Goal: Information Seeking & Learning: Learn about a topic

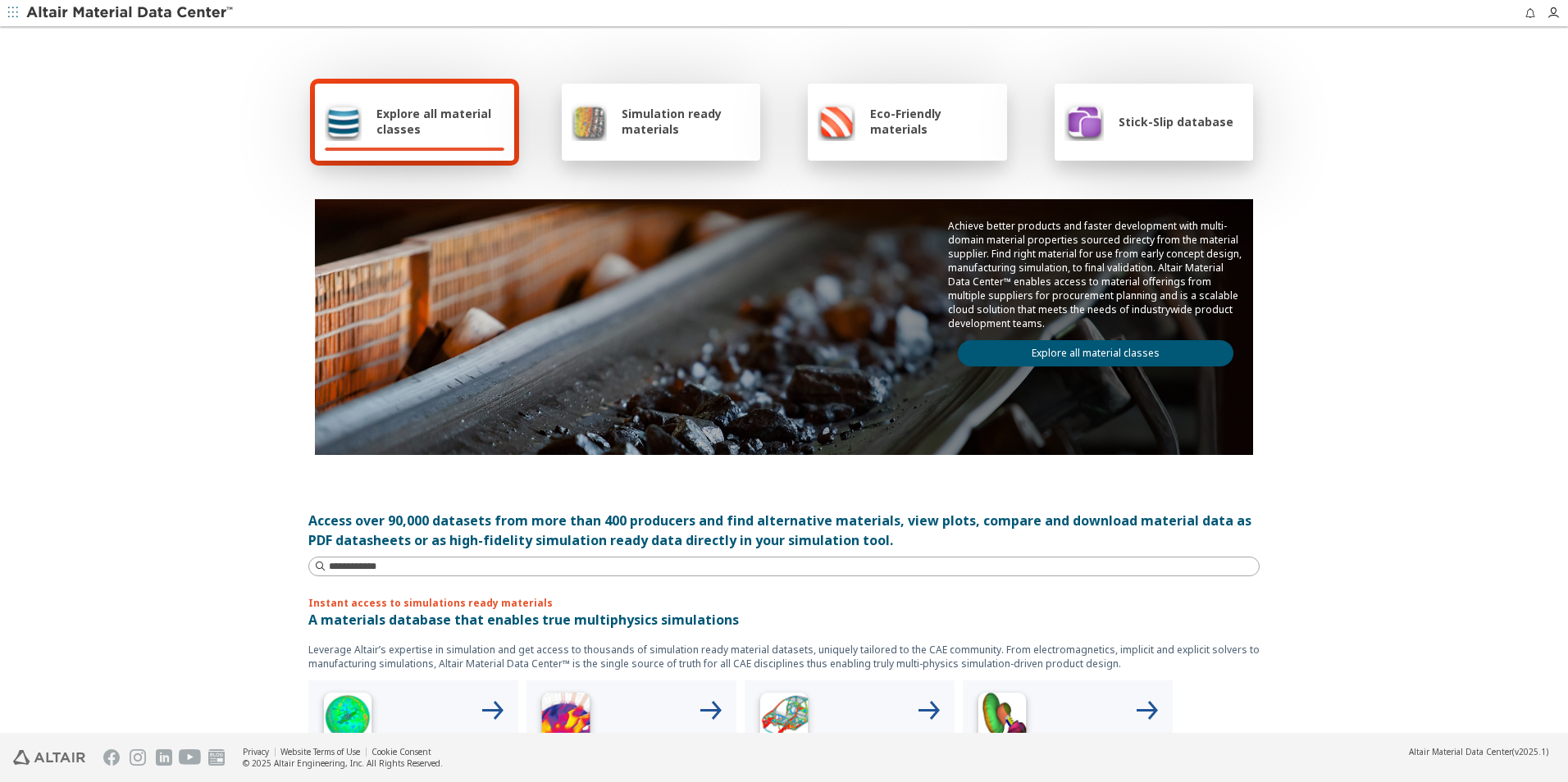
click at [413, 120] on span "Explore all material classes" at bounding box center [441, 122] width 128 height 32
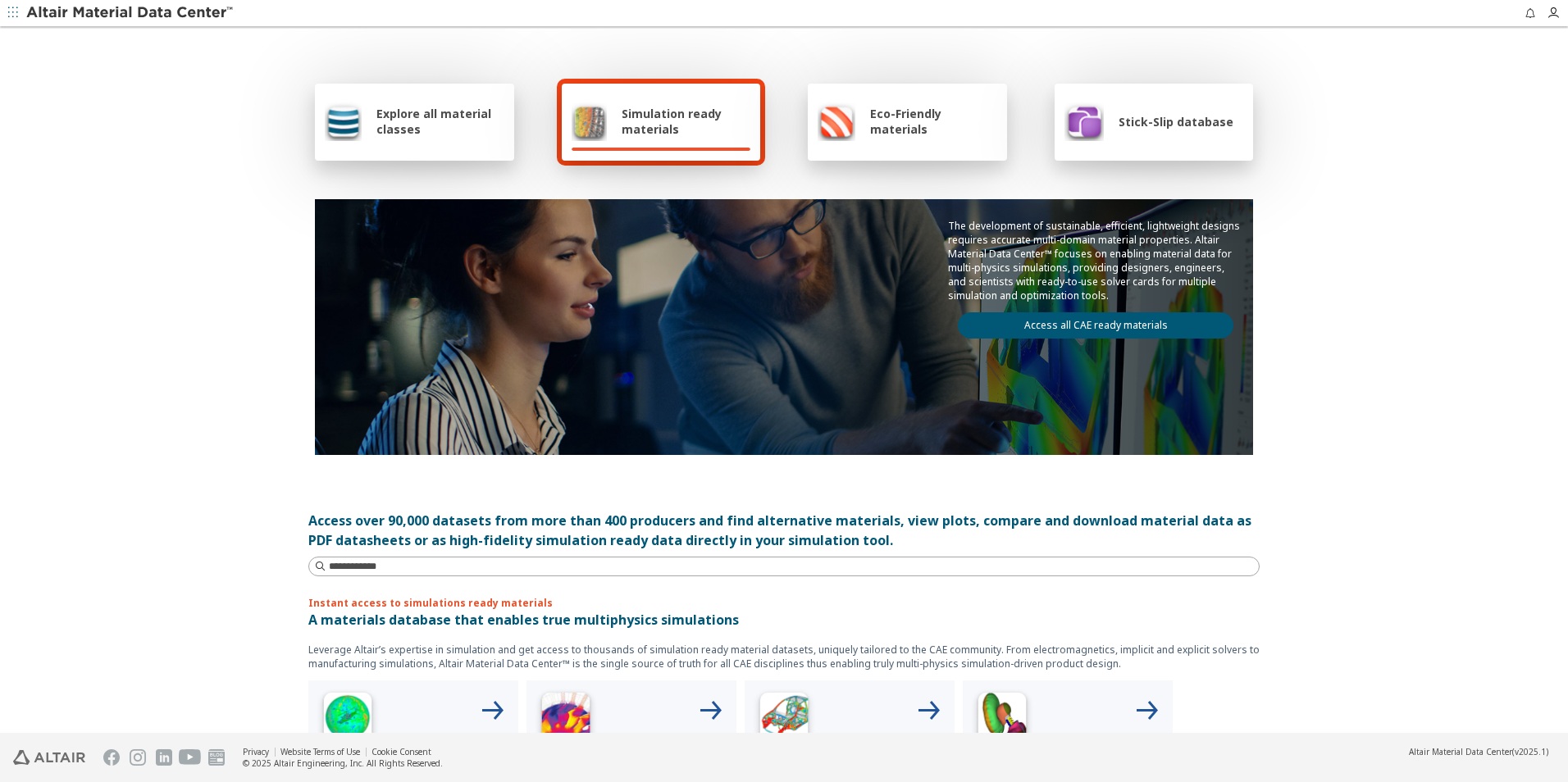
click at [469, 139] on div "Explore all material classes" at bounding box center [414, 121] width 180 height 39
click at [11, 15] on icon "button" at bounding box center [12, 11] width 10 height 10
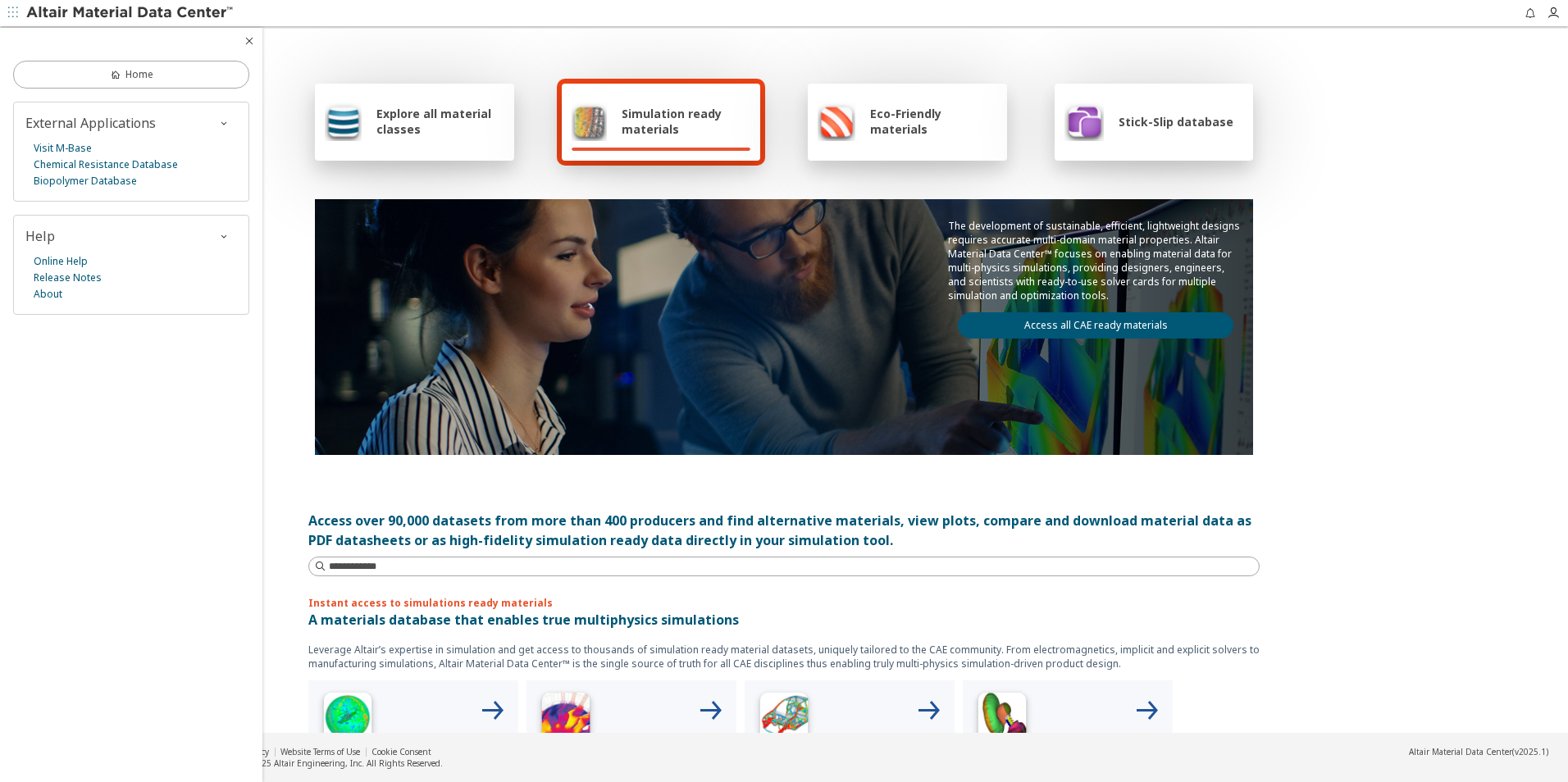
click at [11, 15] on icon "button" at bounding box center [12, 11] width 10 height 10
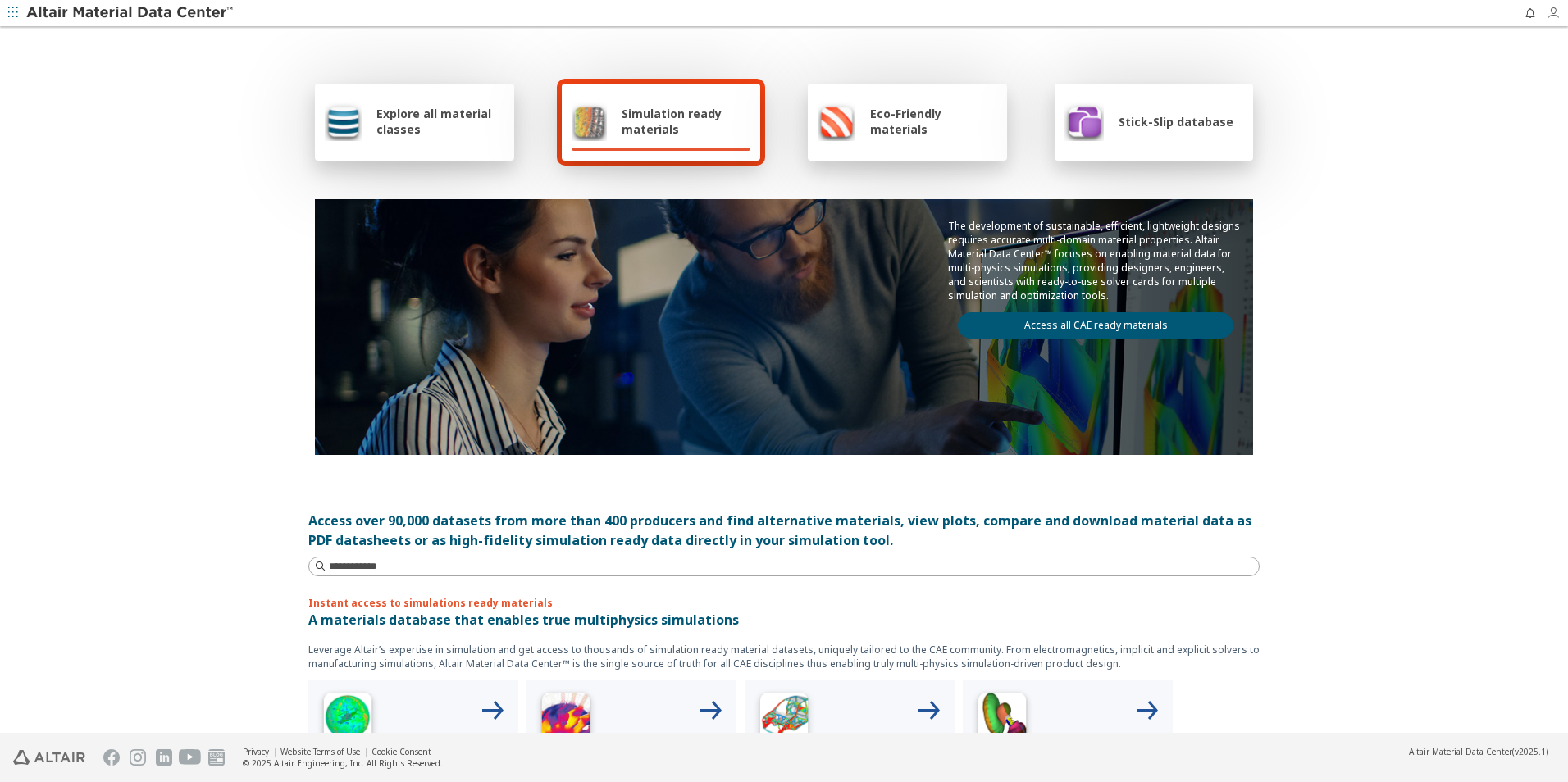
click at [1549, 13] on icon "button" at bounding box center [1552, 12] width 13 height 13
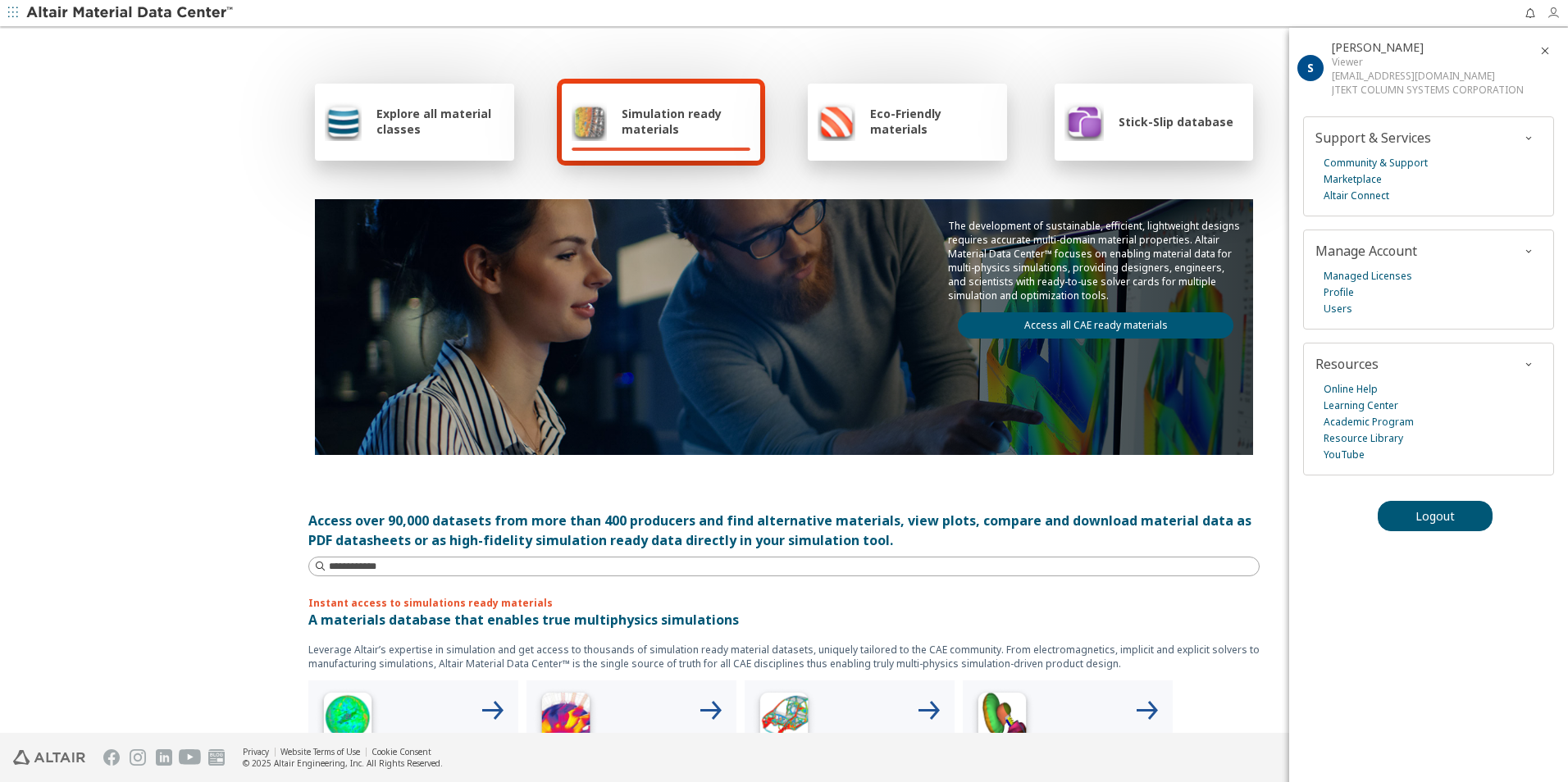
click at [1549, 13] on icon "button" at bounding box center [1552, 12] width 13 height 13
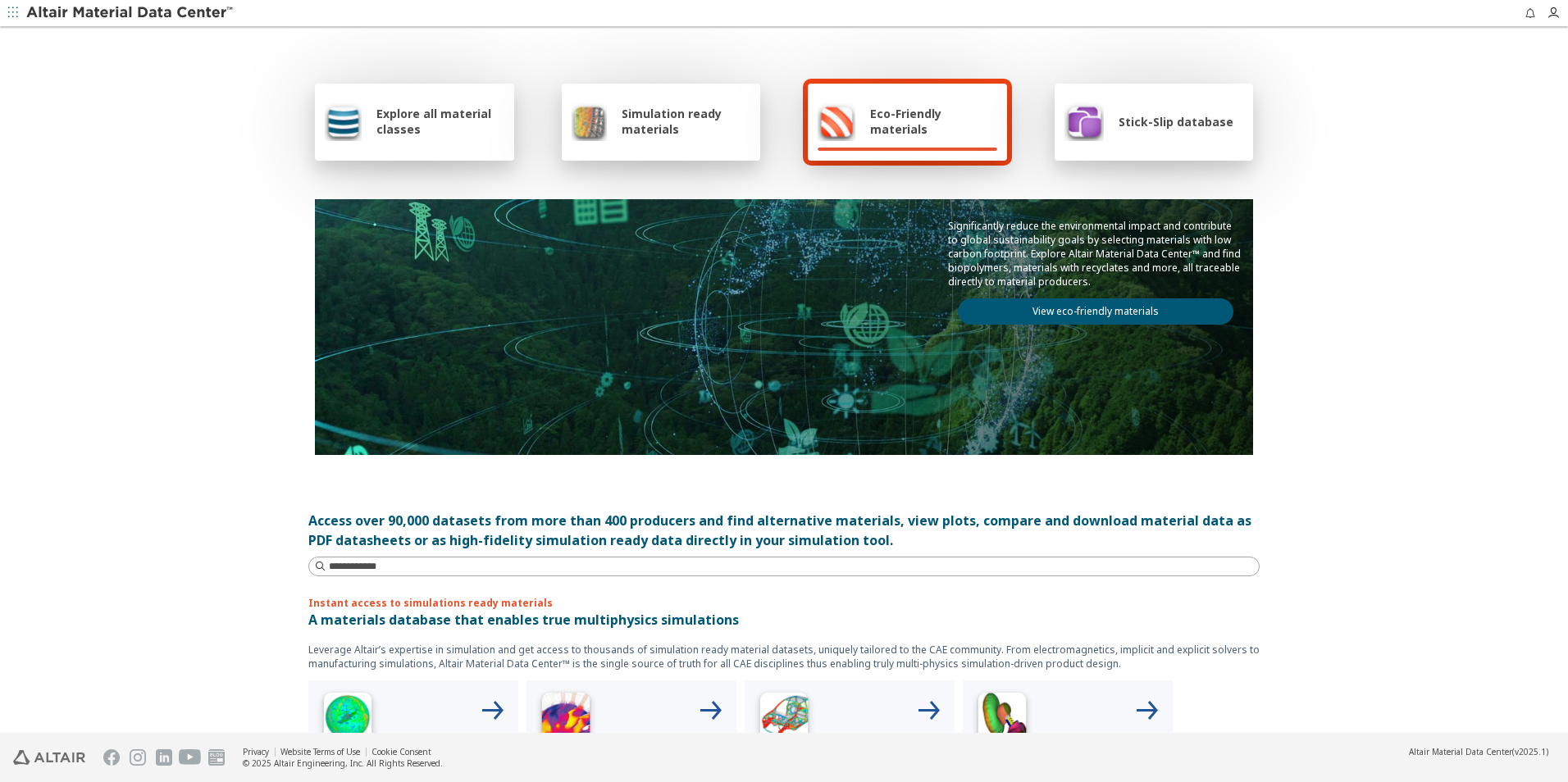
click at [408, 128] on span "Explore all material classes" at bounding box center [441, 122] width 128 height 32
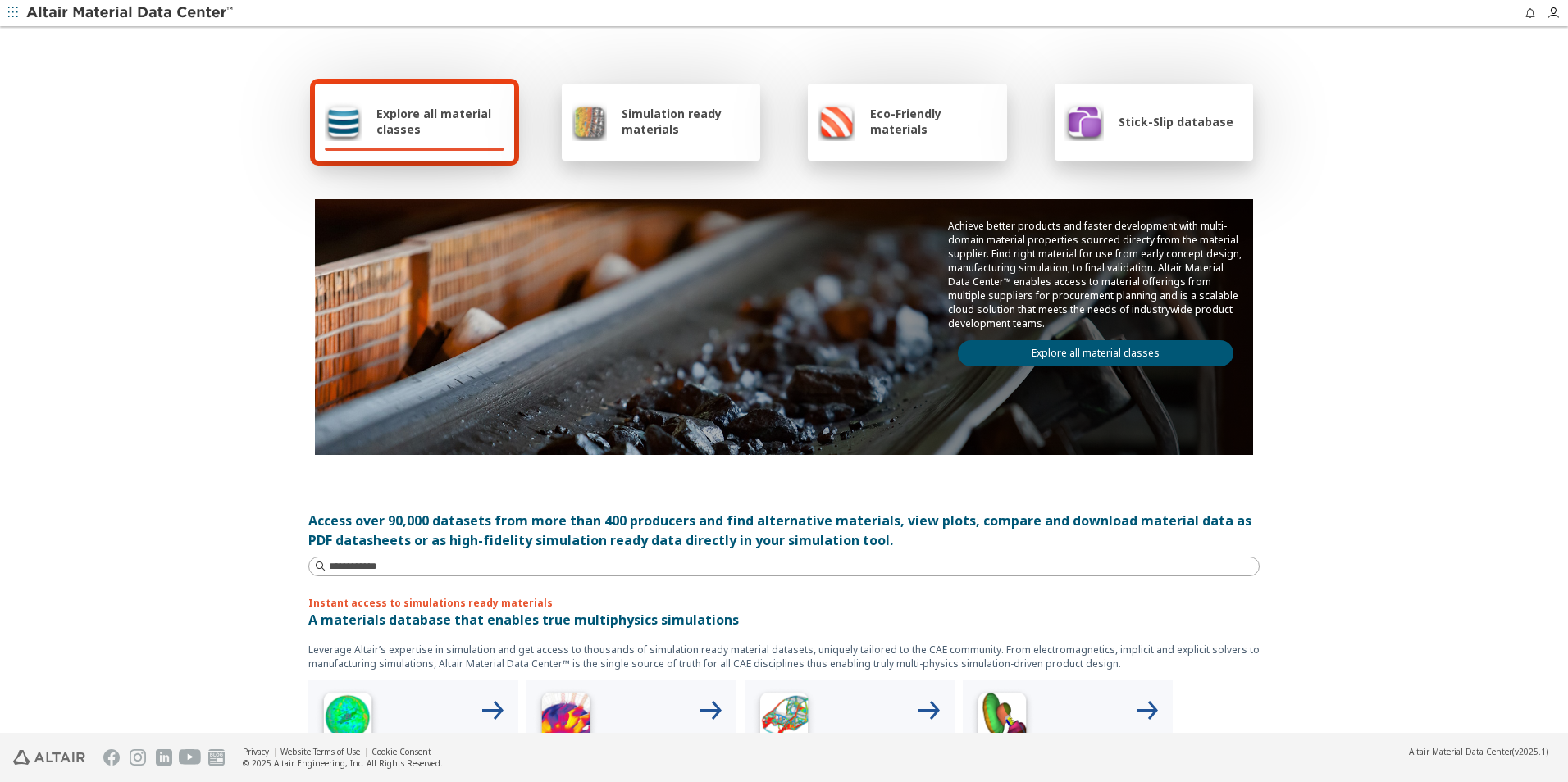
click at [1113, 360] on link "Explore all material classes" at bounding box center [1095, 353] width 276 height 26
click at [648, 122] on span "Simulation ready materials" at bounding box center [686, 122] width 129 height 32
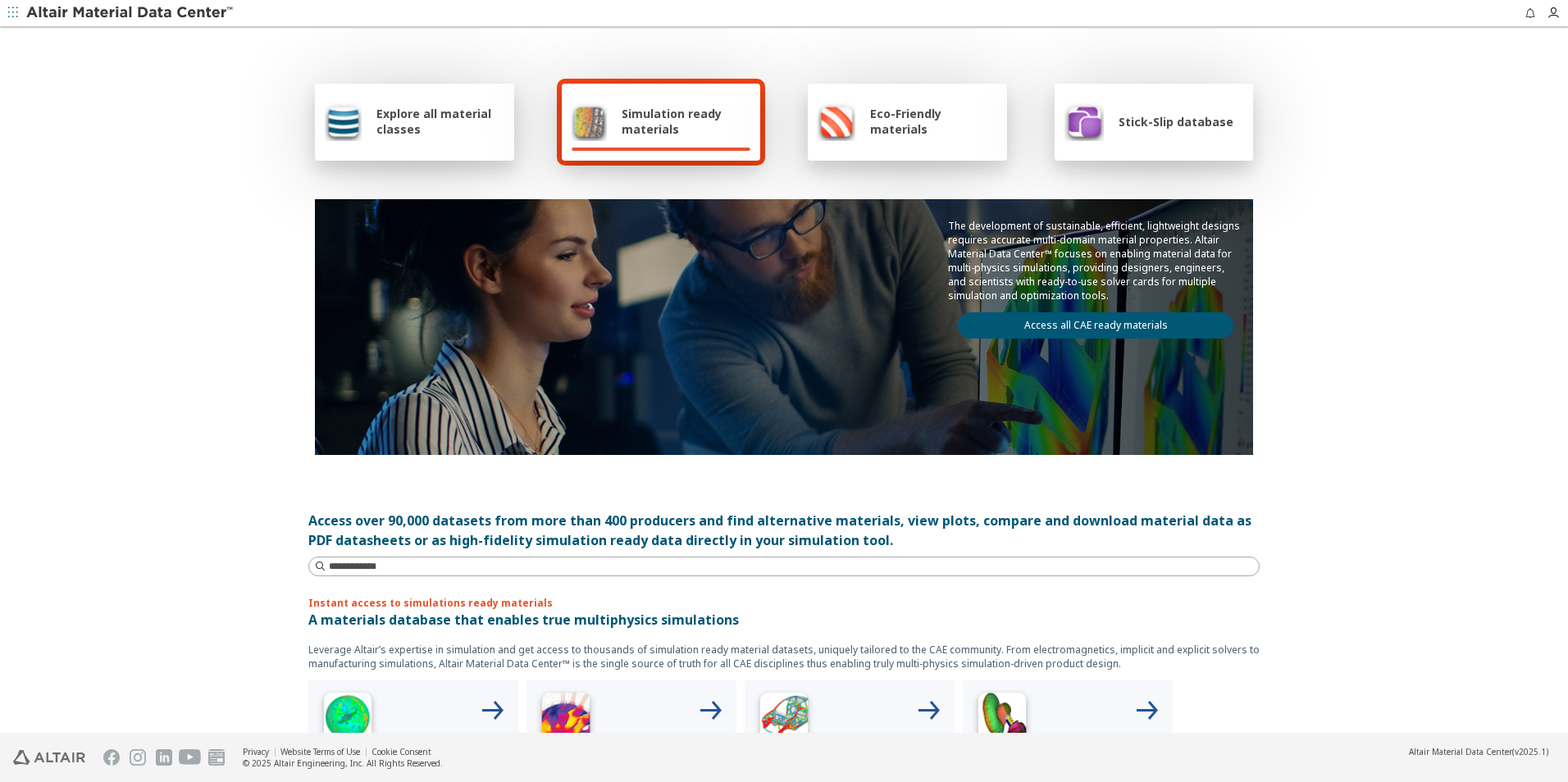
click at [1127, 326] on link "Access all CAE ready materials" at bounding box center [1095, 326] width 276 height 26
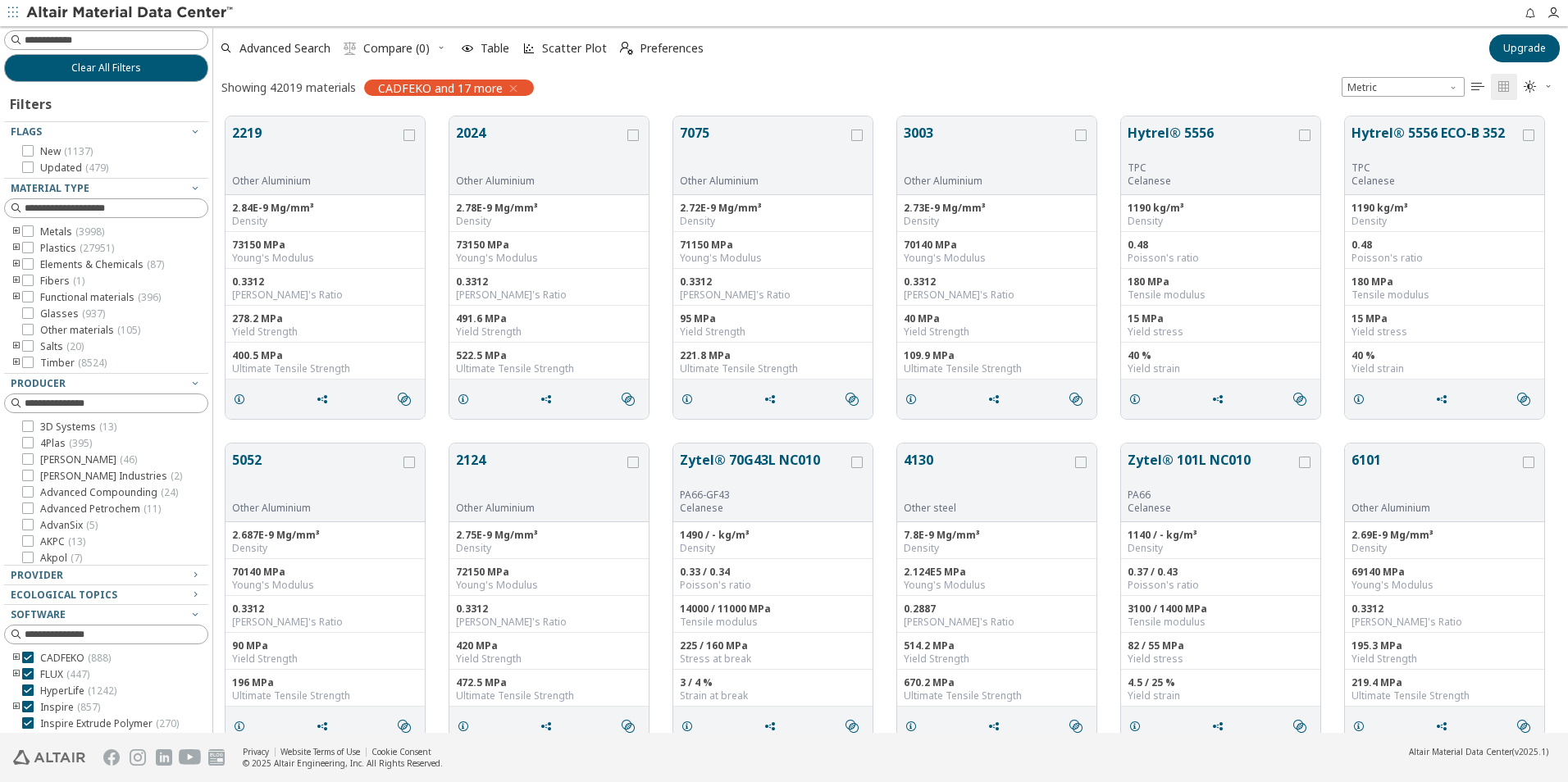
scroll to position [13, 13]
click at [15, 234] on icon "toogle group" at bounding box center [16, 231] width 11 height 13
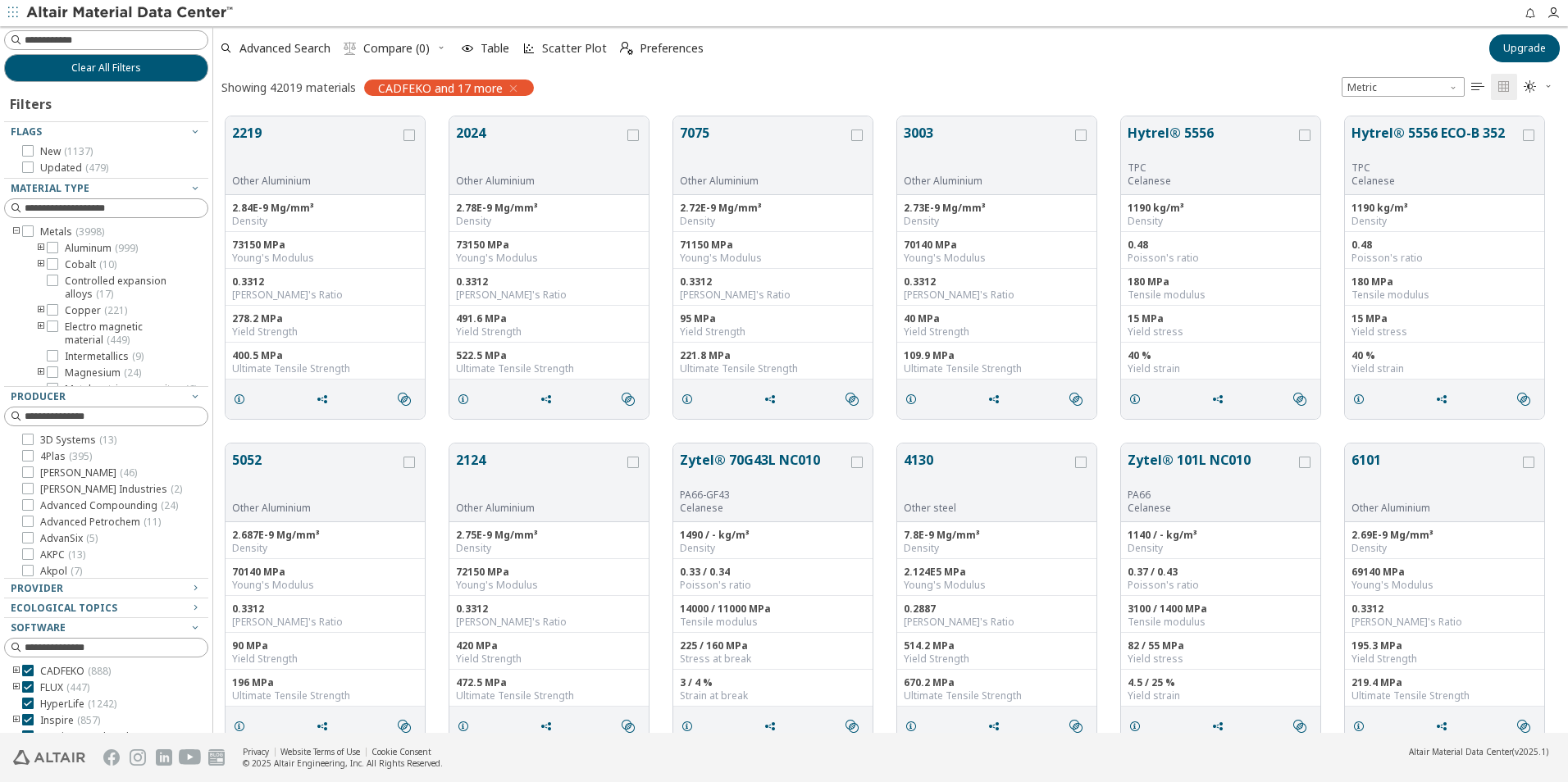
click at [41, 248] on icon "toogle group" at bounding box center [40, 248] width 11 height 13
click at [74, 263] on icon at bounding box center [76, 264] width 11 height 11
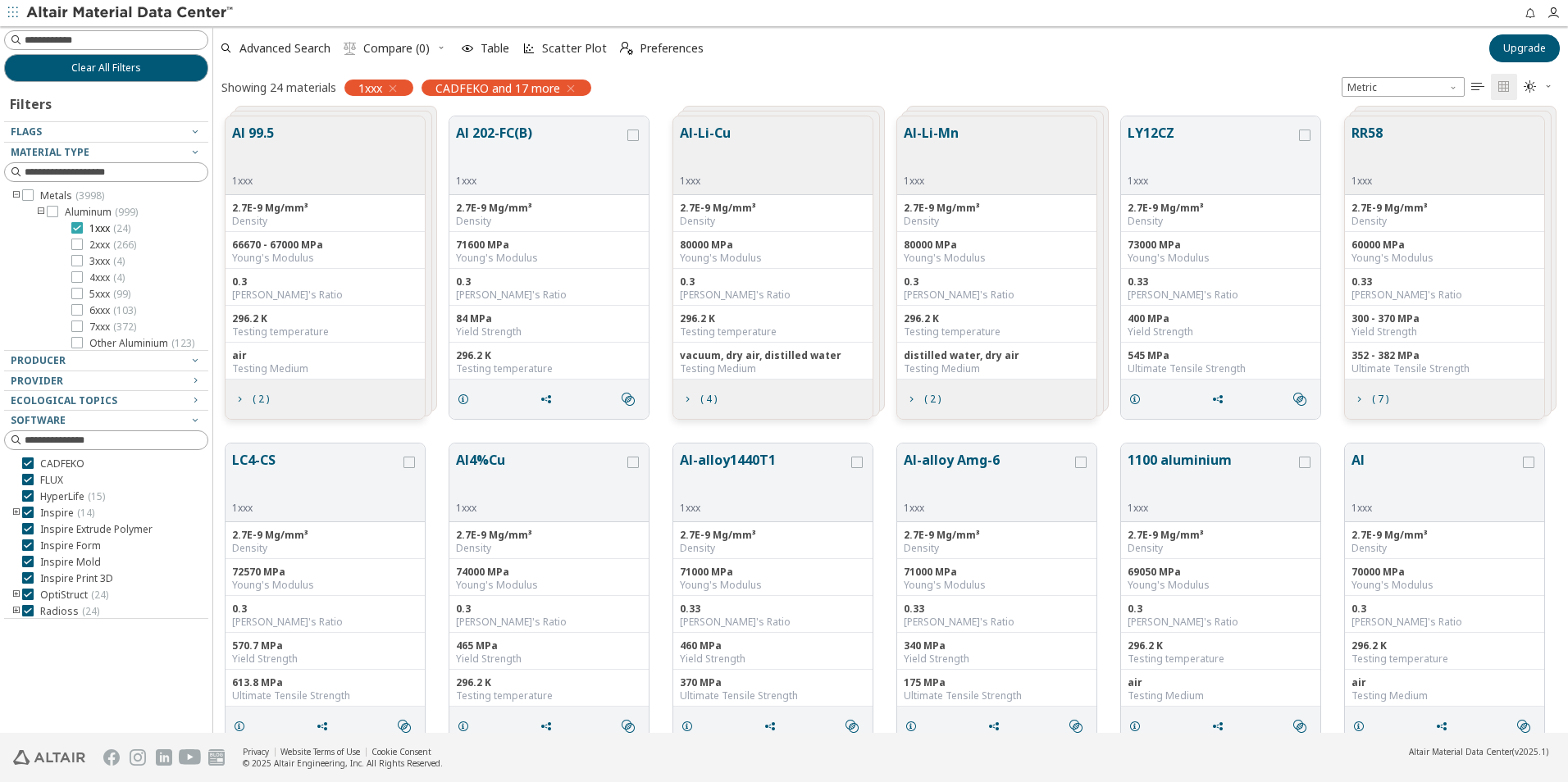
click at [79, 226] on icon at bounding box center [76, 228] width 11 height 11
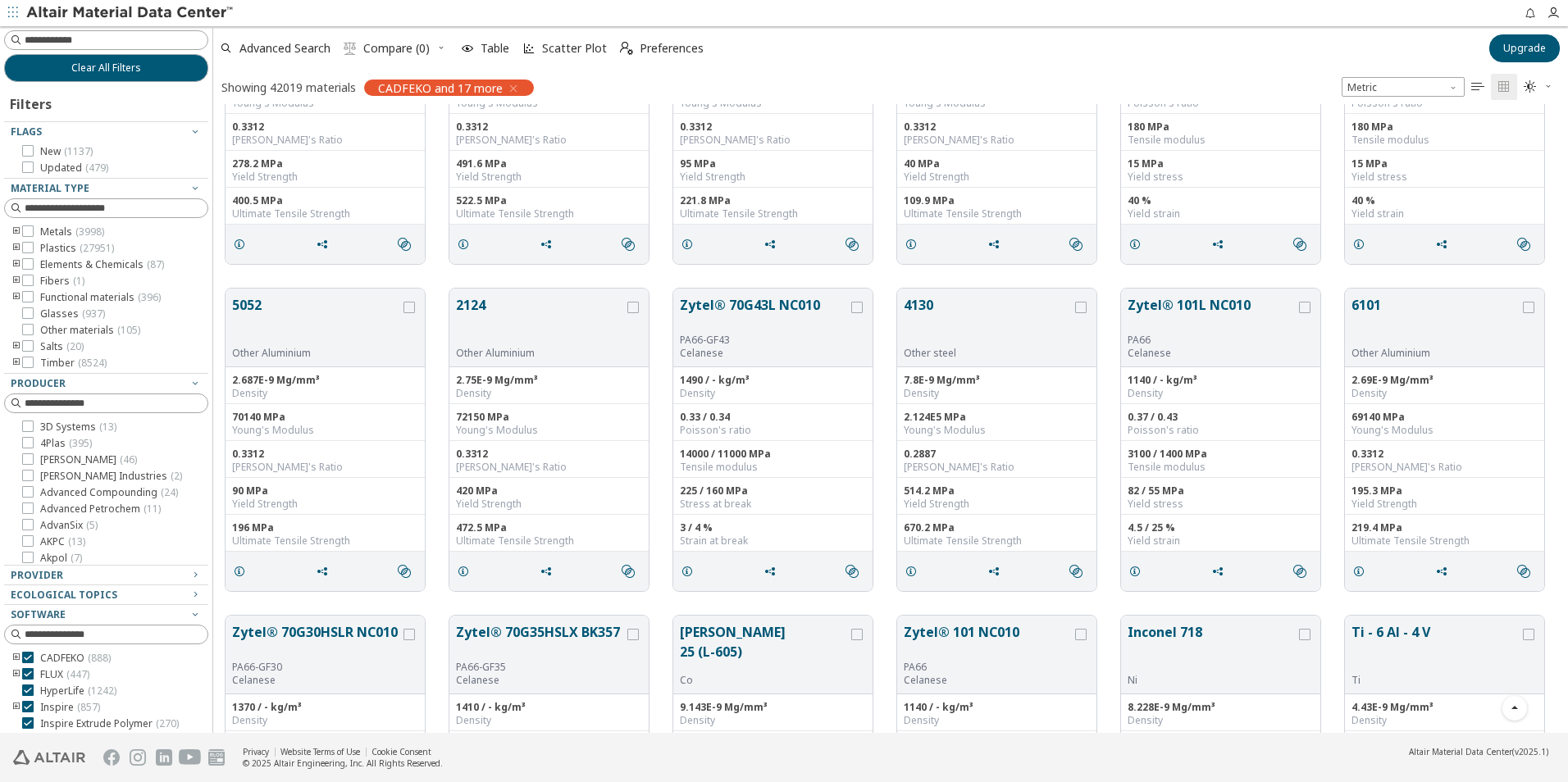
scroll to position [246, 0]
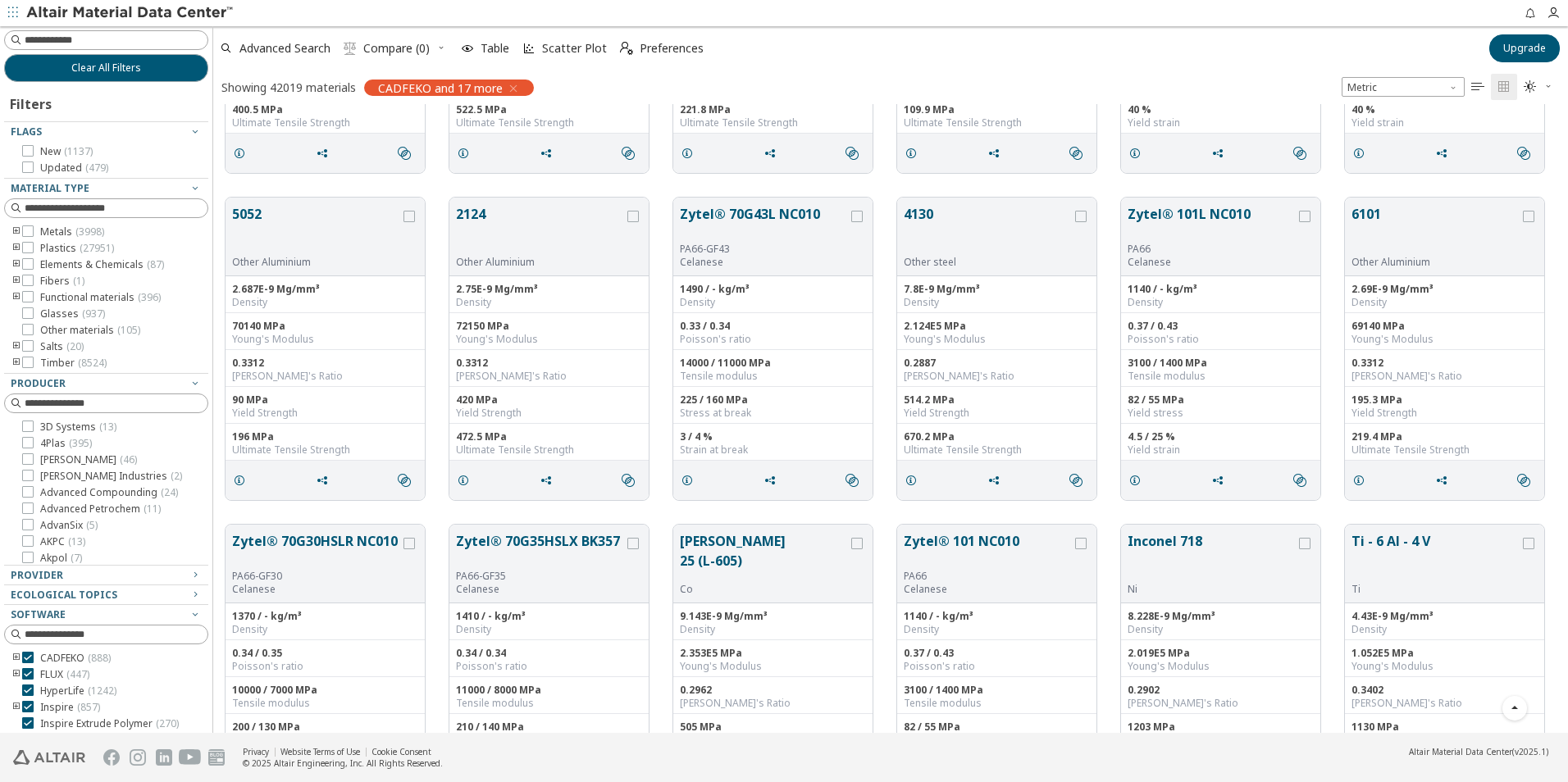
click at [18, 233] on icon "toogle group" at bounding box center [16, 231] width 11 height 13
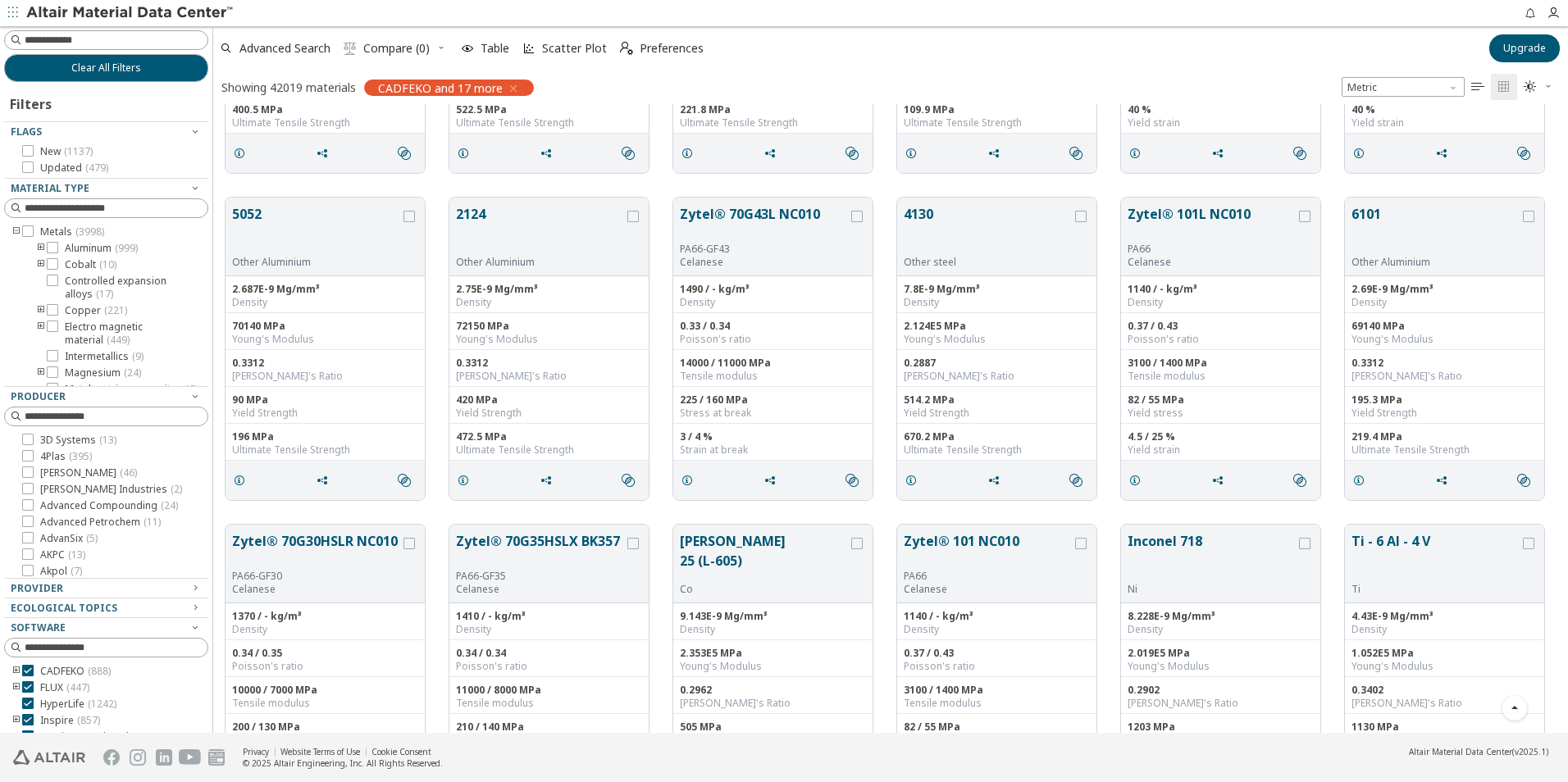
click at [41, 250] on icon "toogle group" at bounding box center [40, 248] width 11 height 13
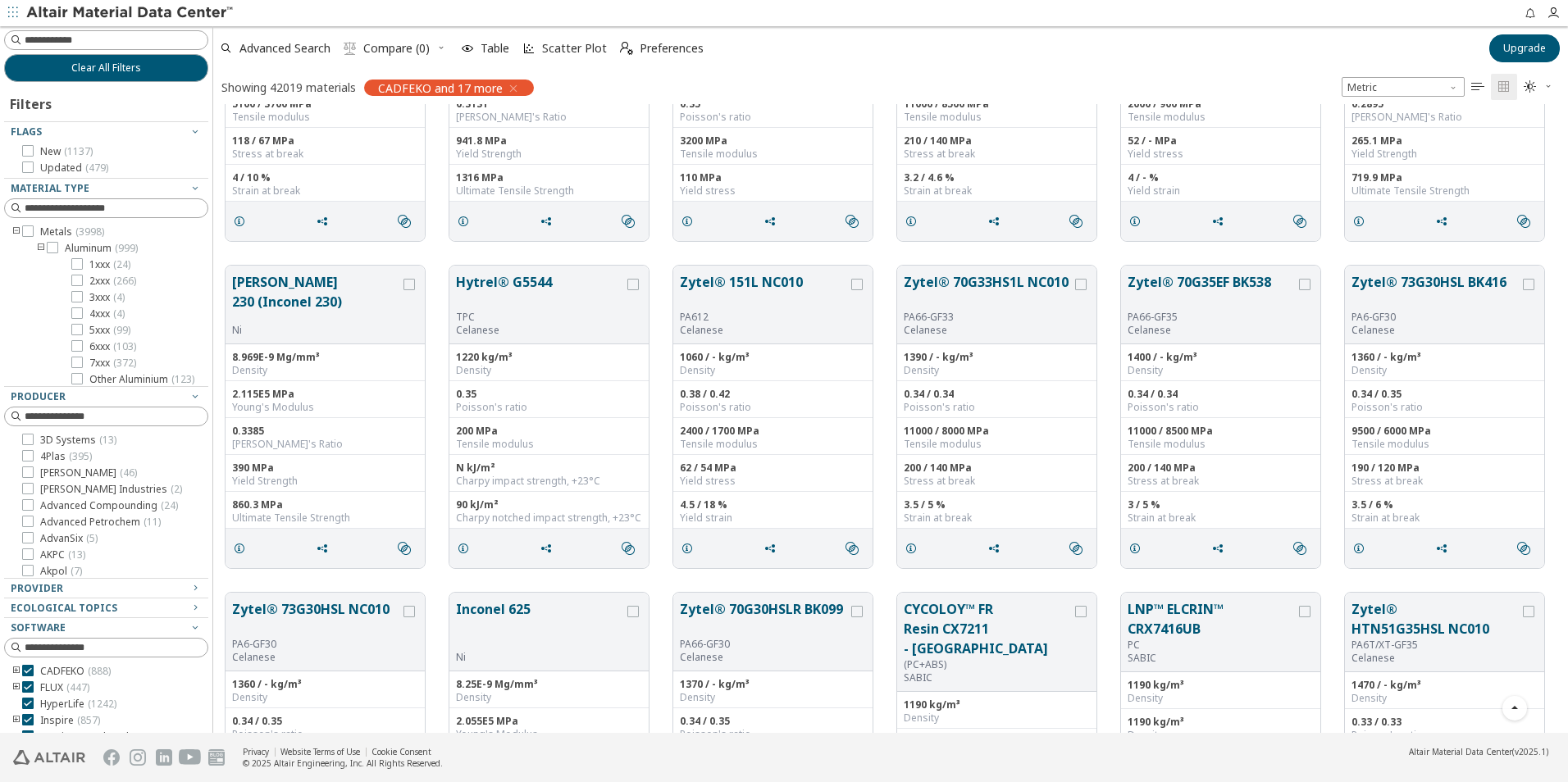
scroll to position [2541, 0]
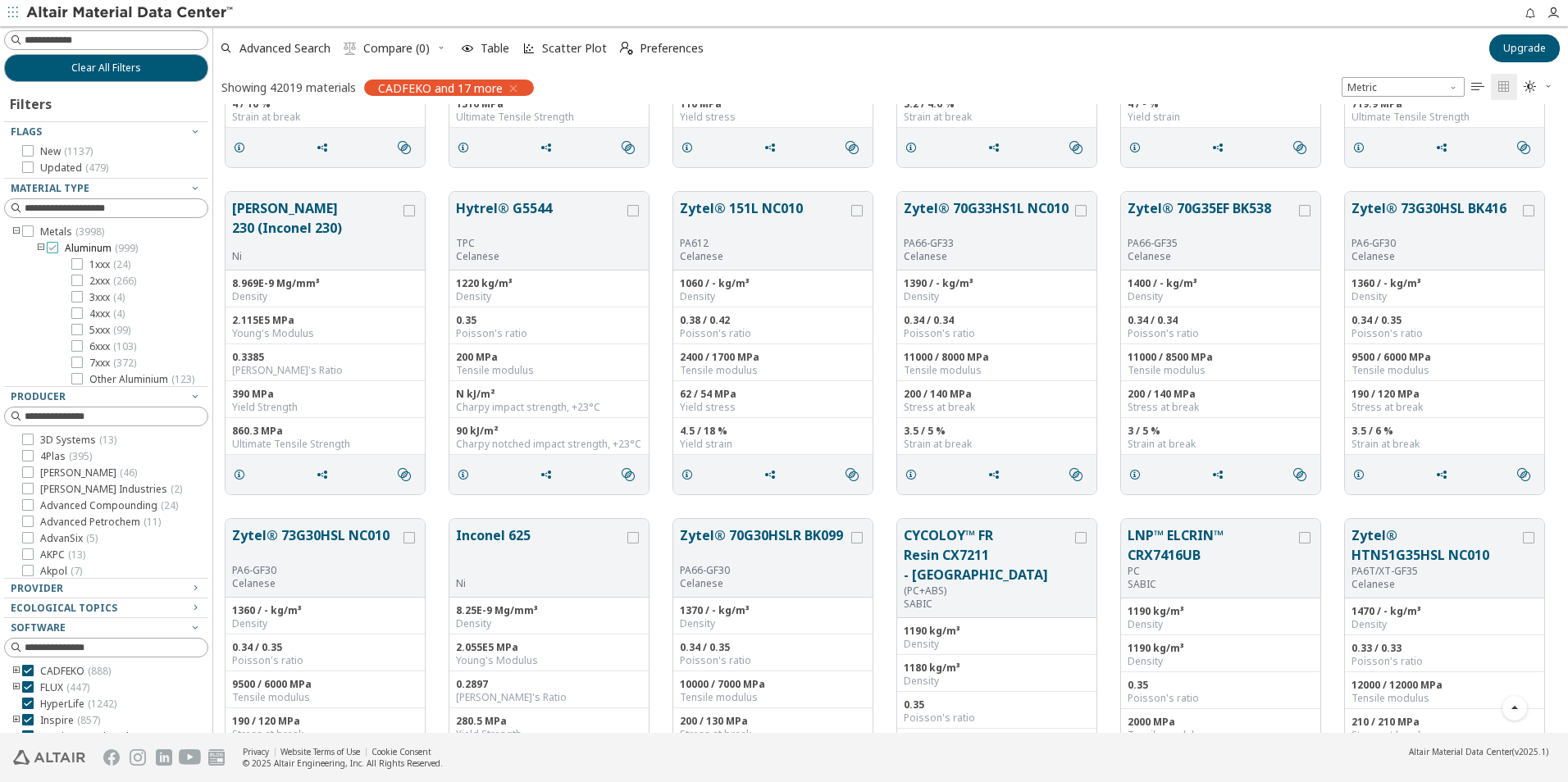
click at [55, 250] on icon at bounding box center [52, 247] width 11 height 11
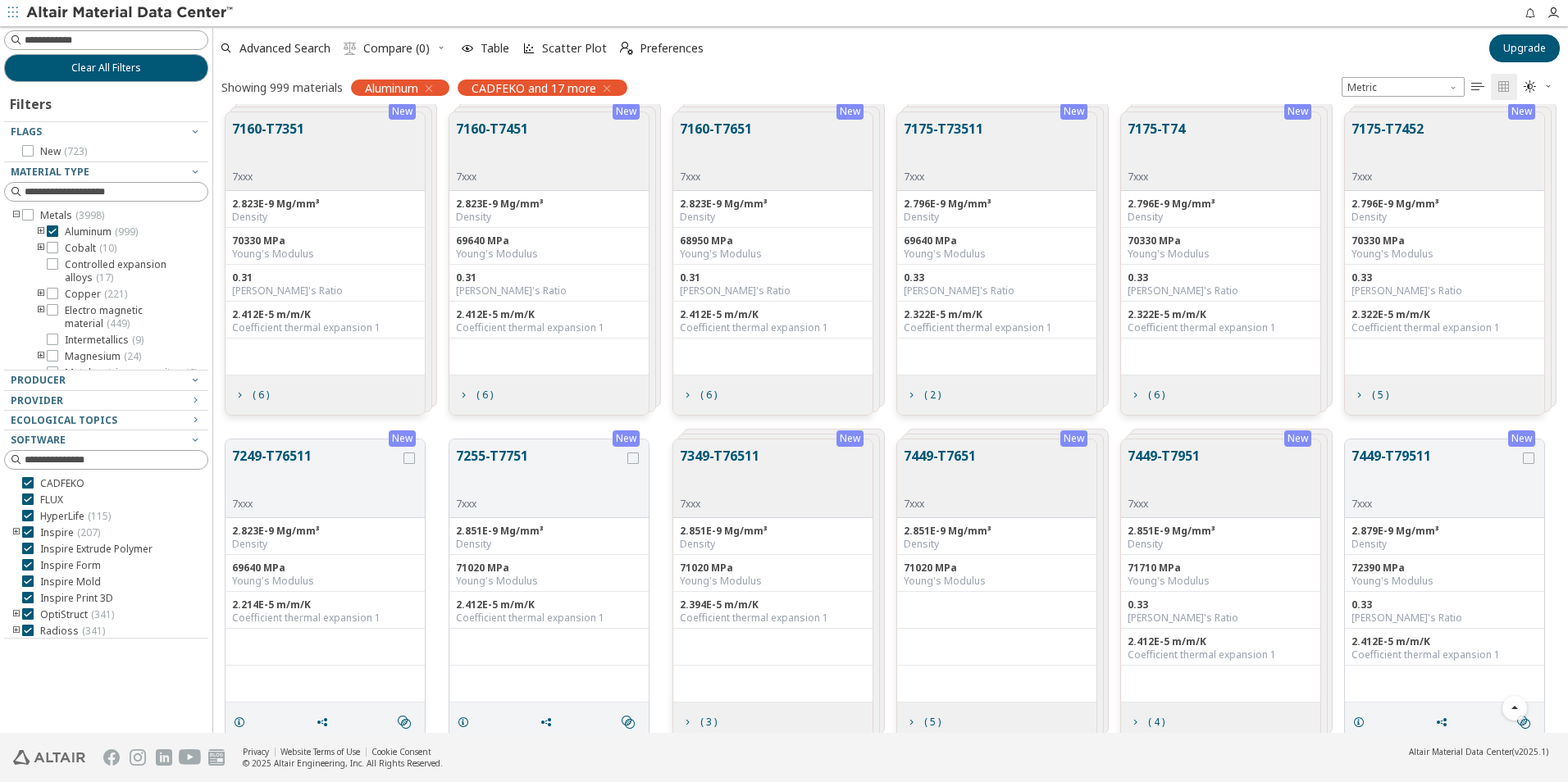
scroll to position [20083, 0]
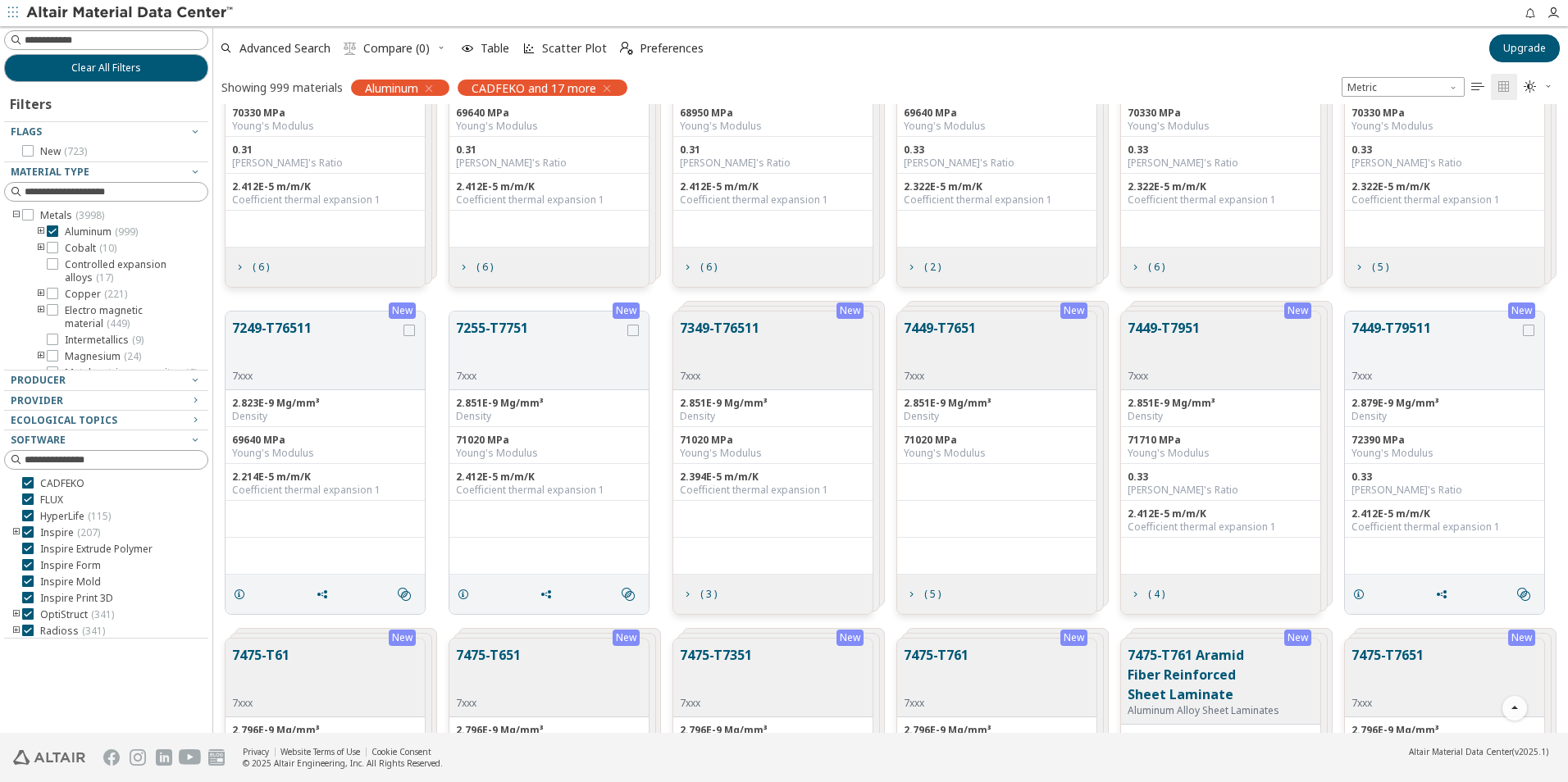
click at [39, 231] on icon "toogle group" at bounding box center [40, 231] width 11 height 13
click at [50, 233] on icon at bounding box center [52, 230] width 11 height 11
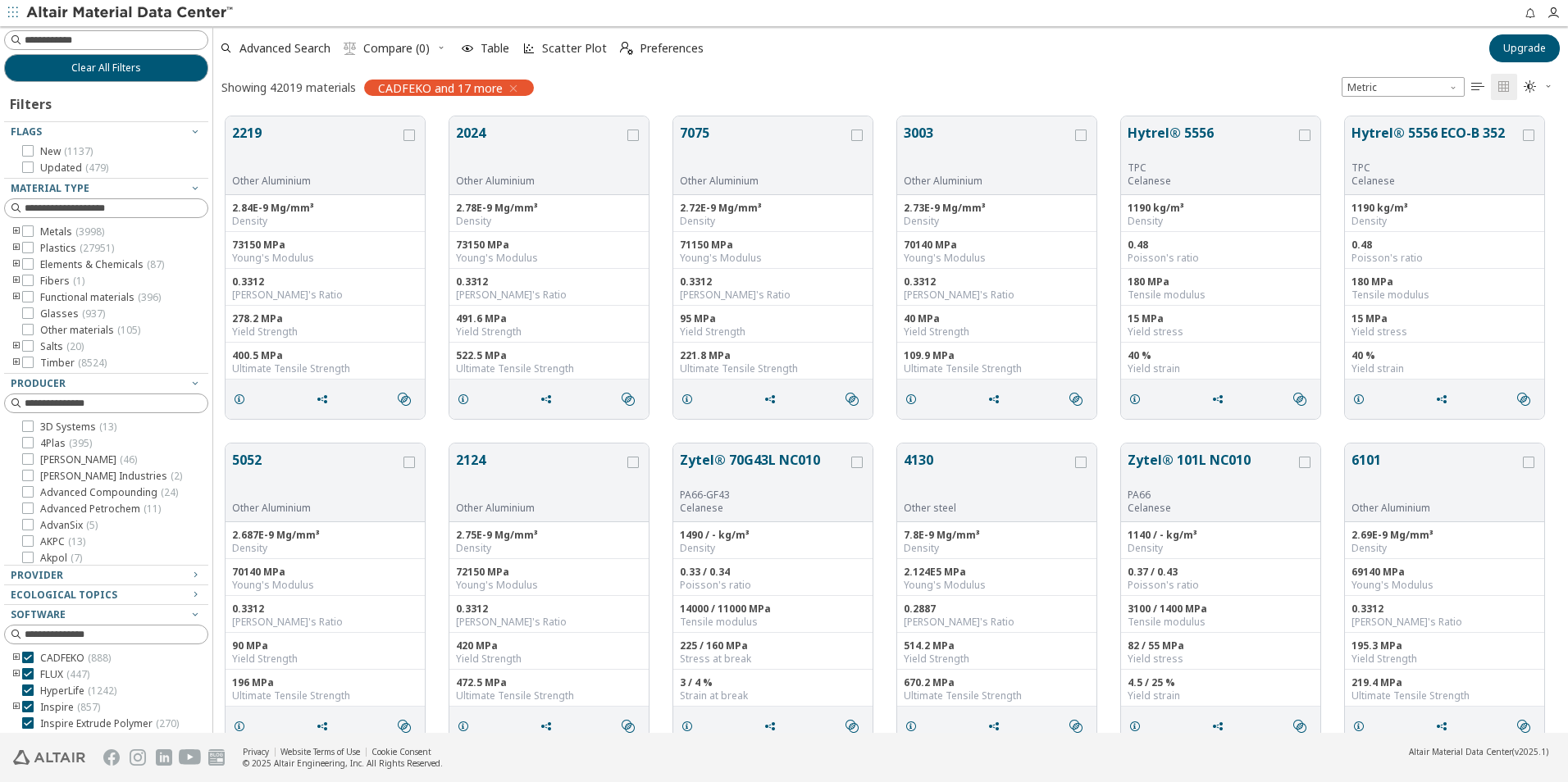
click at [17, 246] on icon "toogle group" at bounding box center [16, 248] width 11 height 13
click at [38, 262] on icon "toogle group" at bounding box center [40, 264] width 11 height 13
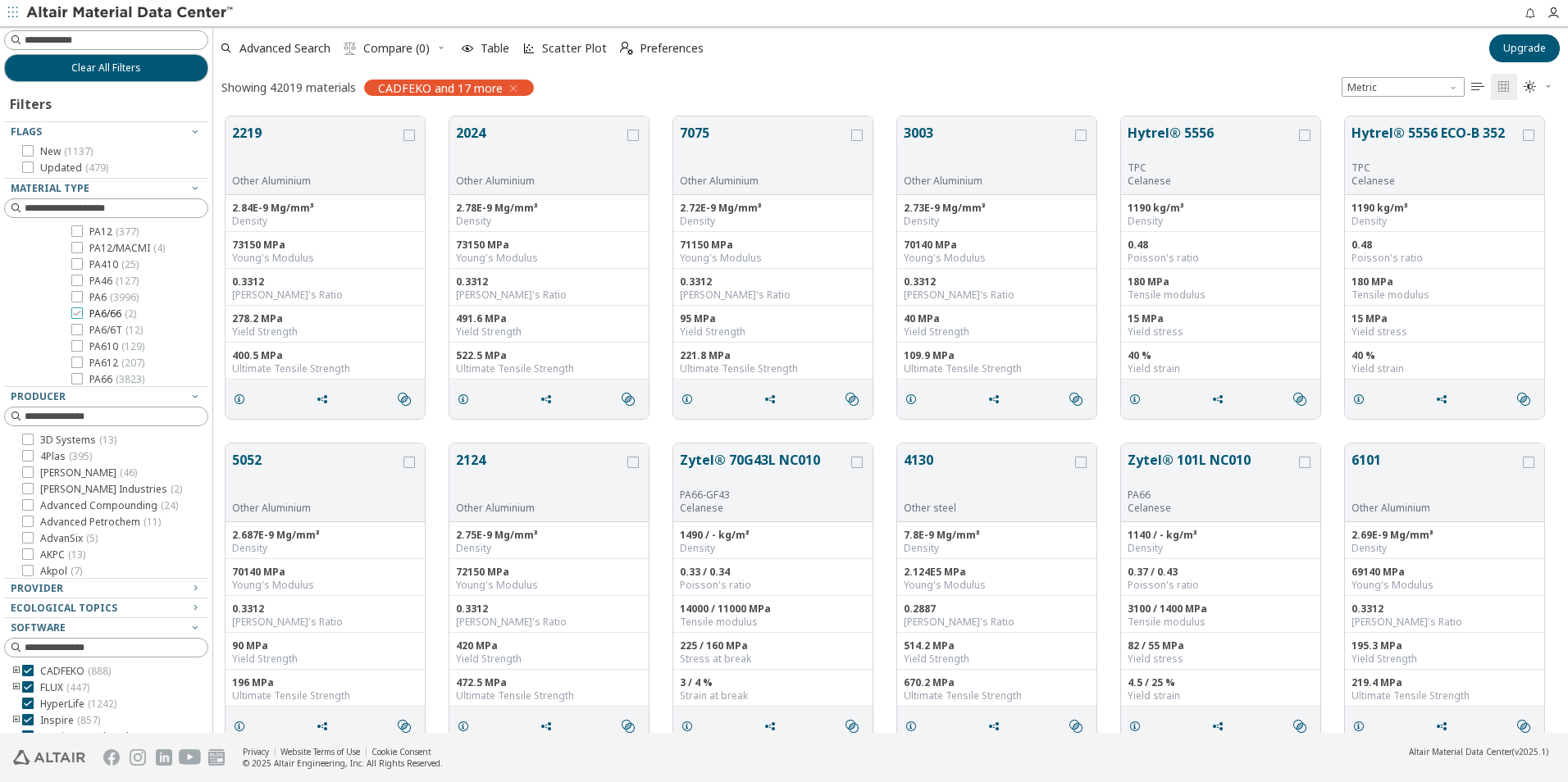
scroll to position [574, 0]
click at [78, 299] on icon at bounding box center [76, 296] width 11 height 11
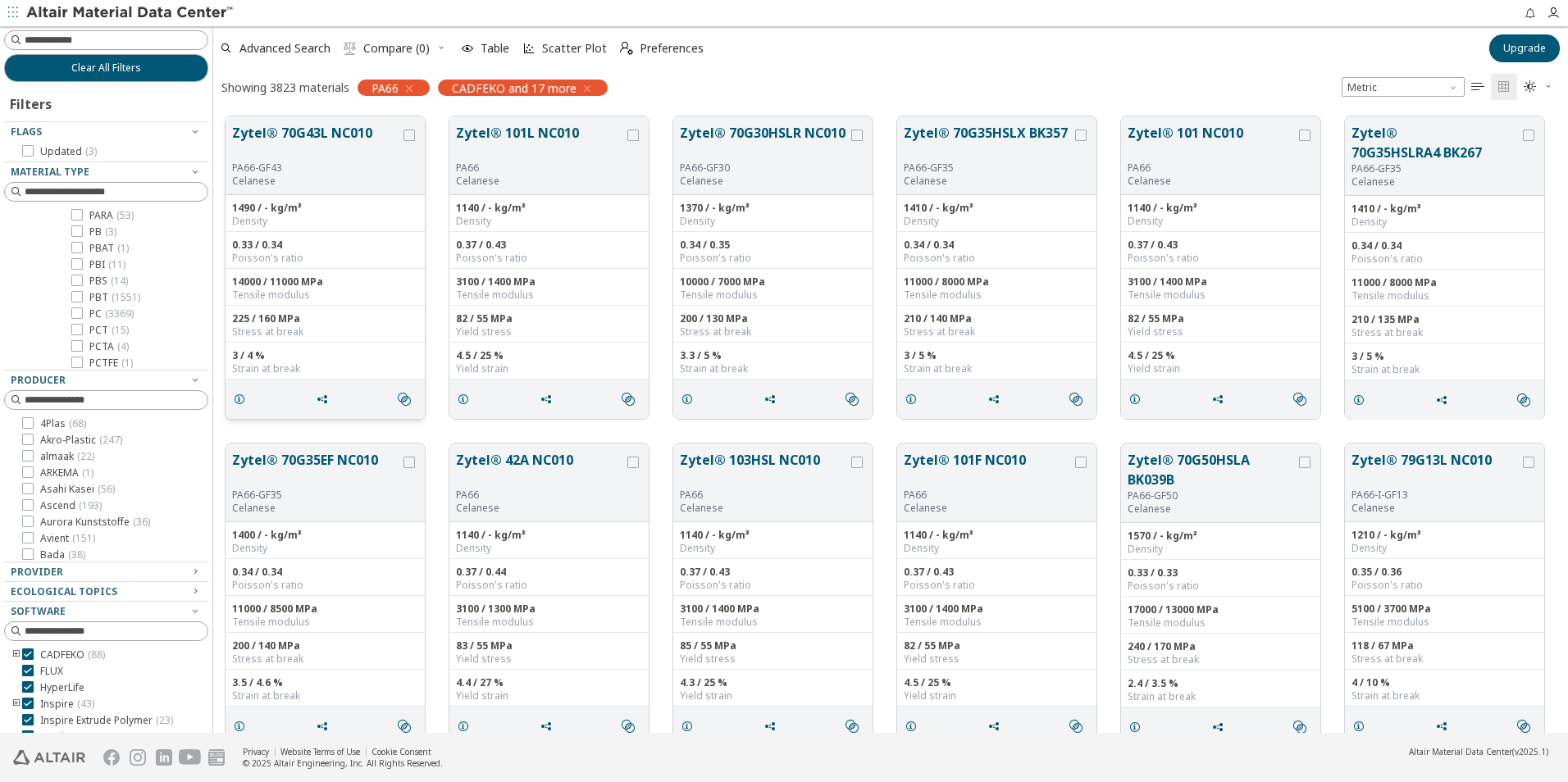
click at [313, 131] on button "Zytel® 70G43L NC010" at bounding box center [316, 142] width 168 height 39
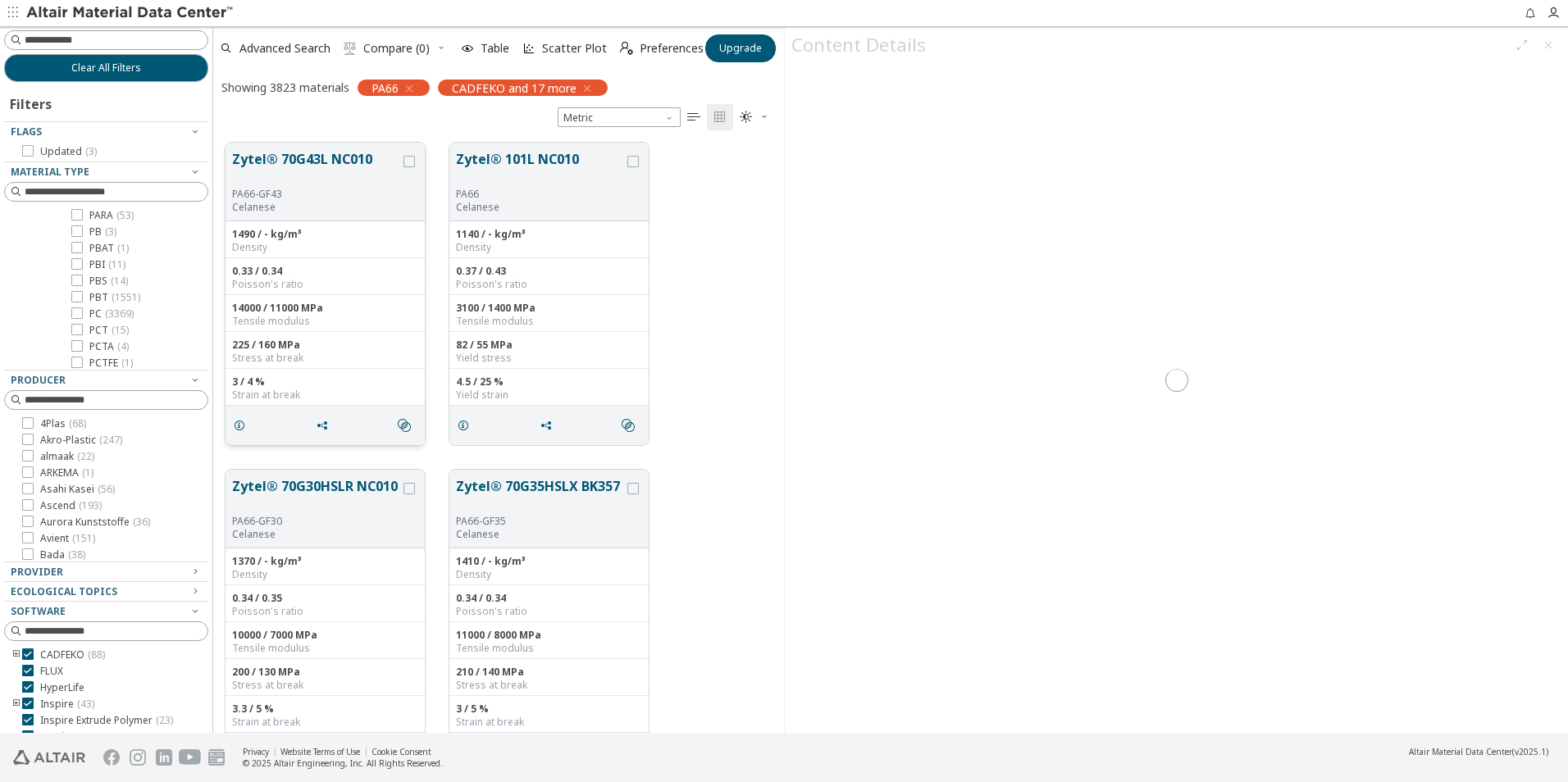
scroll to position [590, 558]
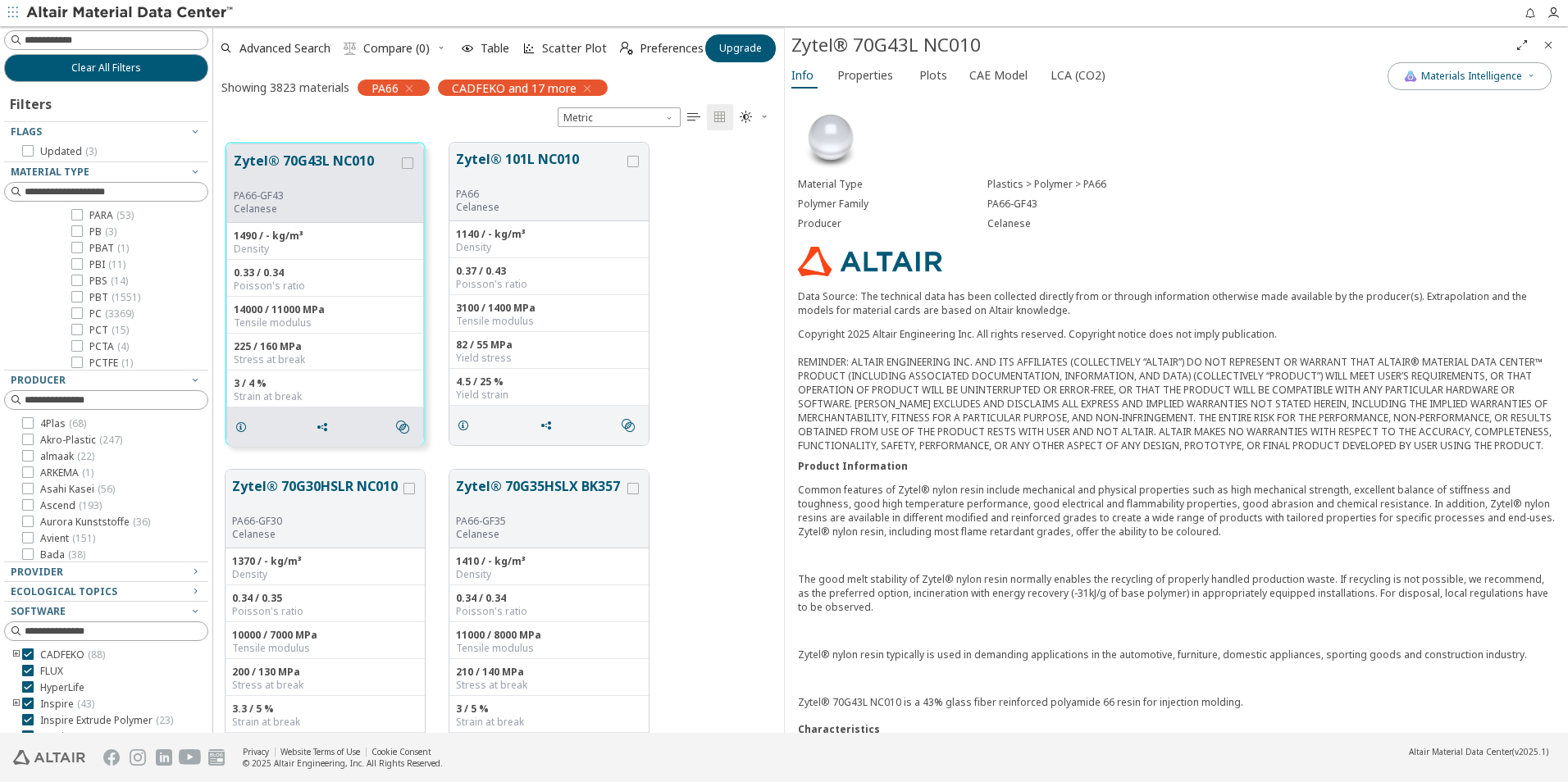
click at [906, 76] on div "Info Properties Plots CAE Model LCA (CO2)" at bounding box center [1086, 77] width 603 height 31
click at [913, 72] on button "Plots" at bounding box center [935, 75] width 44 height 26
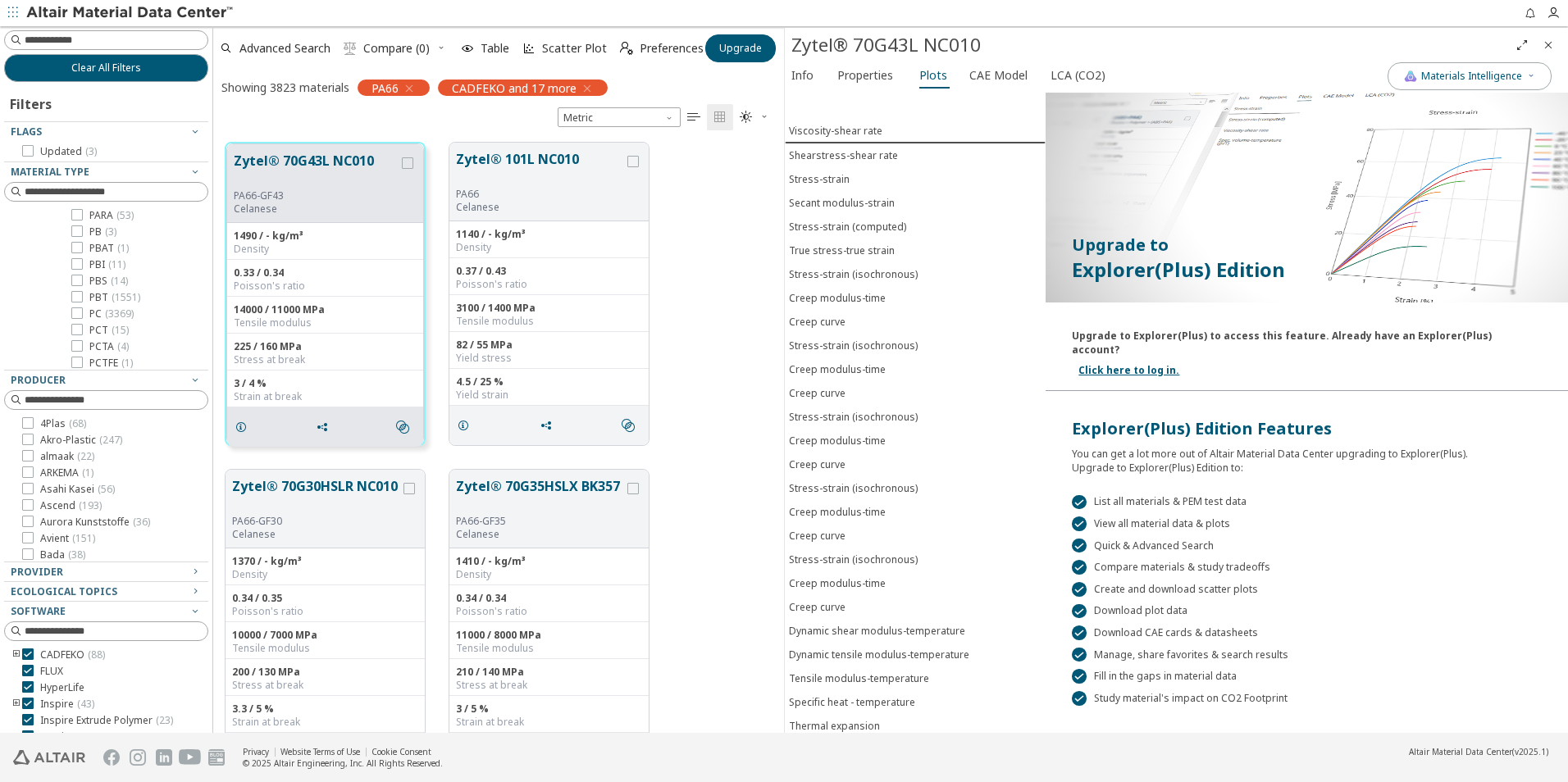
scroll to position [32, 0]
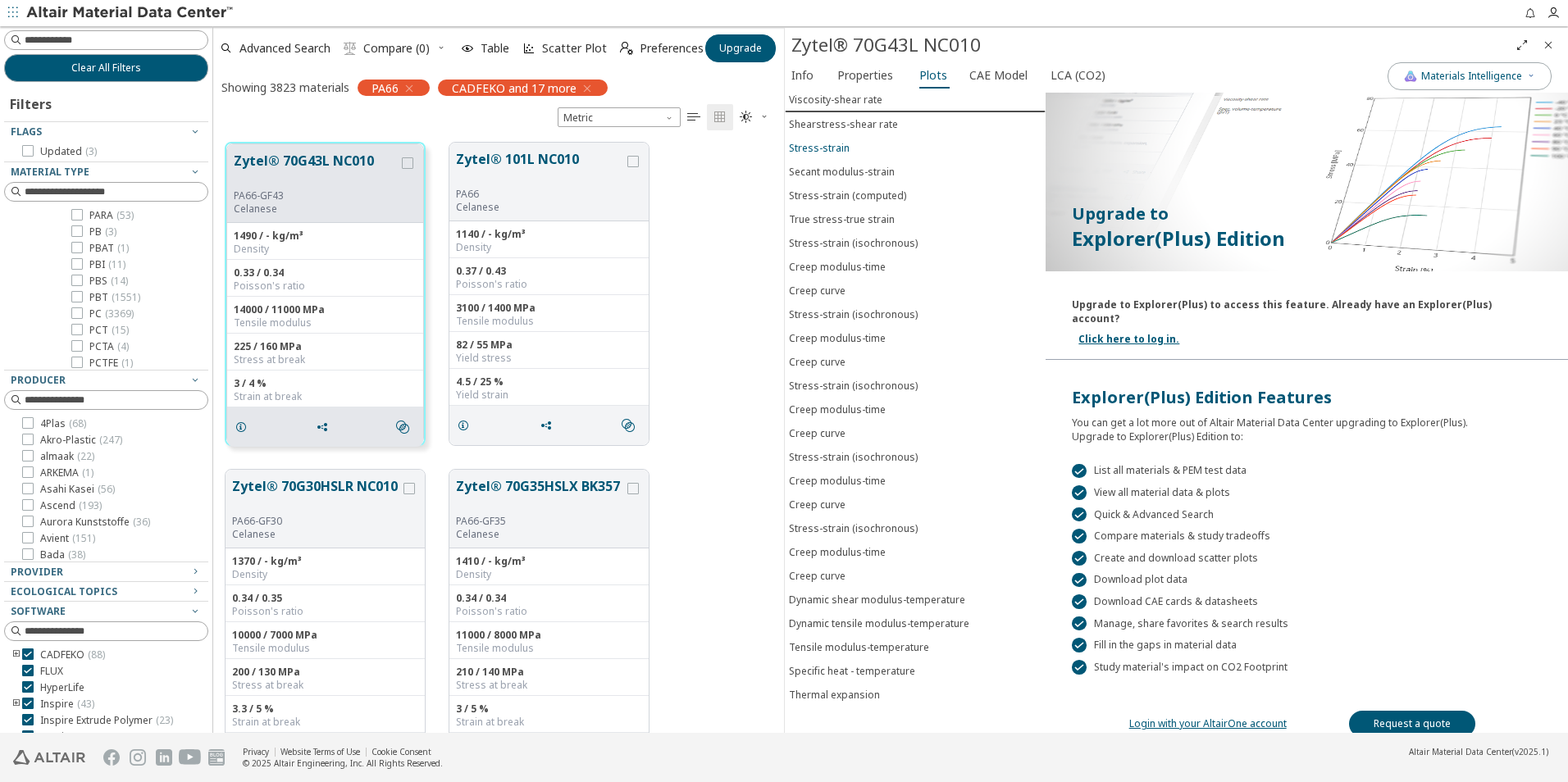
click at [830, 142] on div "Stress-strain" at bounding box center [819, 148] width 60 height 14
click at [834, 147] on div "Stress-strain" at bounding box center [819, 147] width 60 height 14
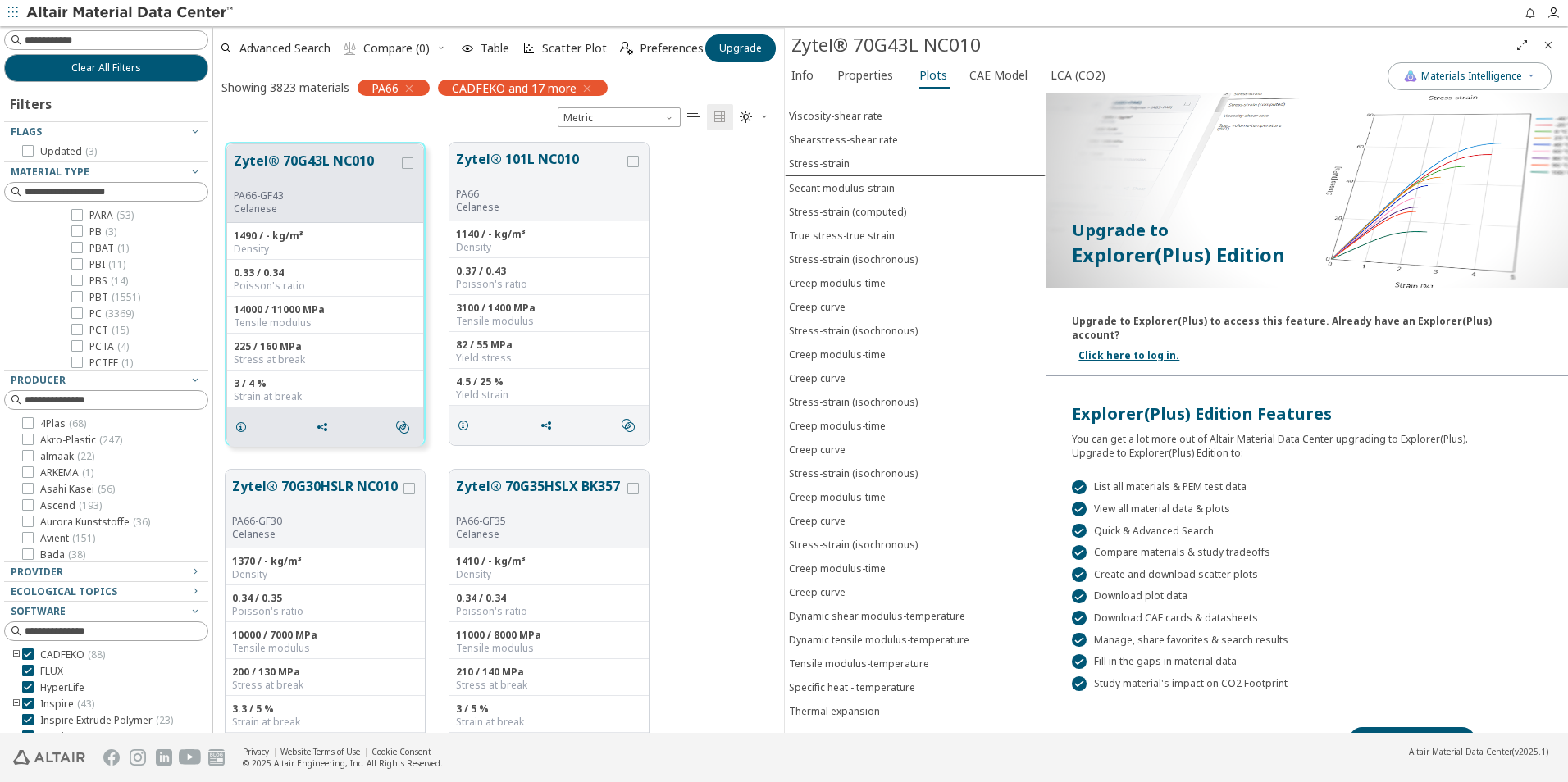
scroll to position [0, 0]
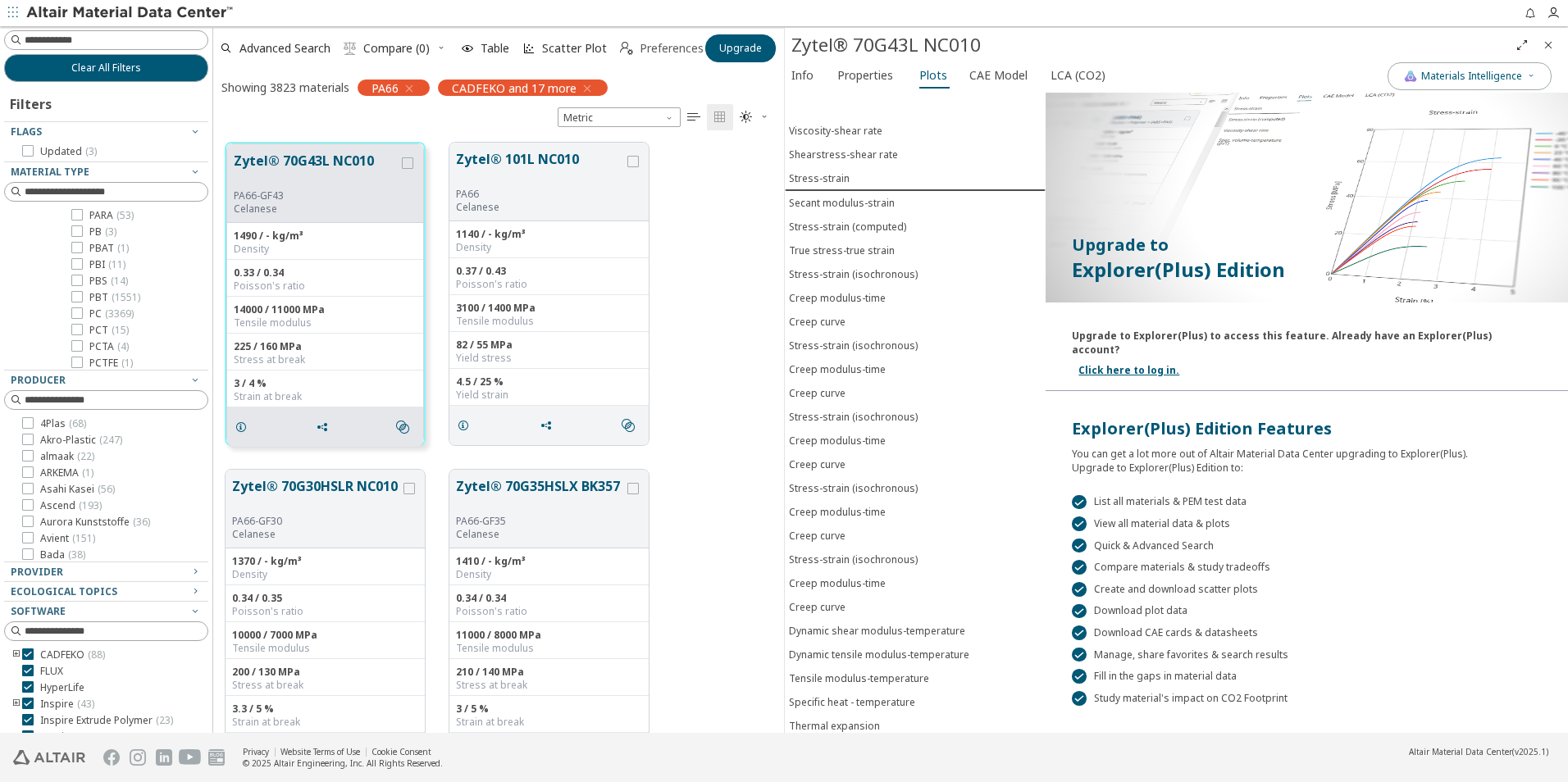
click at [655, 54] on span "Preferences" at bounding box center [671, 48] width 64 height 11
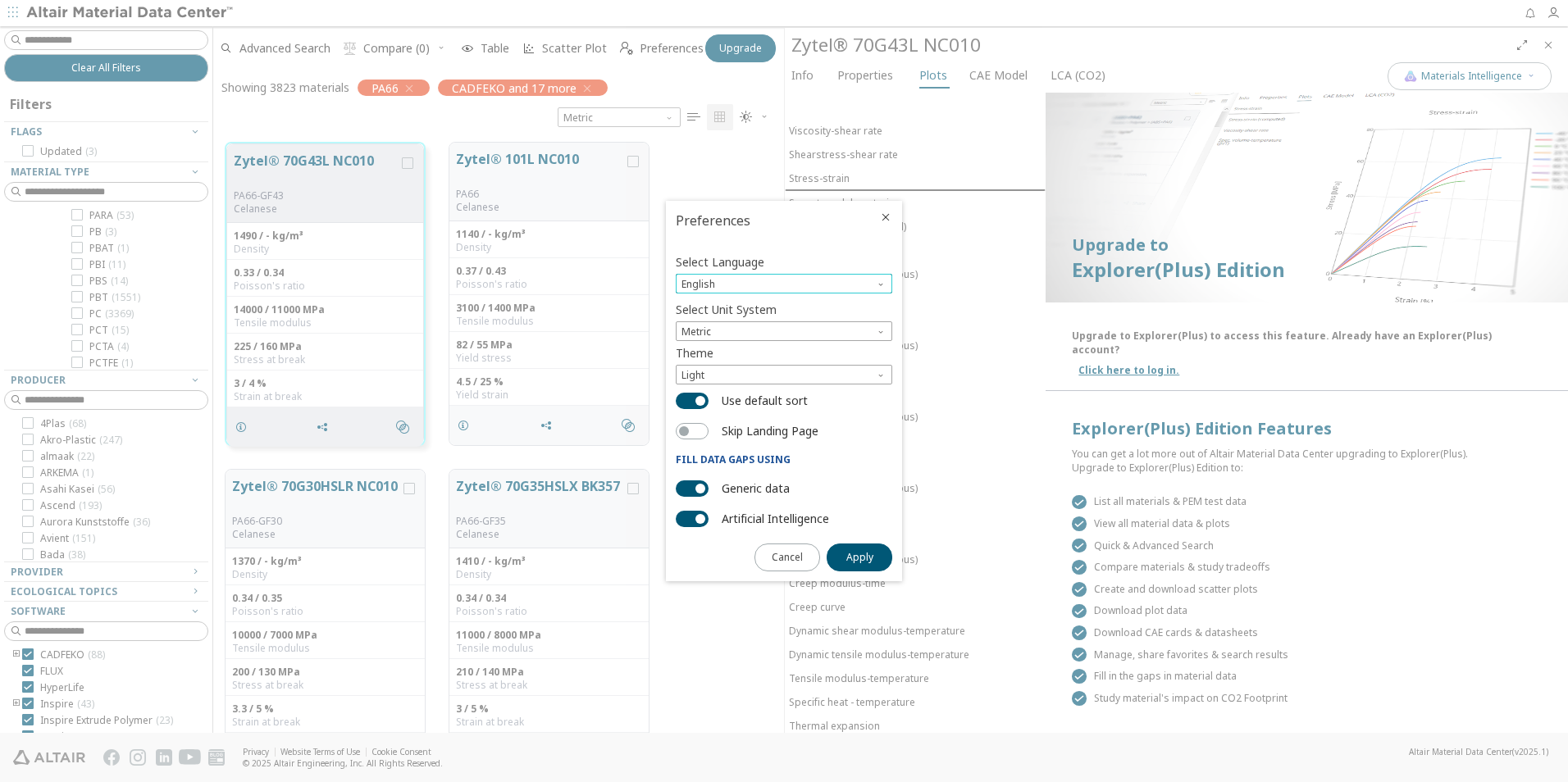
click at [879, 280] on span "Language" at bounding box center [882, 280] width 13 height 13
click at [820, 290] on span "English" at bounding box center [783, 284] width 216 height 19
click at [880, 222] on icon "Close" at bounding box center [885, 217] width 13 height 13
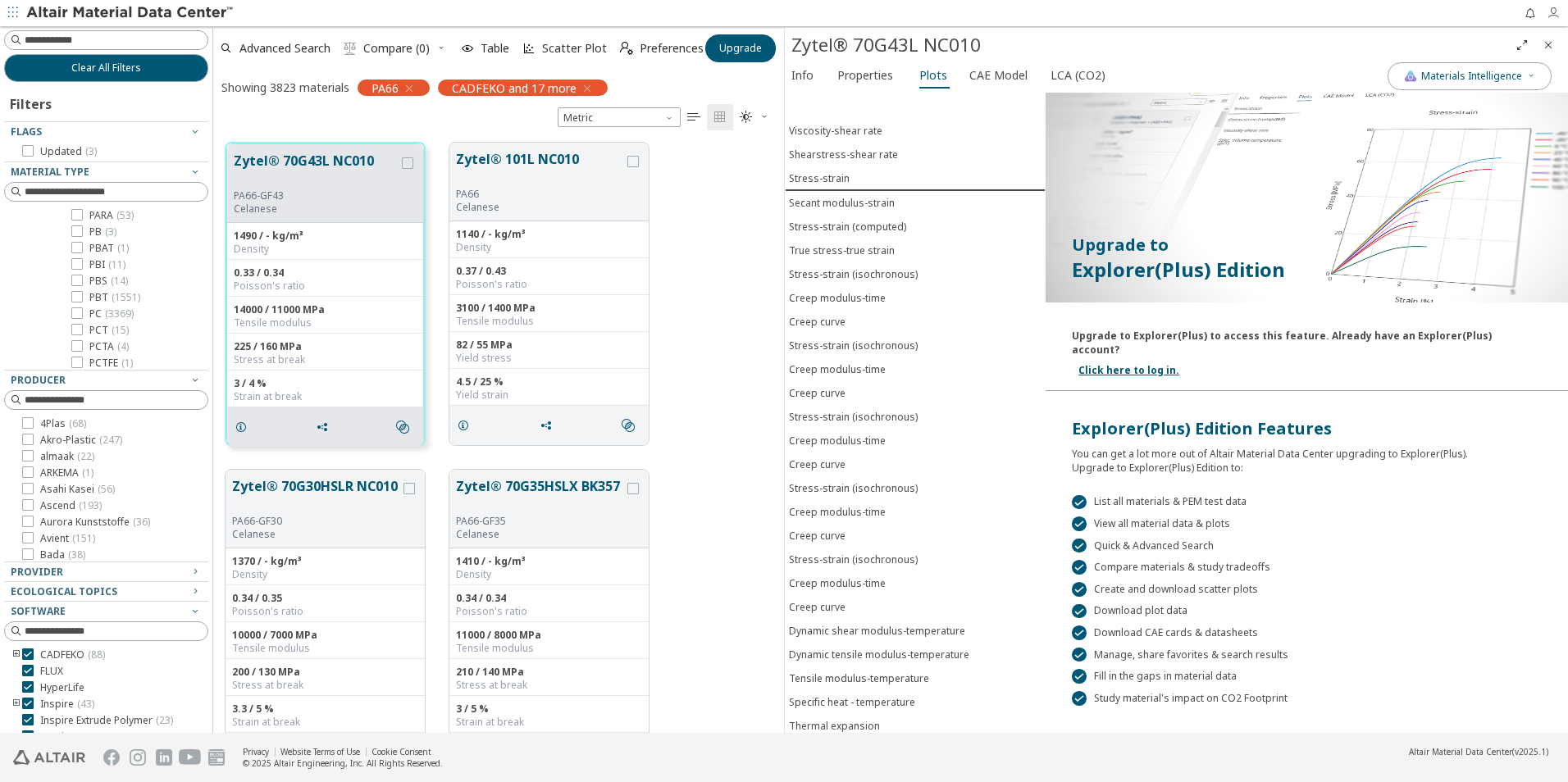
click at [1556, 11] on icon "button" at bounding box center [1552, 12] width 13 height 13
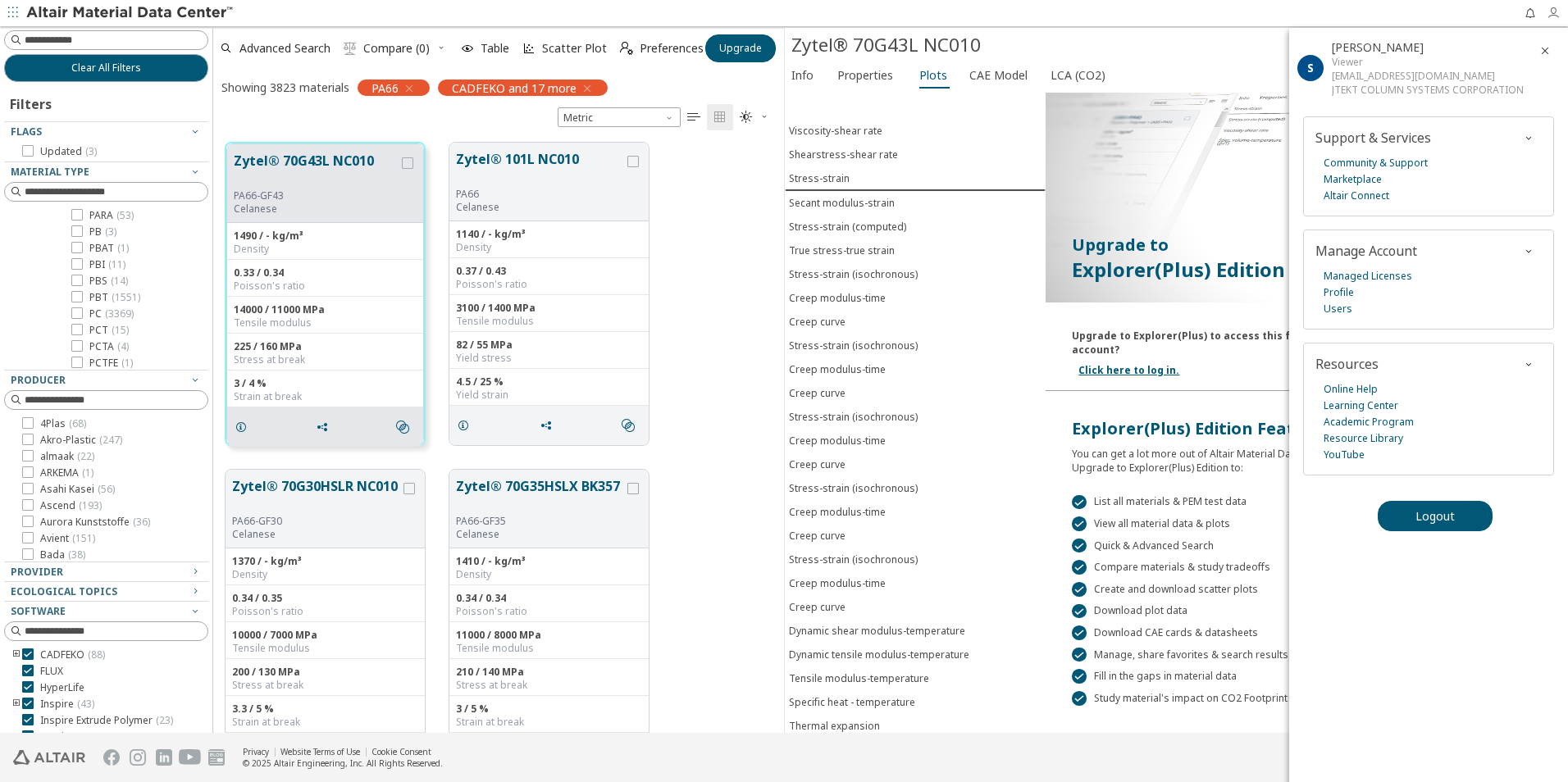
click at [1556, 11] on icon "button" at bounding box center [1552, 12] width 13 height 13
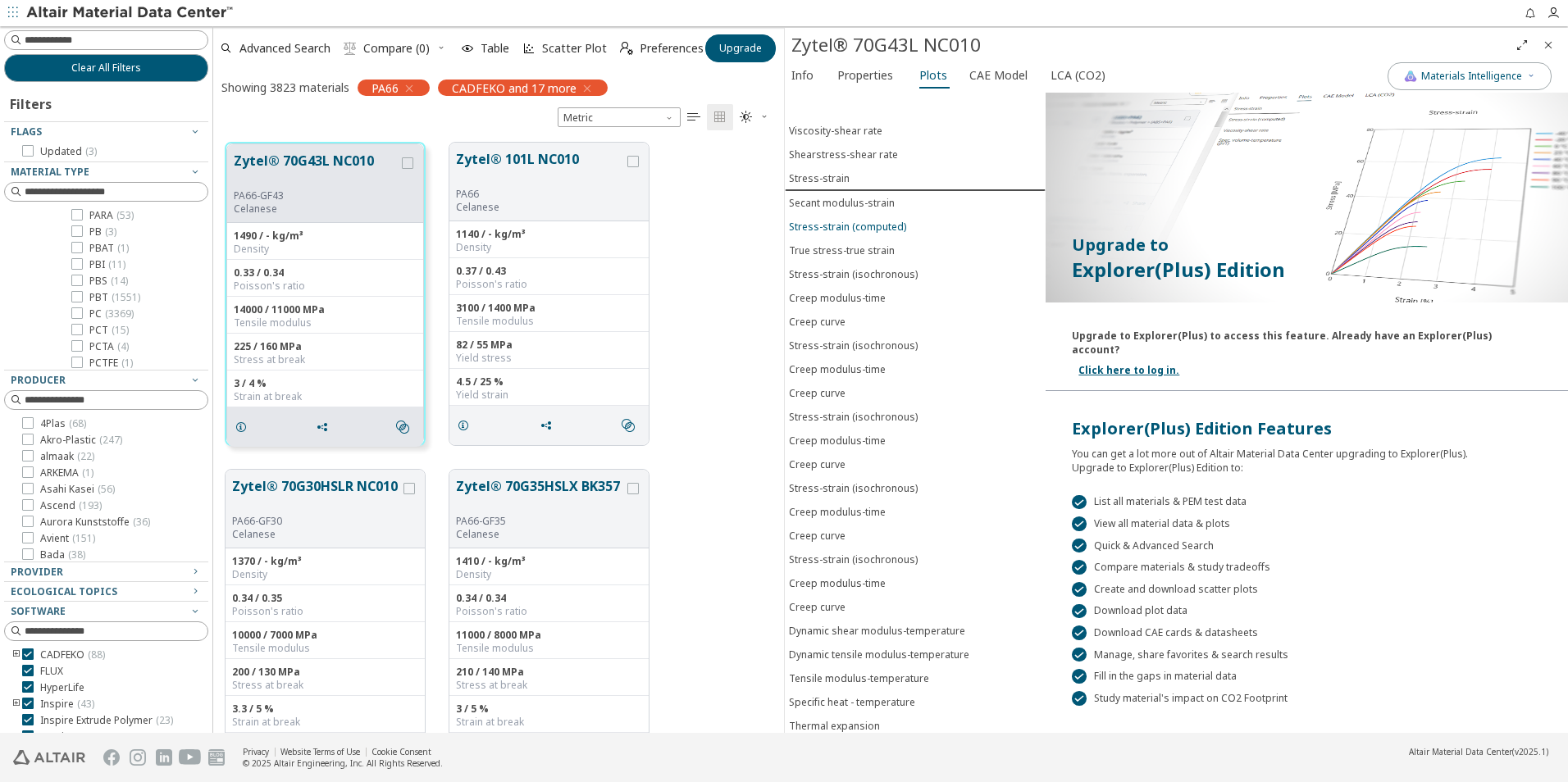
click at [830, 227] on div "Stress-strain (computed)" at bounding box center [848, 227] width 117 height 14
click at [849, 76] on span "Properties" at bounding box center [865, 75] width 56 height 26
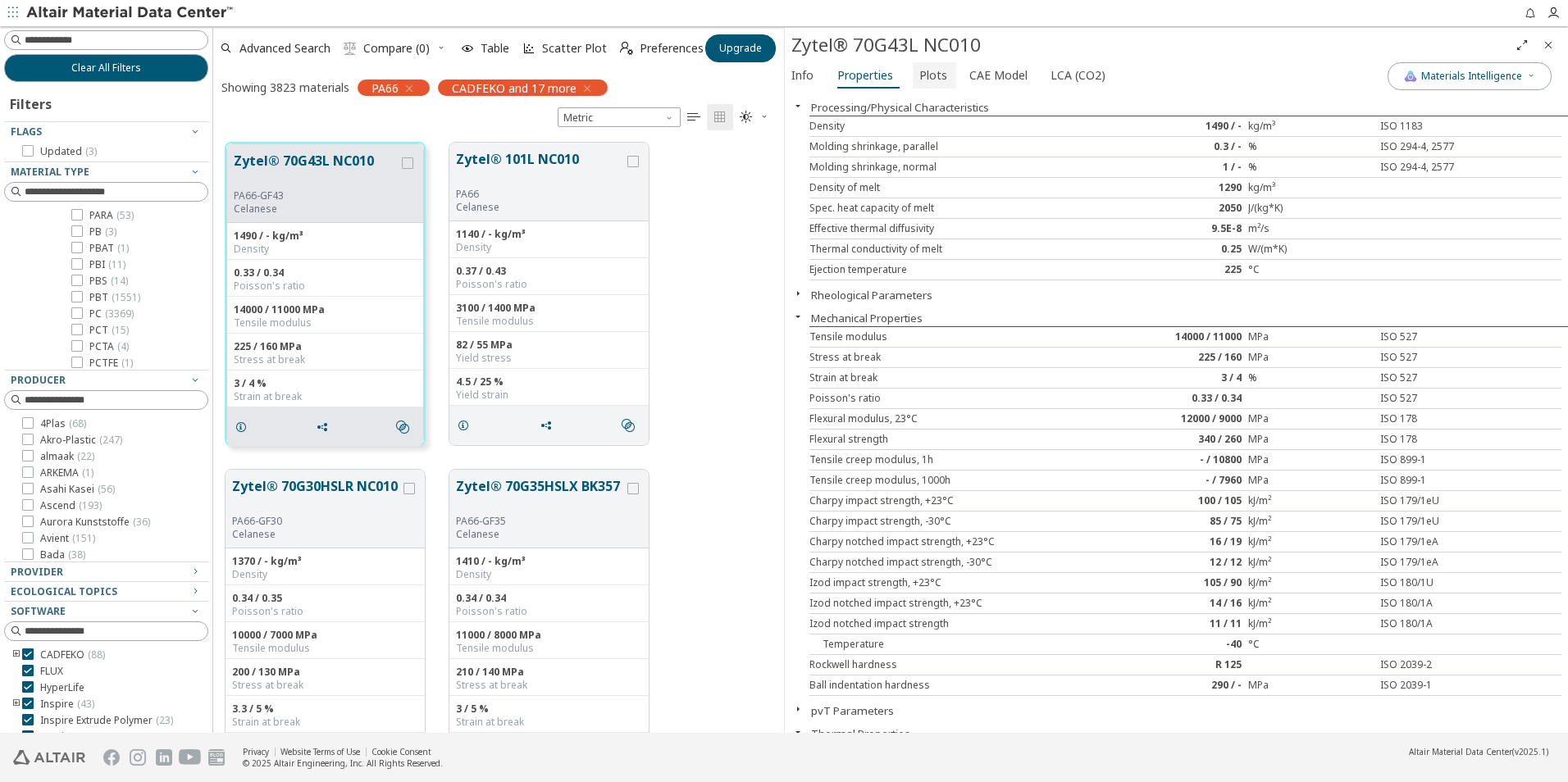
click at [922, 75] on span "Plots" at bounding box center [933, 75] width 28 height 26
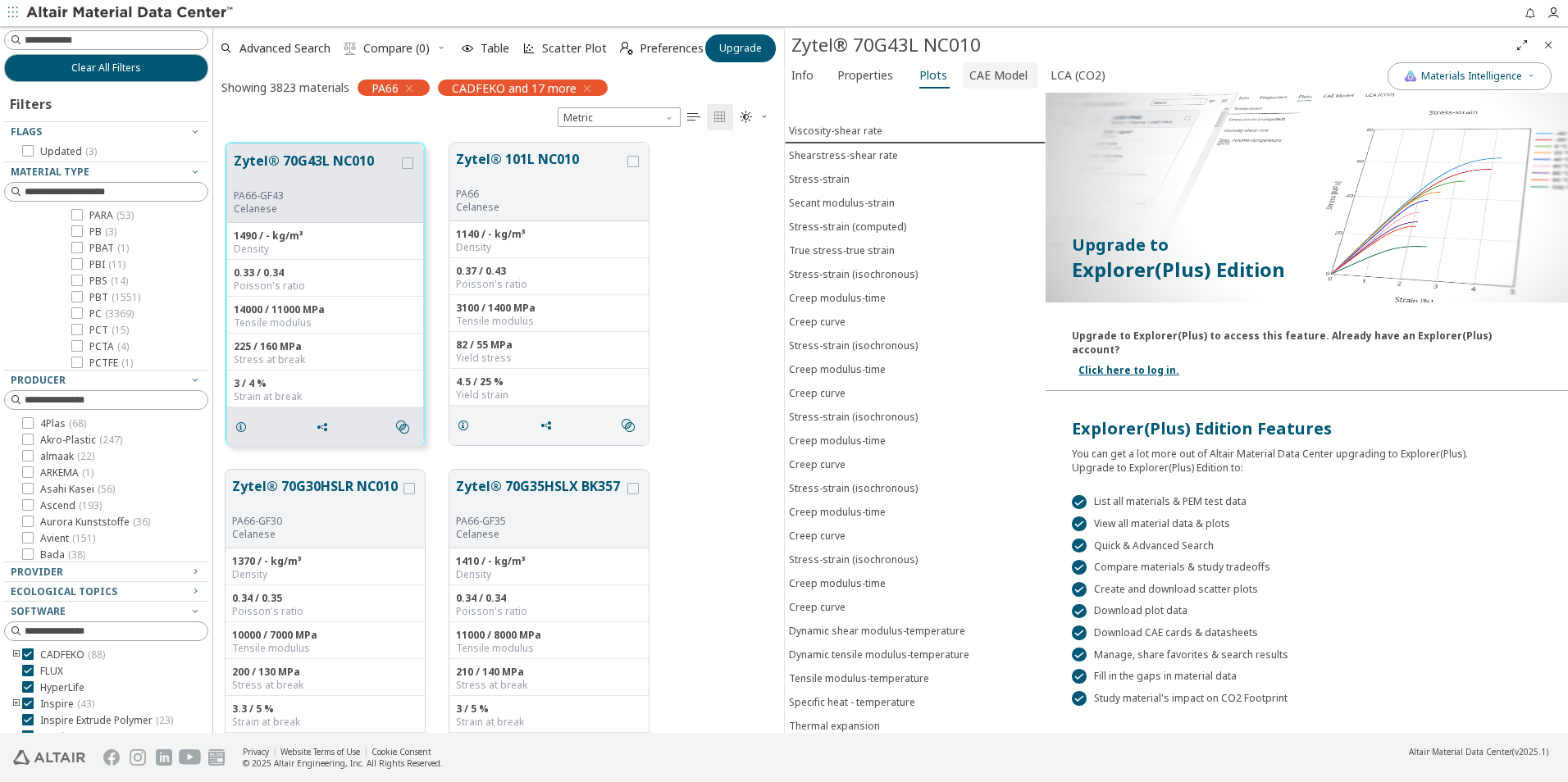
click at [971, 74] on span "CAE Model" at bounding box center [998, 75] width 58 height 26
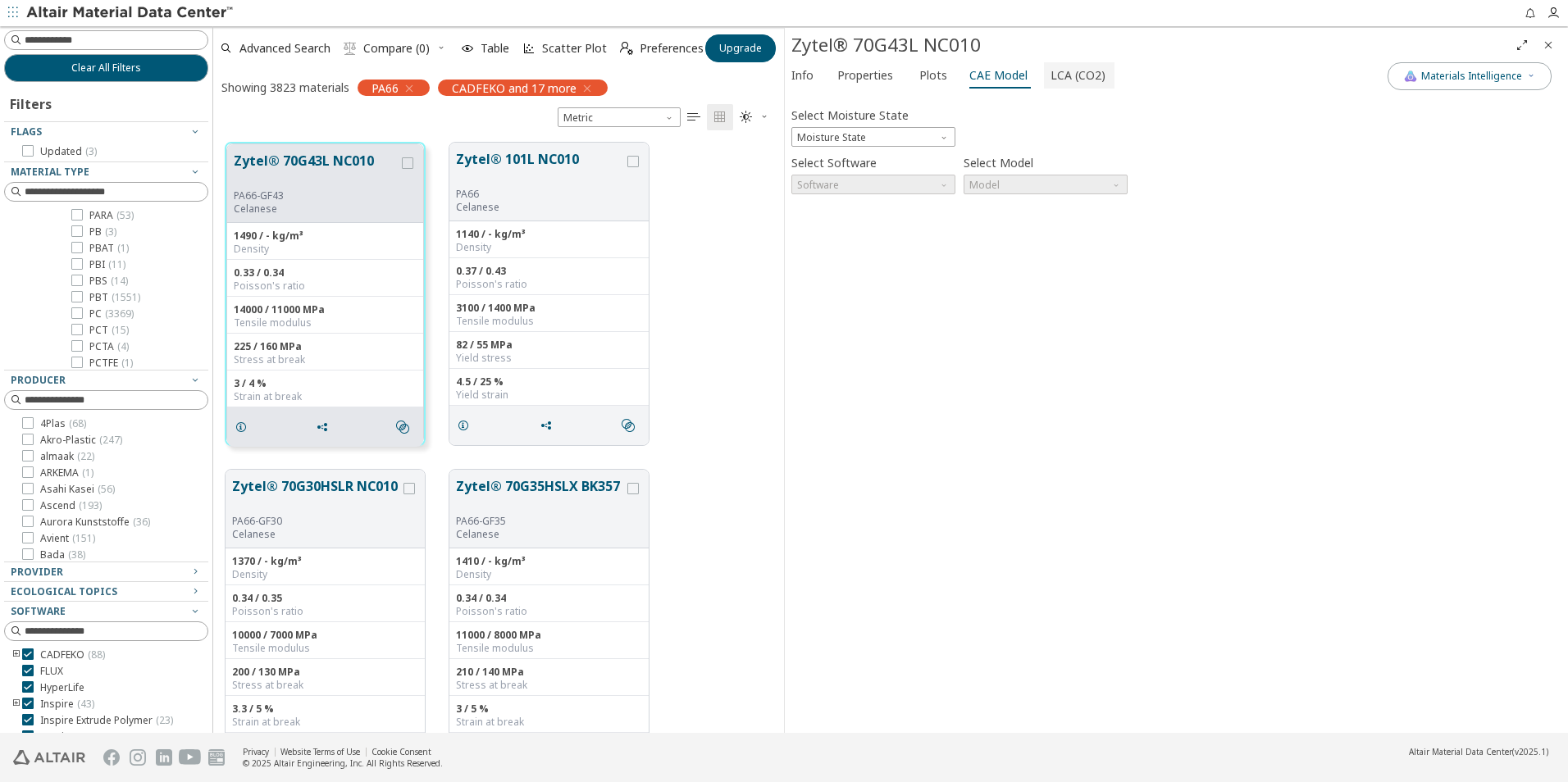
click at [1058, 76] on span "LCA (CO2)" at bounding box center [1077, 75] width 55 height 26
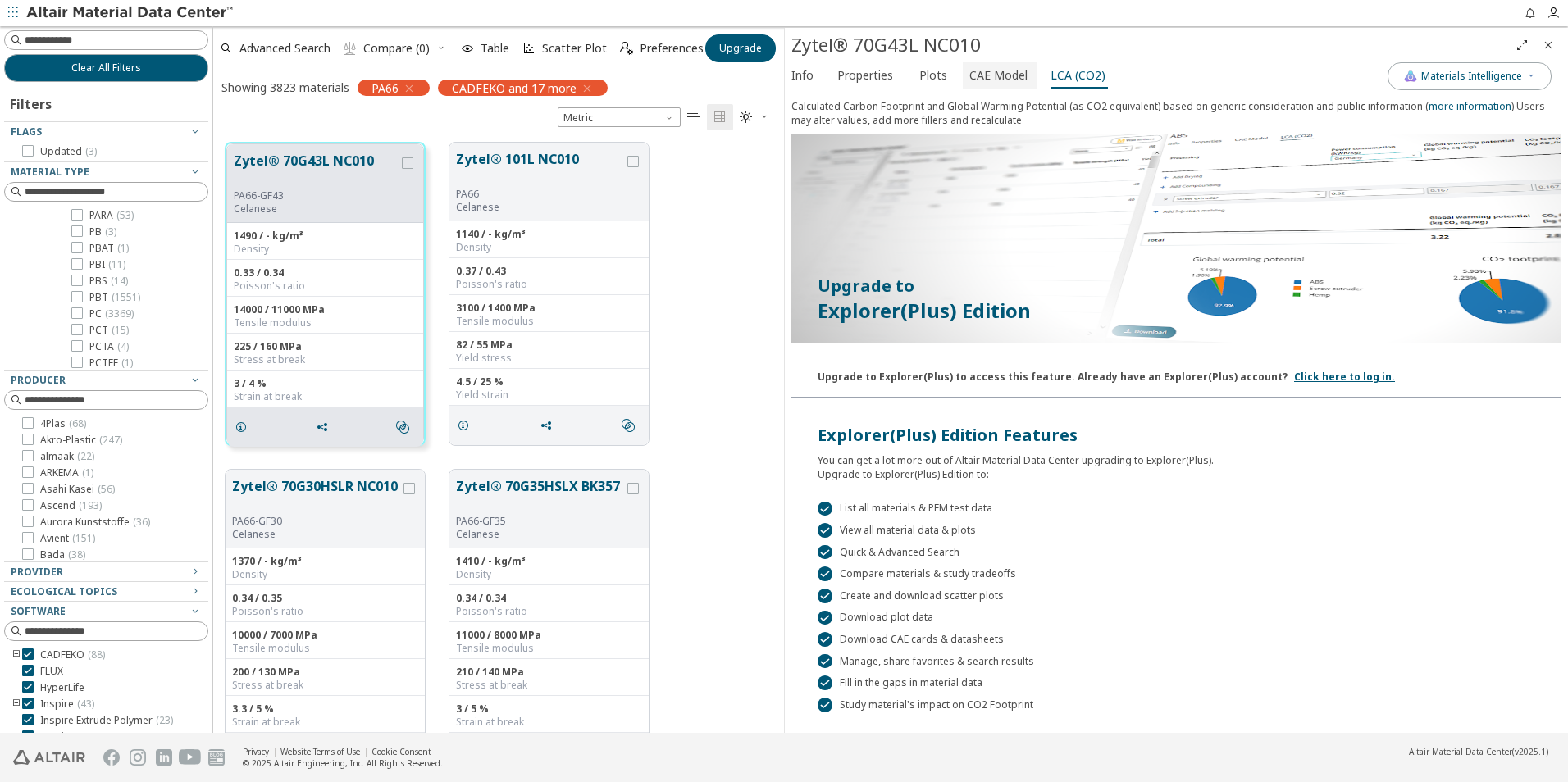
click at [976, 78] on span "CAE Model" at bounding box center [998, 75] width 58 height 26
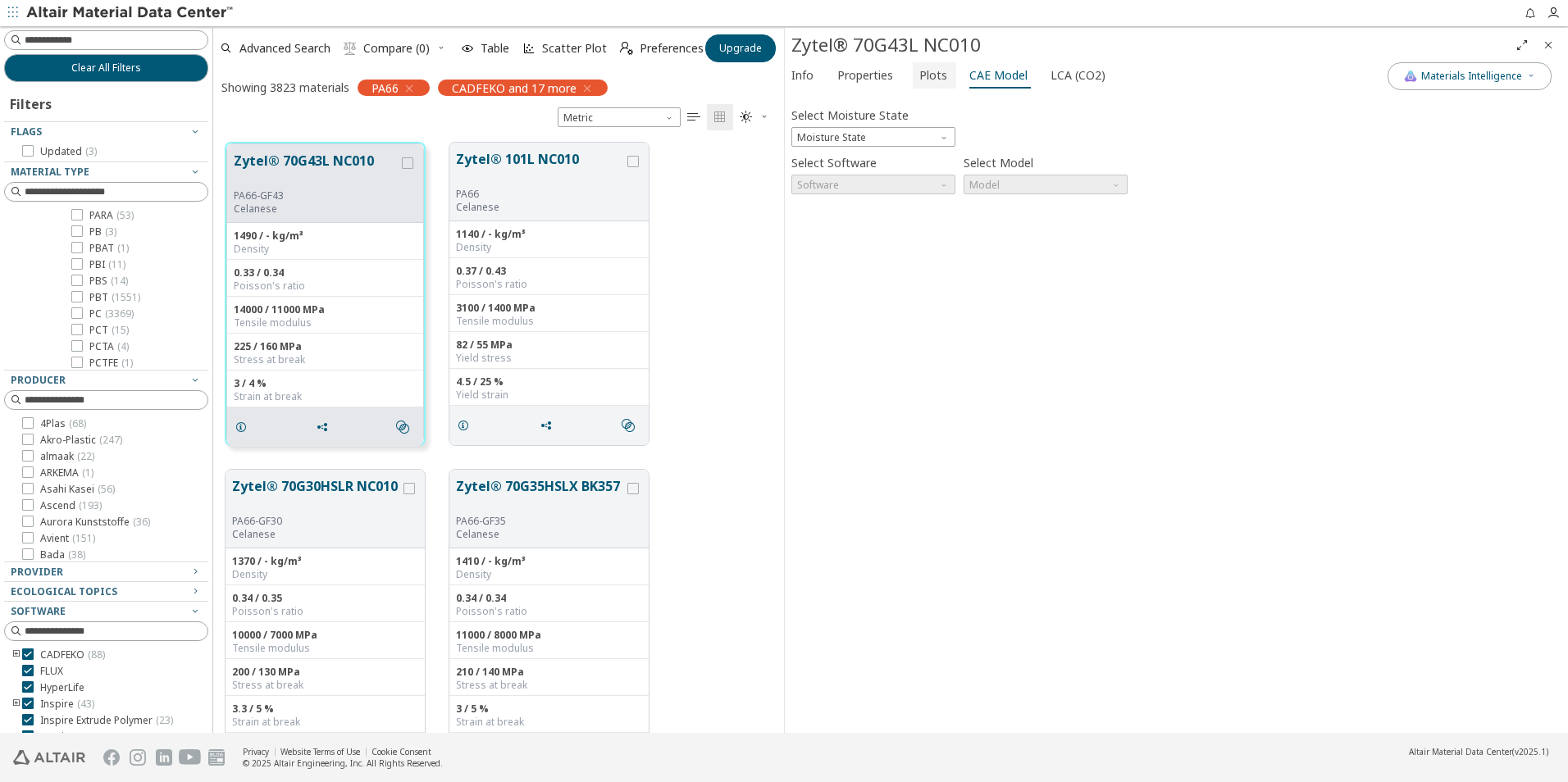
click at [929, 77] on span "Plots" at bounding box center [933, 75] width 28 height 26
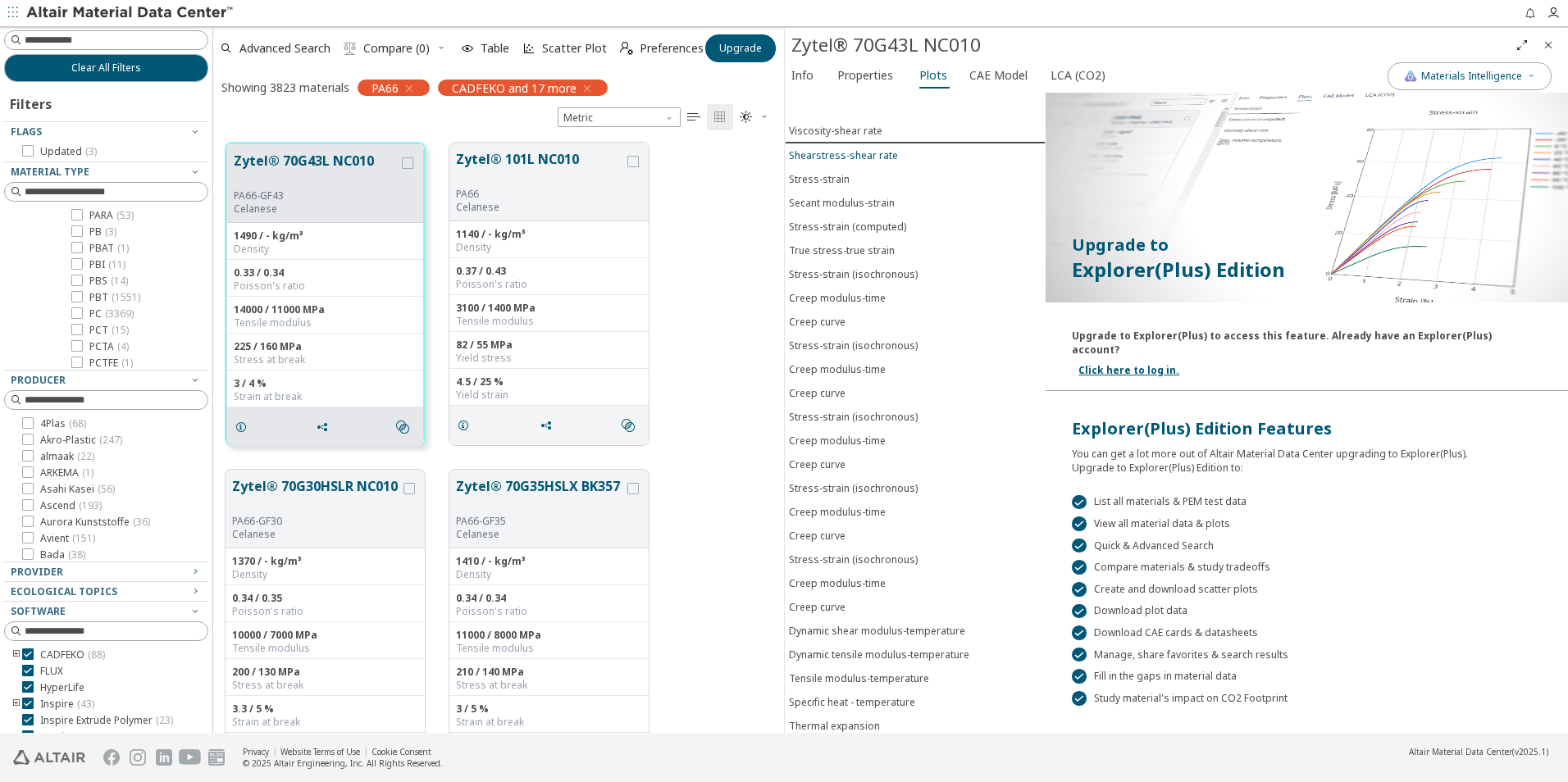
click at [861, 155] on div "Shearstress-shear rate" at bounding box center [844, 155] width 109 height 14
click at [838, 184] on div "Stress-strain" at bounding box center [819, 180] width 60 height 14
click at [836, 197] on div "Secant modulus-strain" at bounding box center [842, 203] width 106 height 14
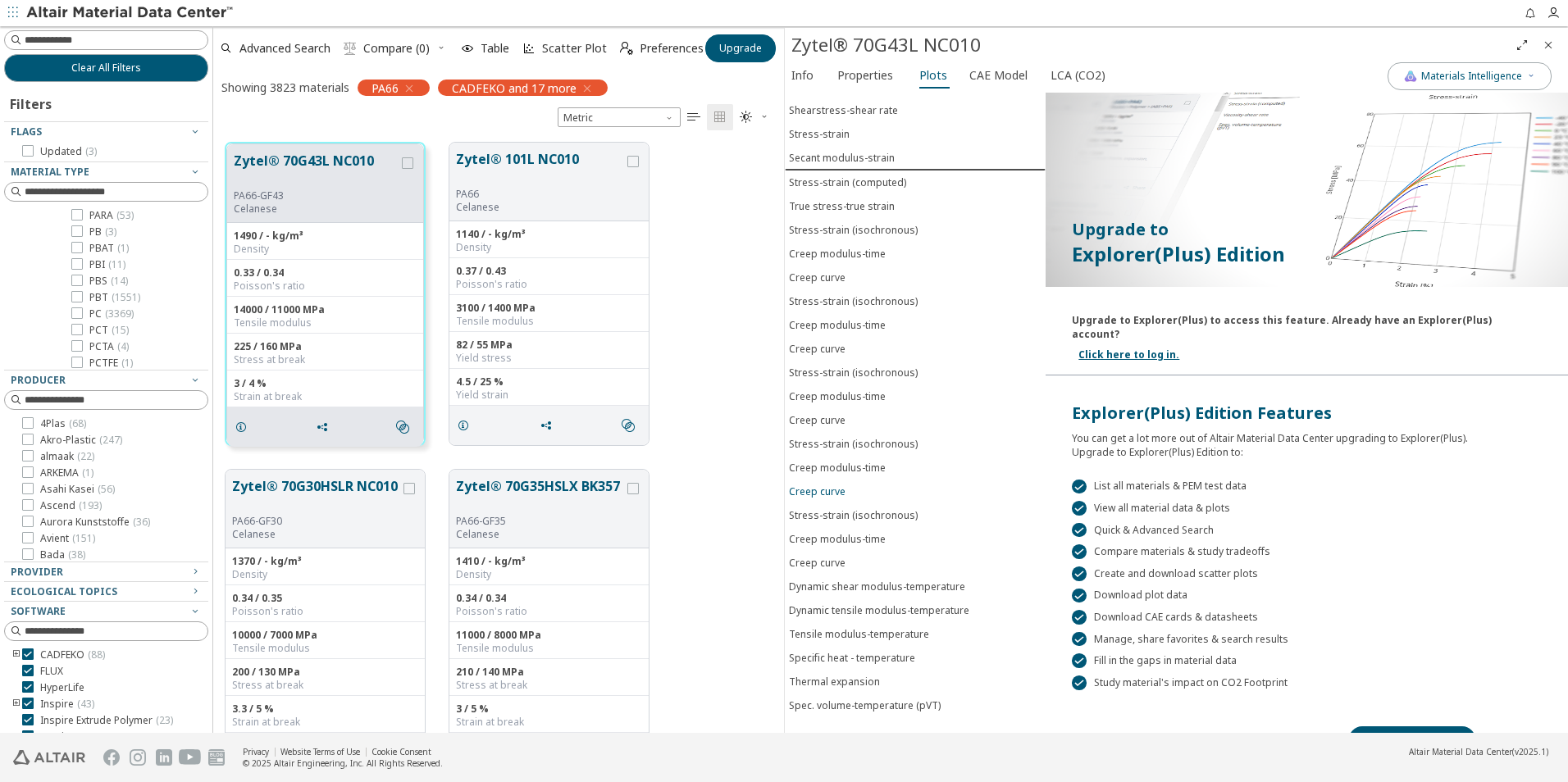
scroll to position [32, 0]
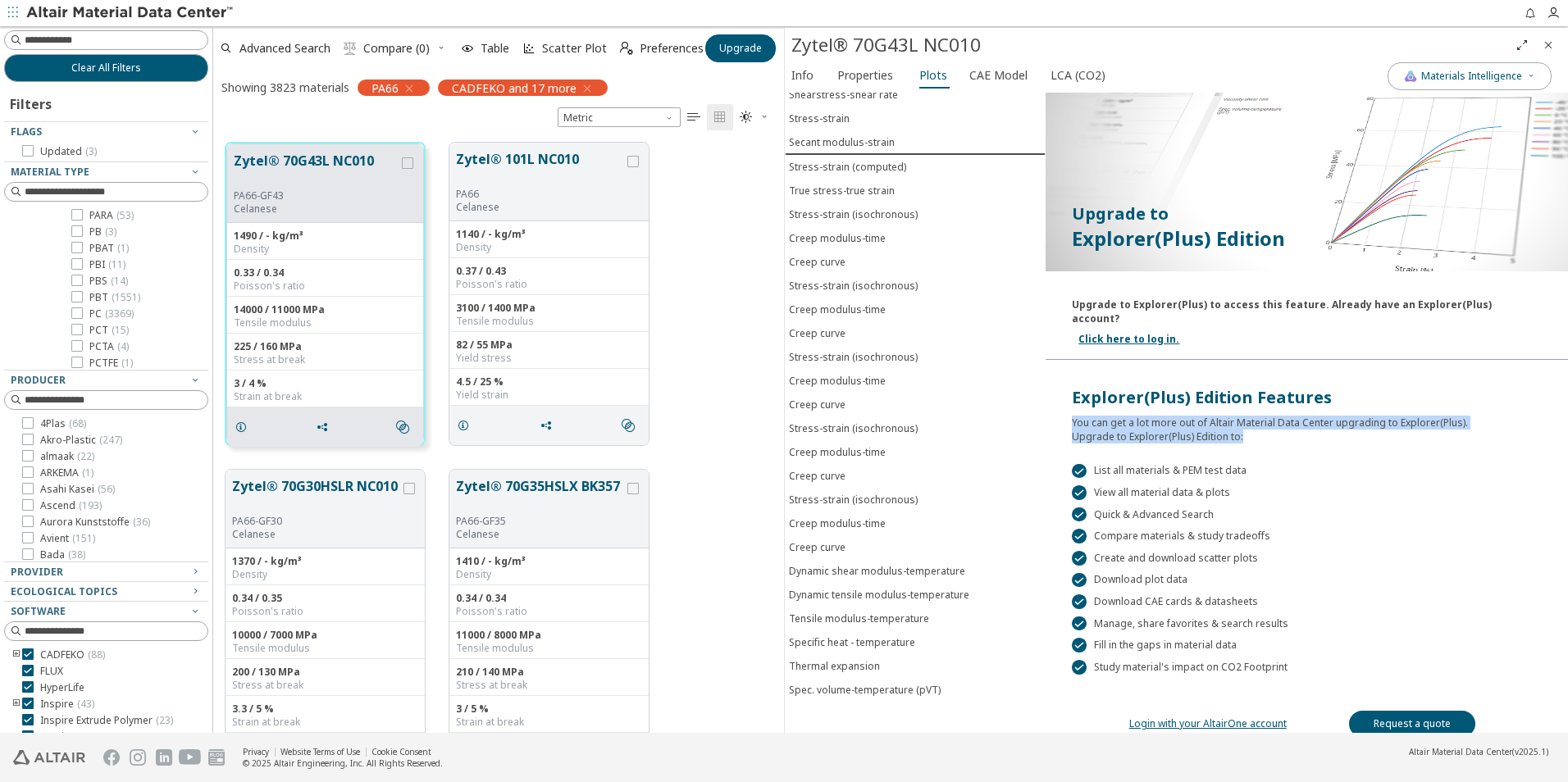
drag, startPoint x: 1250, startPoint y: 419, endPoint x: 1057, endPoint y: 405, distance: 193.5
click at [1057, 405] on div "Explorer(Plus) Edition Features You can get a lot more out of Altair Material D…" at bounding box center [1307, 401] width 522 height 83
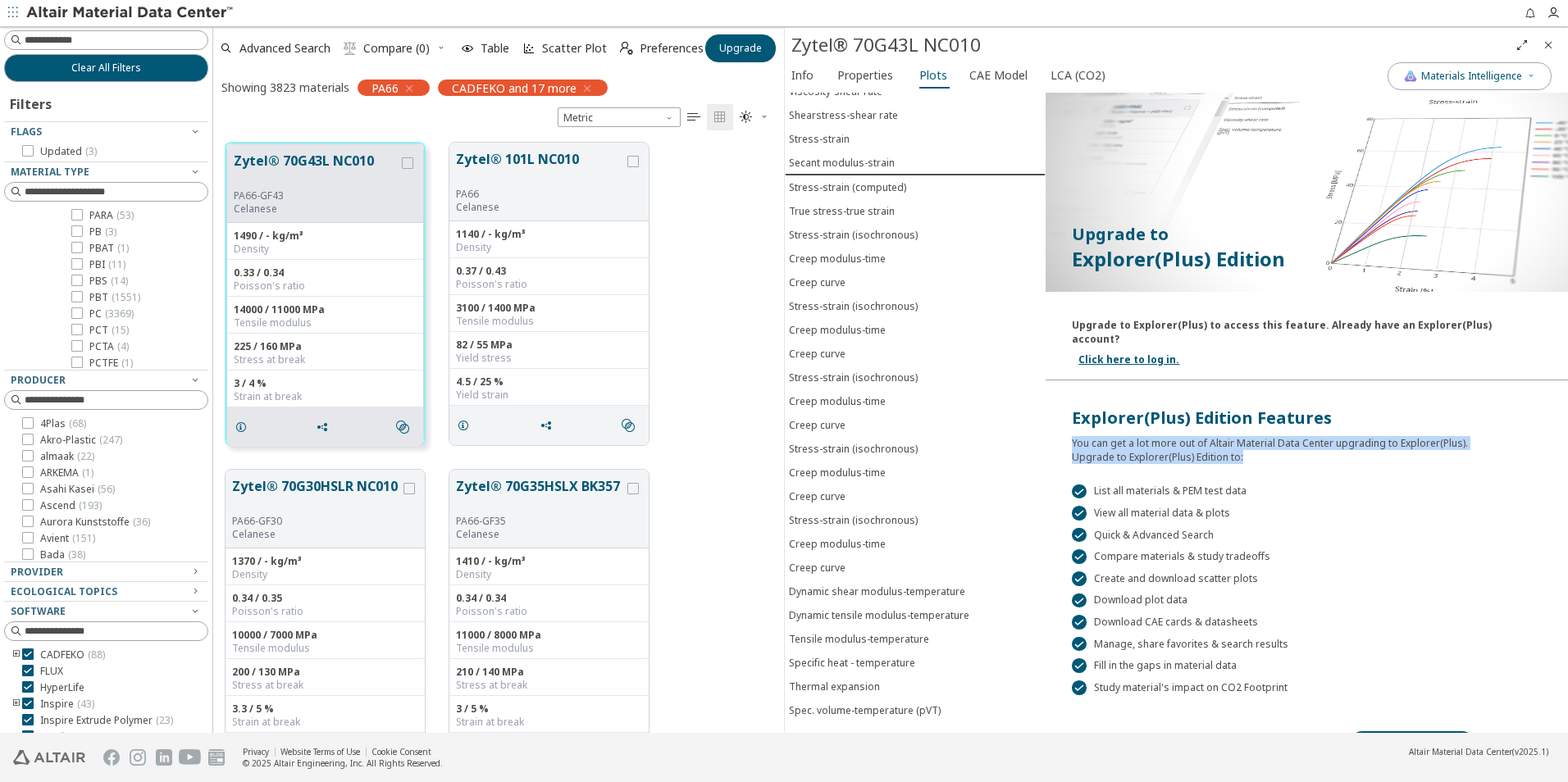
scroll to position [0, 0]
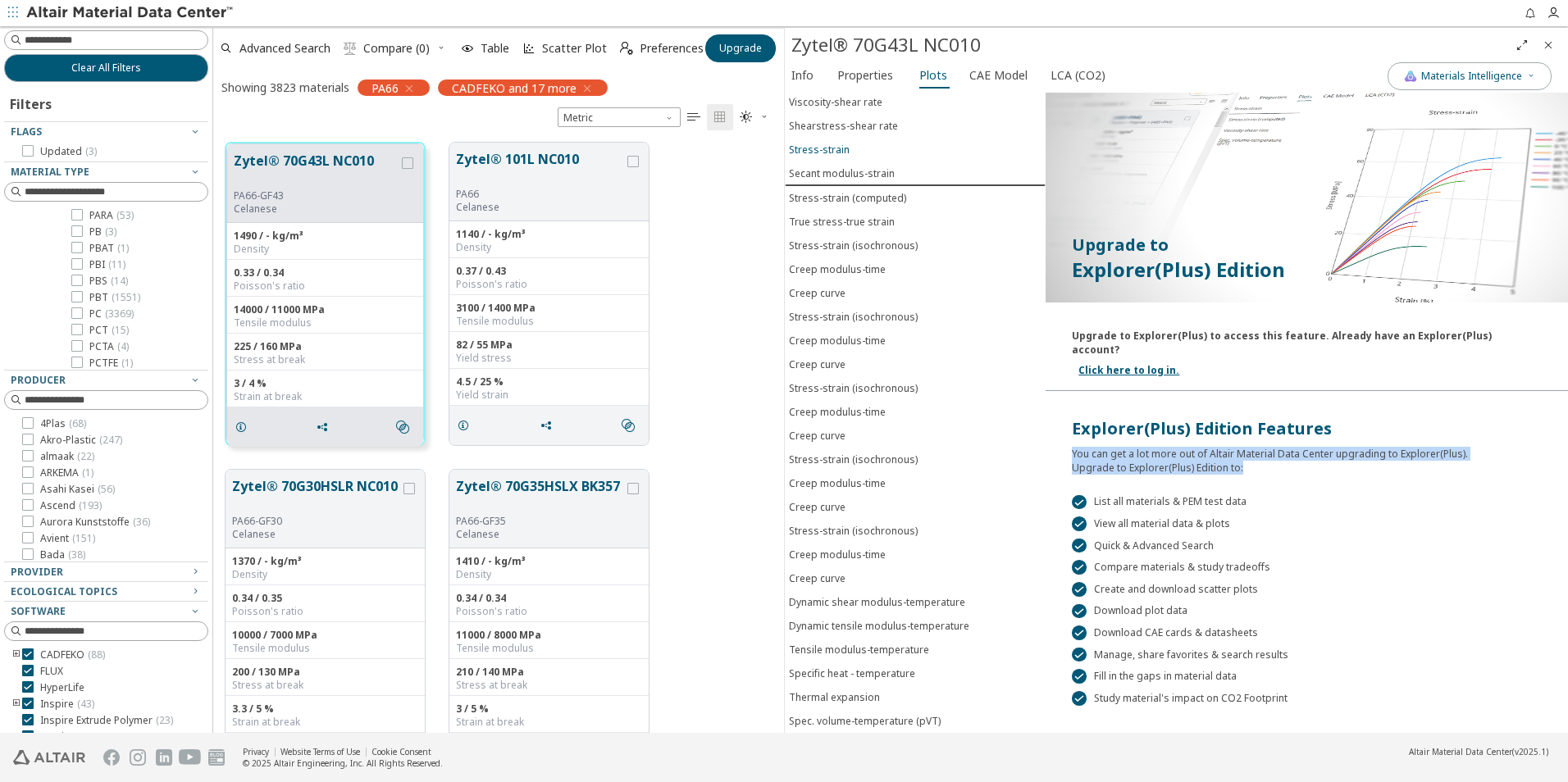
click at [841, 154] on div "Stress-strain" at bounding box center [819, 150] width 60 height 14
click at [829, 151] on div "Stress-strain" at bounding box center [819, 150] width 60 height 14
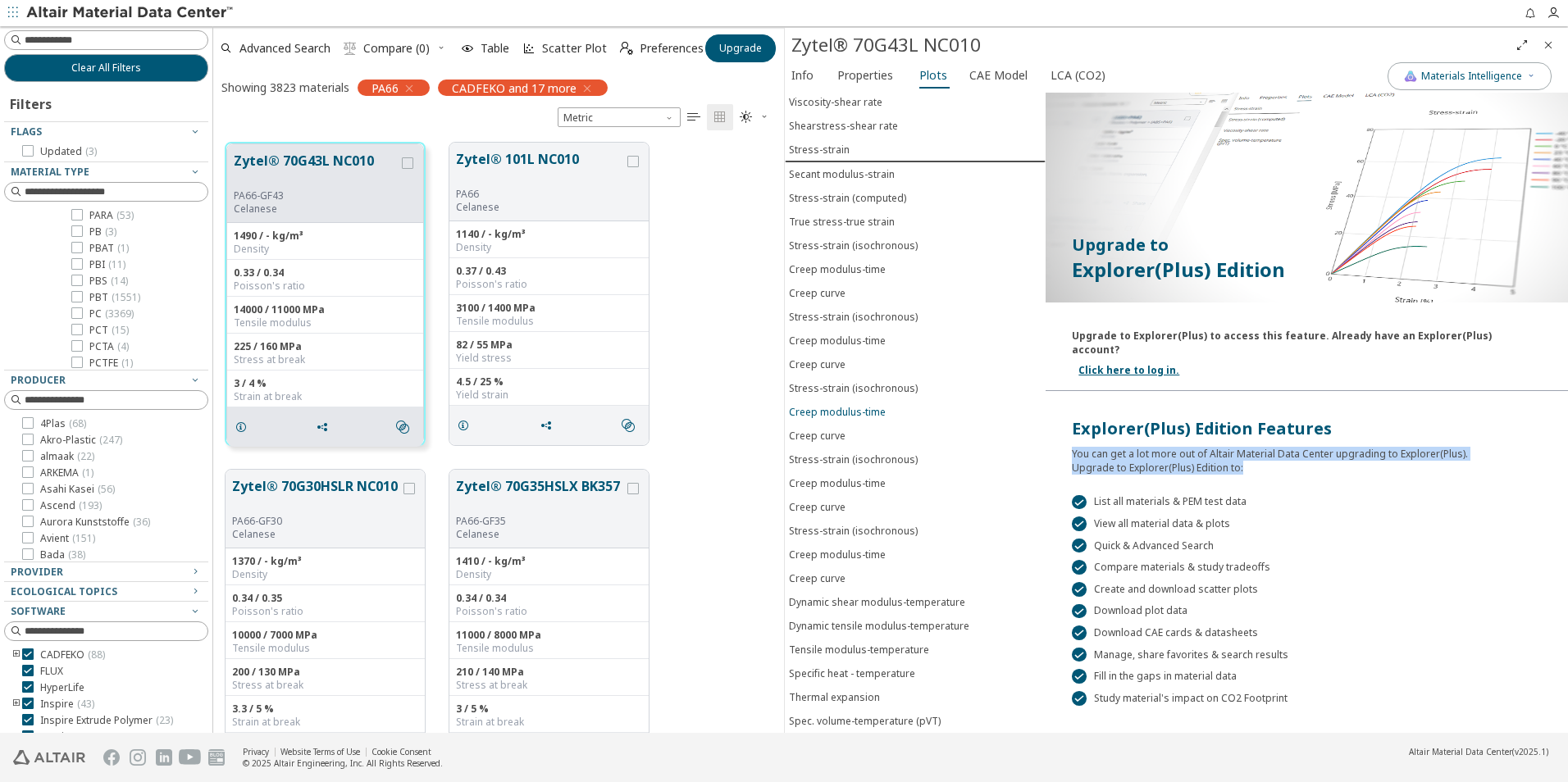
copy div "You can get a lot more out of Altair Material Data Center upgrading to Explorer…"
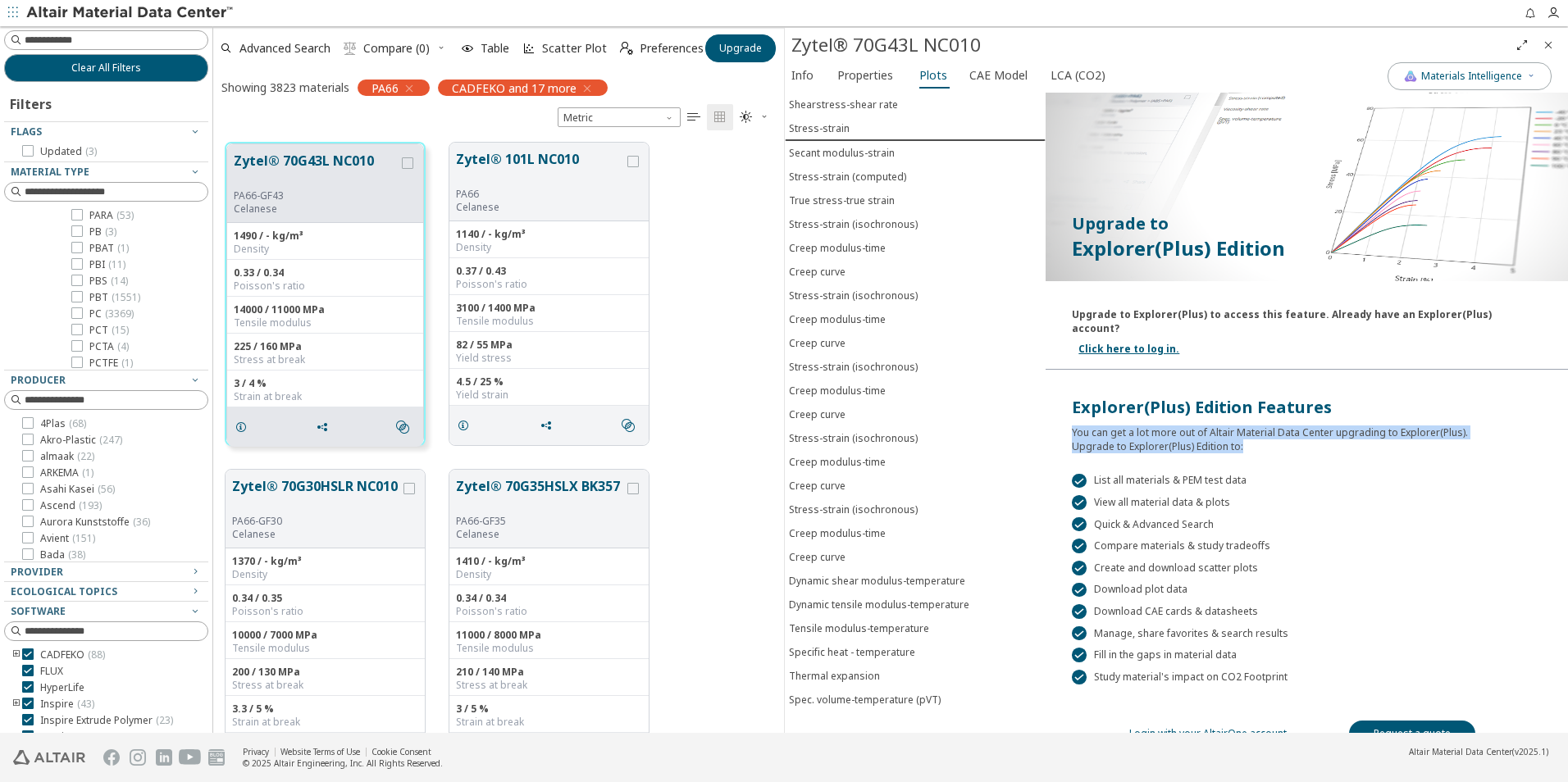
scroll to position [32, 0]
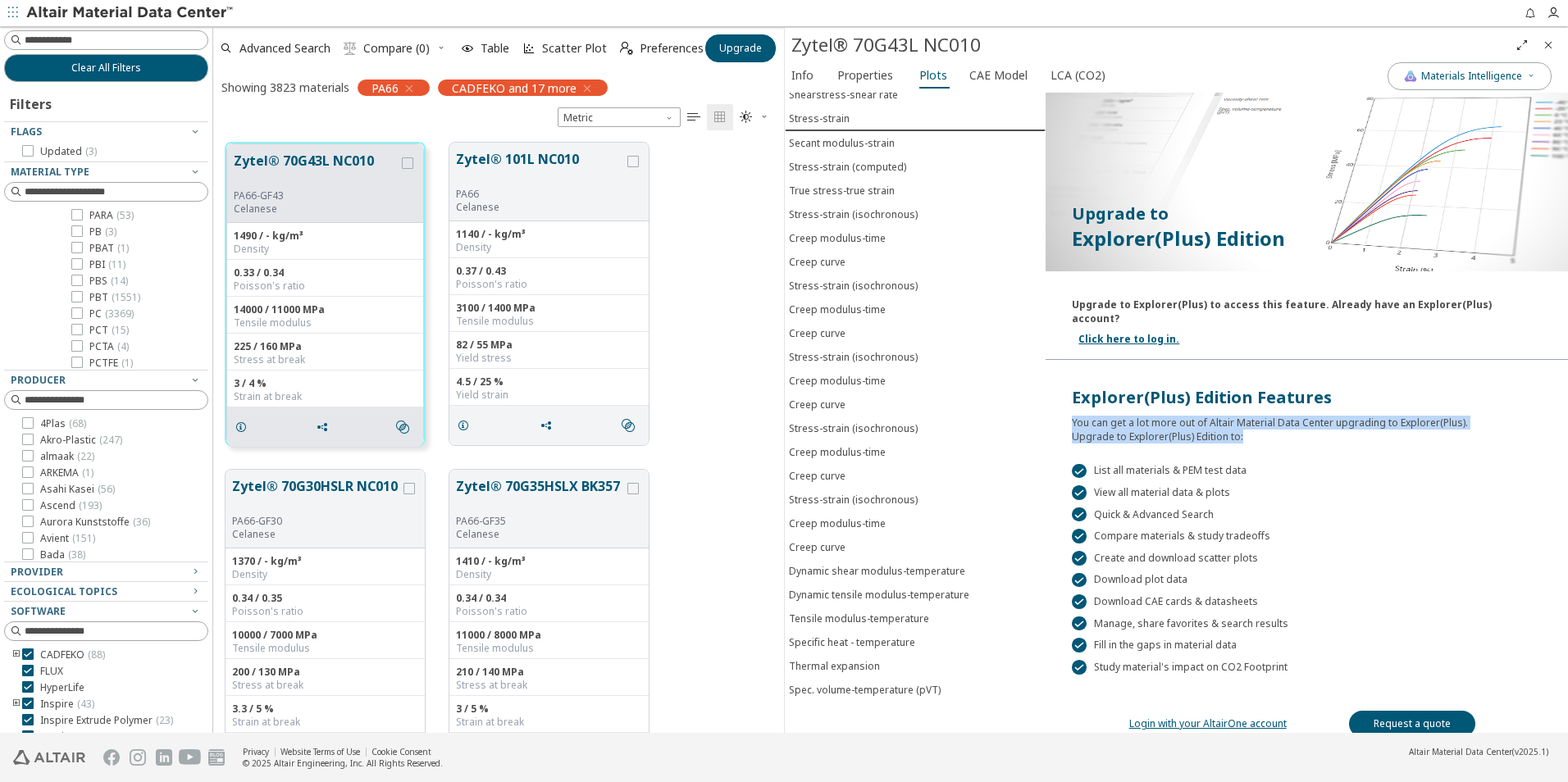
click at [1252, 716] on link "Login with your AltairOne account" at bounding box center [1208, 723] width 158 height 14
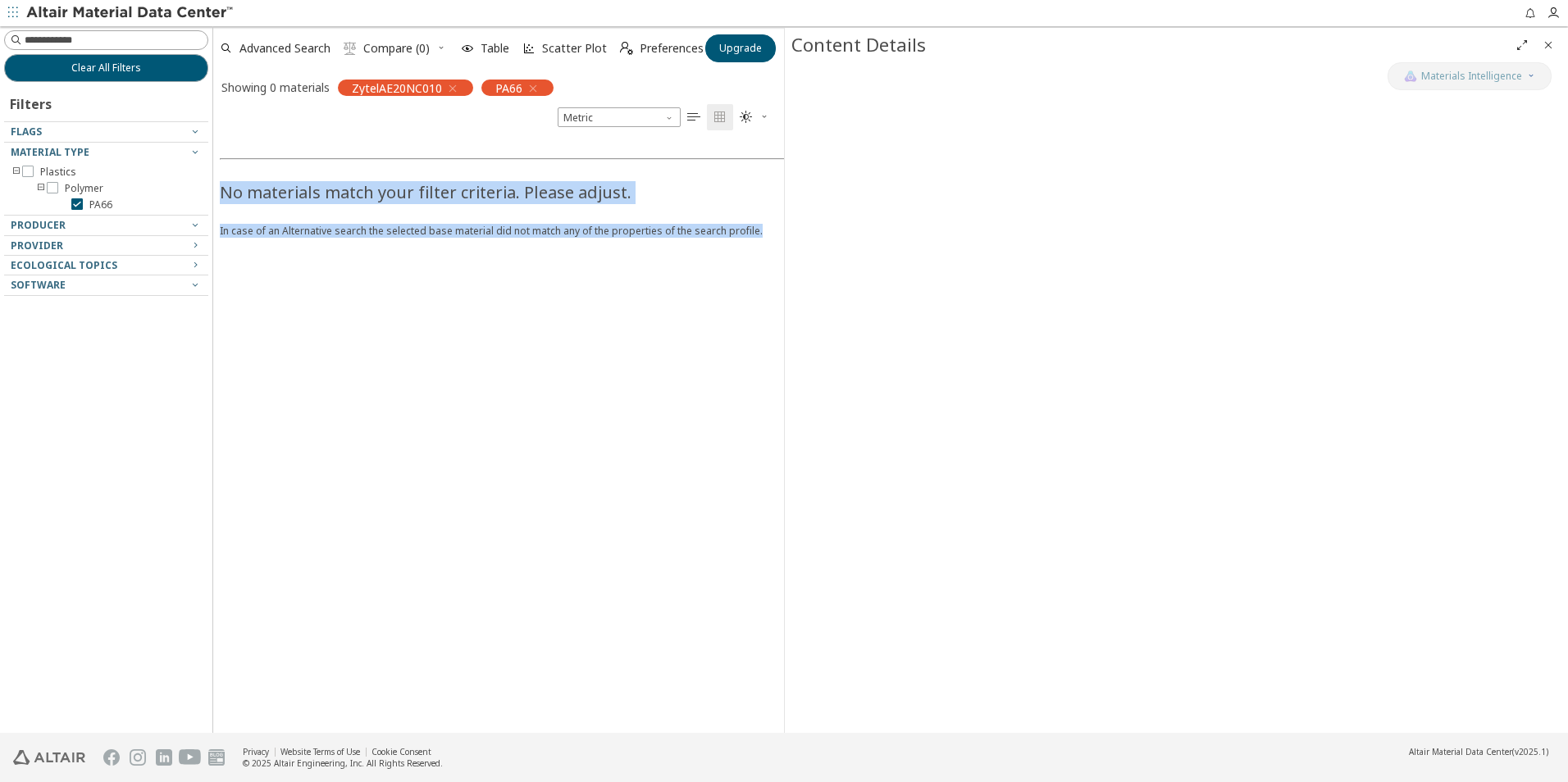
drag, startPoint x: 767, startPoint y: 236, endPoint x: 224, endPoint y: 193, distance: 544.7
click at [224, 193] on div "No materials match your filter criteria. Please adjust. In case of an Alternati…" at bounding box center [997, 187] width 1568 height 101
copy div "No materials match your filter criteria. Please adjust. In case of an Alternati…"
click at [130, 10] on img at bounding box center [131, 13] width 209 height 17
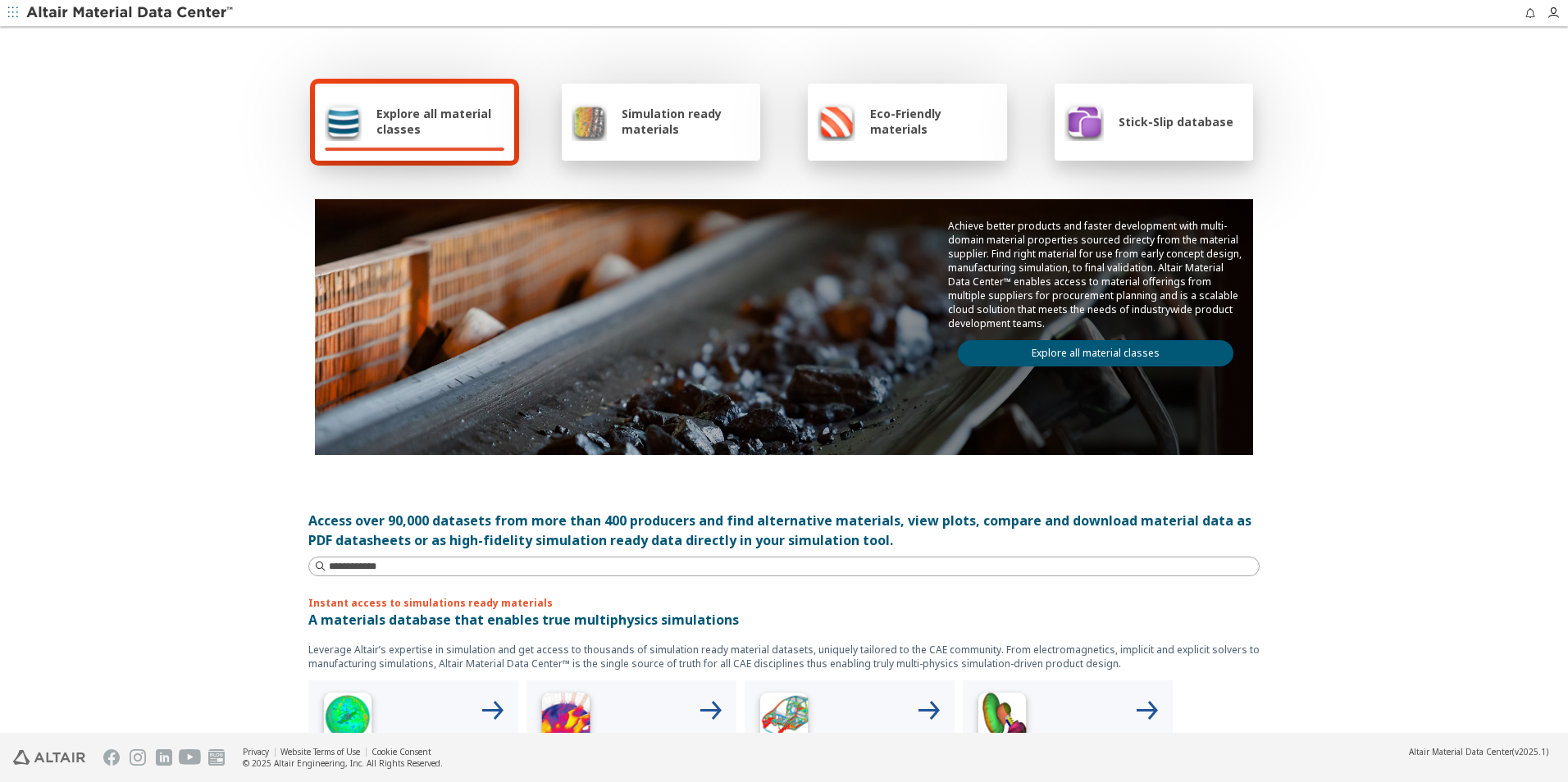
click at [476, 130] on span "Explore all material classes" at bounding box center [441, 122] width 128 height 32
click at [1042, 353] on link "Explore all material classes" at bounding box center [1095, 353] width 276 height 26
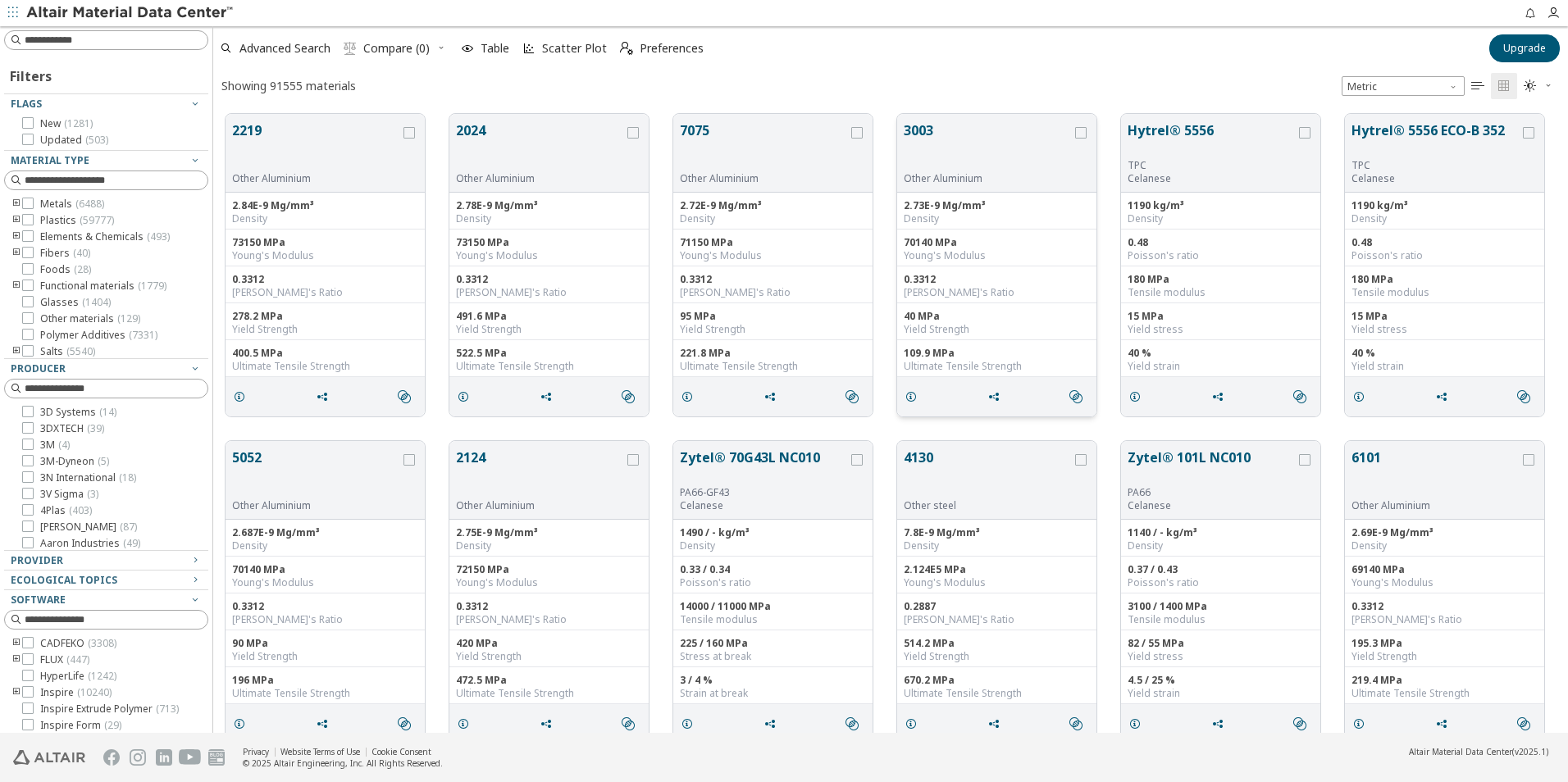
scroll to position [619, 1342]
click at [248, 132] on button "2219" at bounding box center [316, 146] width 168 height 52
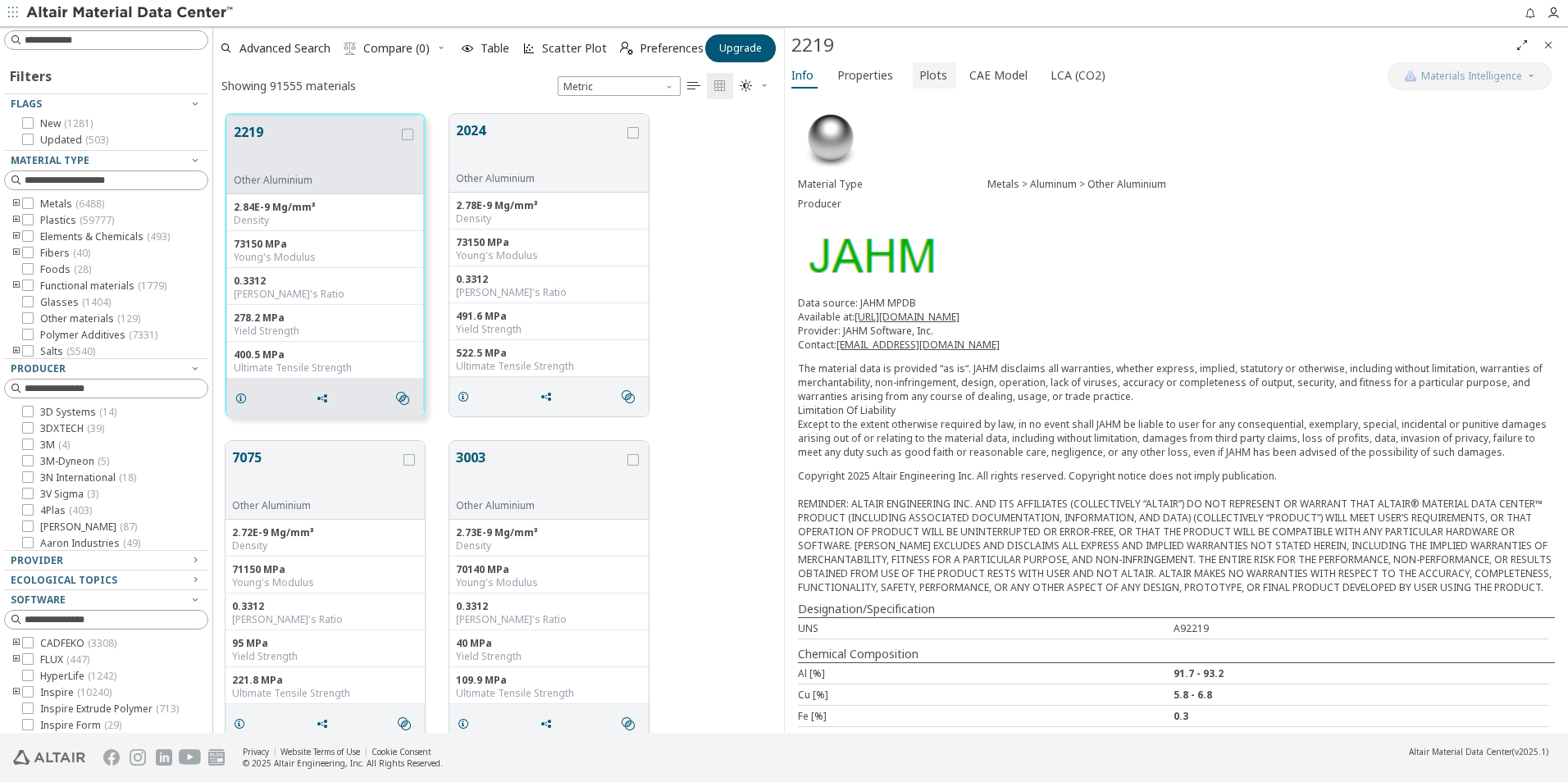
click at [919, 78] on span "Plots" at bounding box center [933, 75] width 28 height 26
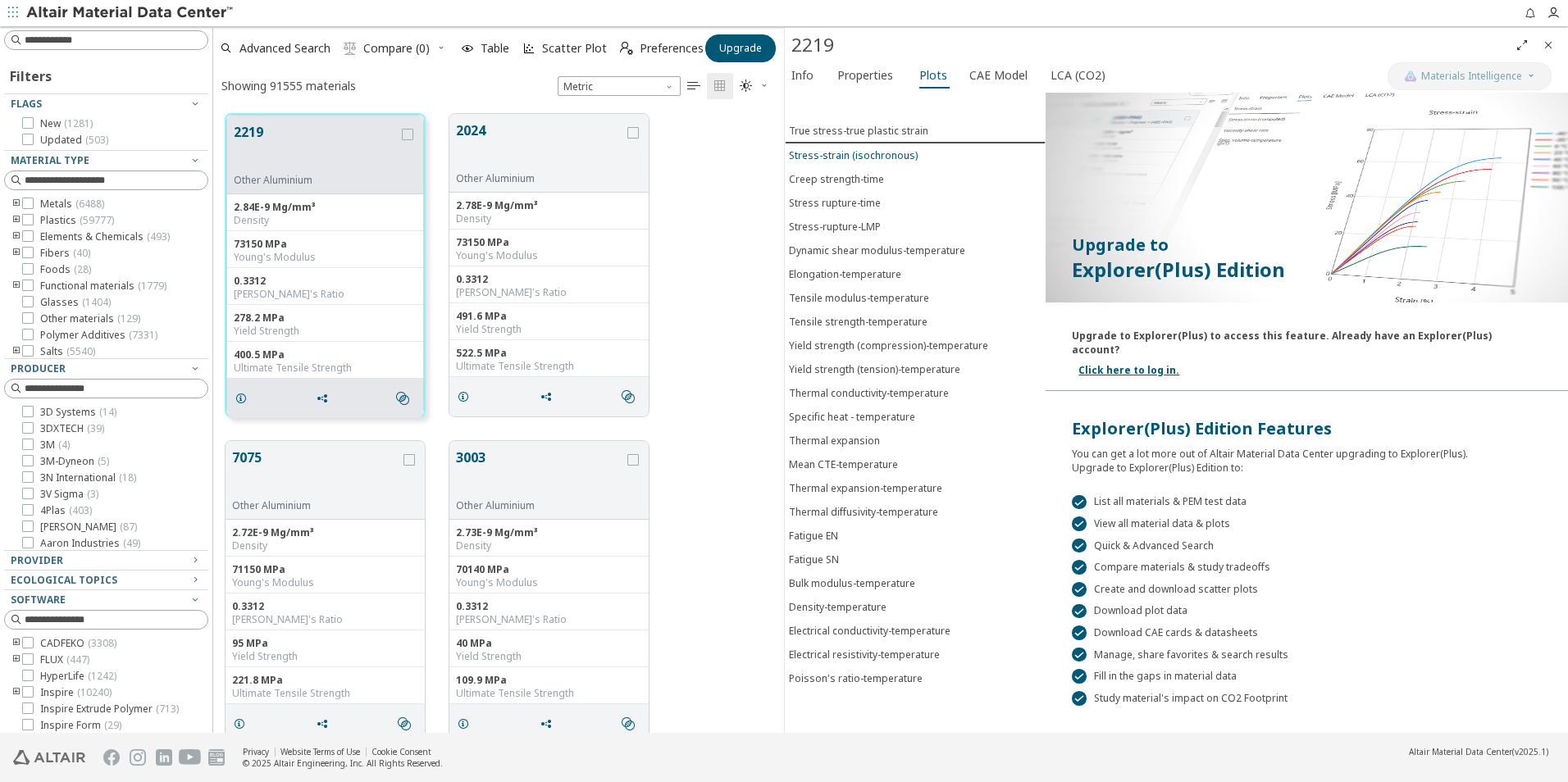
click at [845, 158] on div "Stress-strain (isochronous)" at bounding box center [853, 155] width 129 height 14
click at [963, 77] on button "CAE Model" at bounding box center [999, 75] width 74 height 26
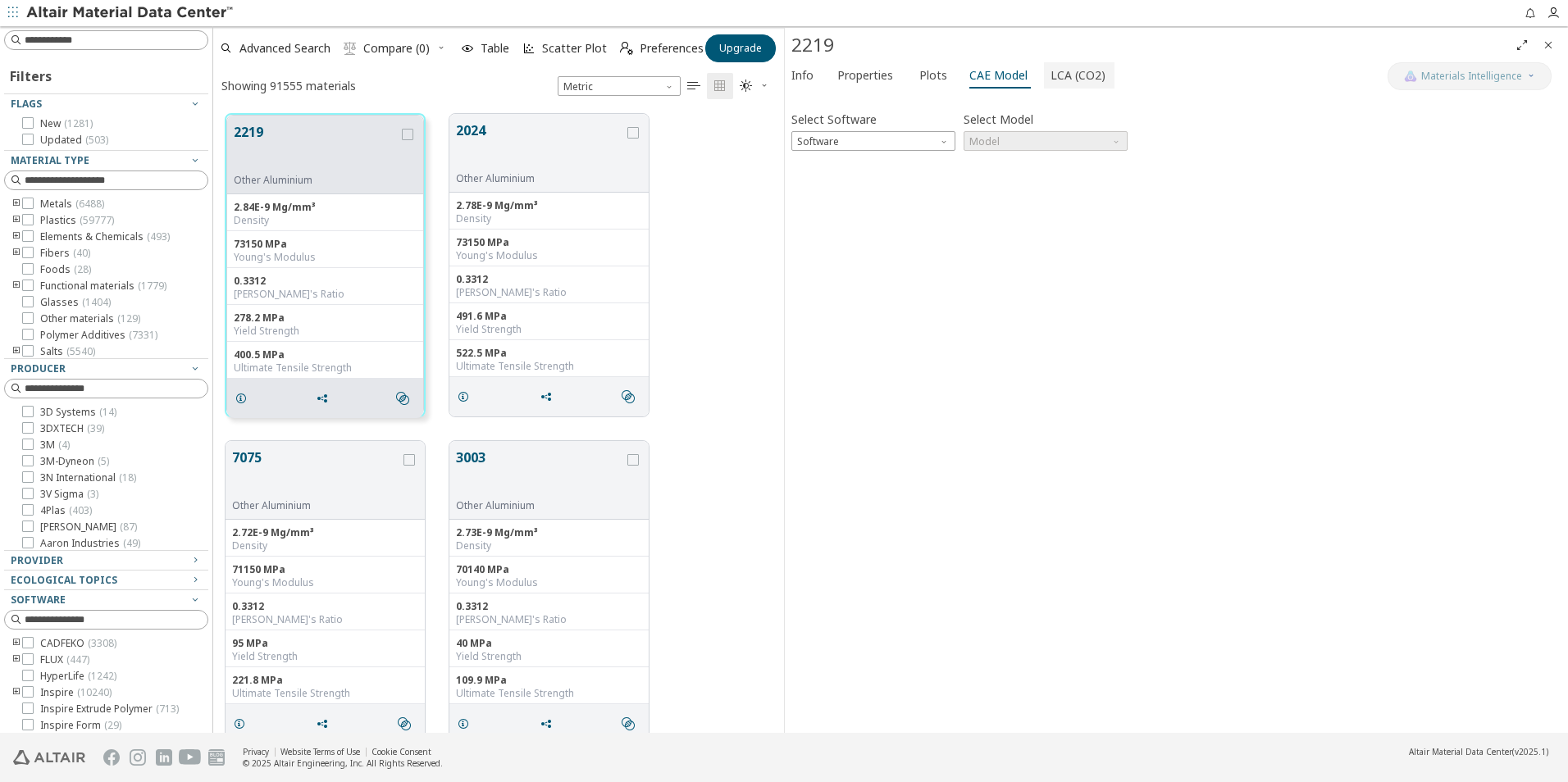
click at [1058, 78] on span "LCA (CO2)" at bounding box center [1077, 75] width 55 height 26
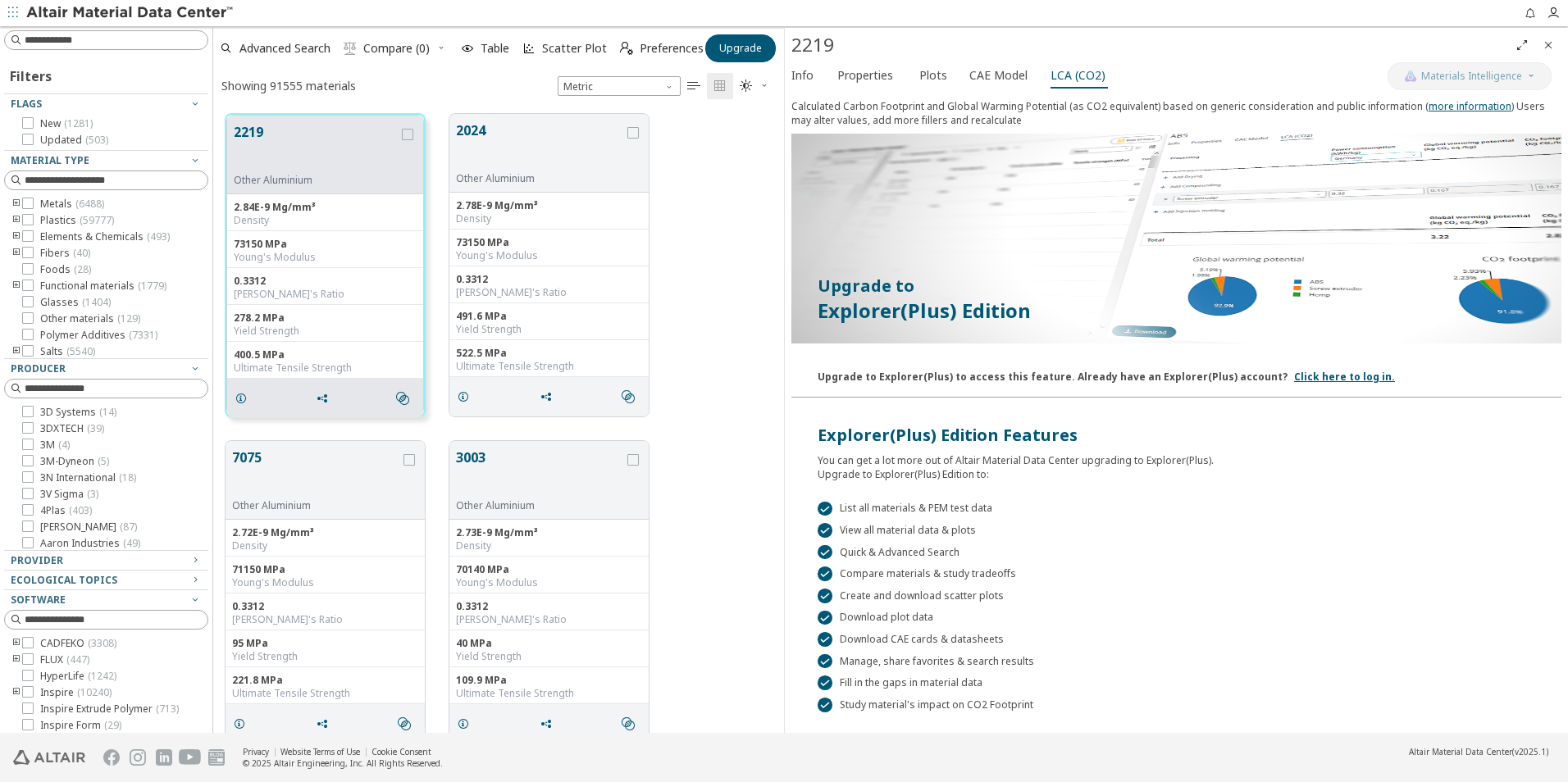
drag, startPoint x: 1034, startPoint y: 127, endPoint x: 789, endPoint y: 111, distance: 245.5
click at [789, 111] on div "Calculated Carbon Footprint and Global Warming Potential (as CO2 equivalent) ba…" at bounding box center [1176, 412] width 783 height 640
copy div "Calculated Carbon Footprint and Global Warming Potential (as CO2 equivalent) ba…"
drag, startPoint x: 1327, startPoint y: 260, endPoint x: 1328, endPoint y: 282, distance: 22.0
click at [1327, 260] on div "Upgrade to Explorer(Plus) Edition" at bounding box center [1176, 299] width 770 height 102
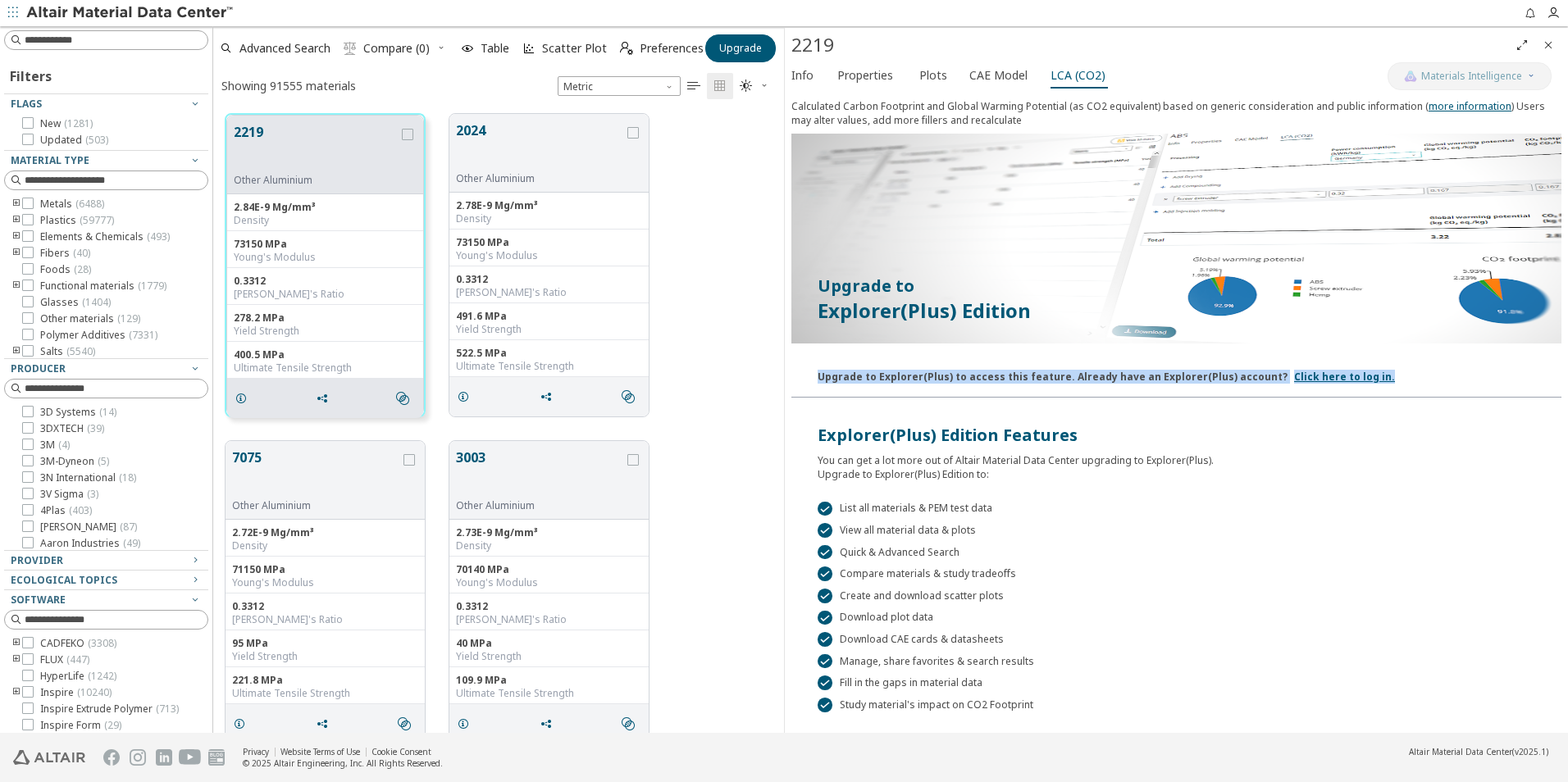
drag, startPoint x: 1367, startPoint y: 376, endPoint x: 802, endPoint y: 385, distance: 565.1
click at [802, 385] on div "Upgrade to Explorer(Plus) to access this feature. Already have an Explorer(Plus…" at bounding box center [1176, 374] width 770 height 47
copy div "Upgrade to Explorer(Plus) to access this feature. Already have an Explorer(Plus…"
click at [1303, 378] on link "Click here to log in." at bounding box center [1344, 377] width 101 height 14
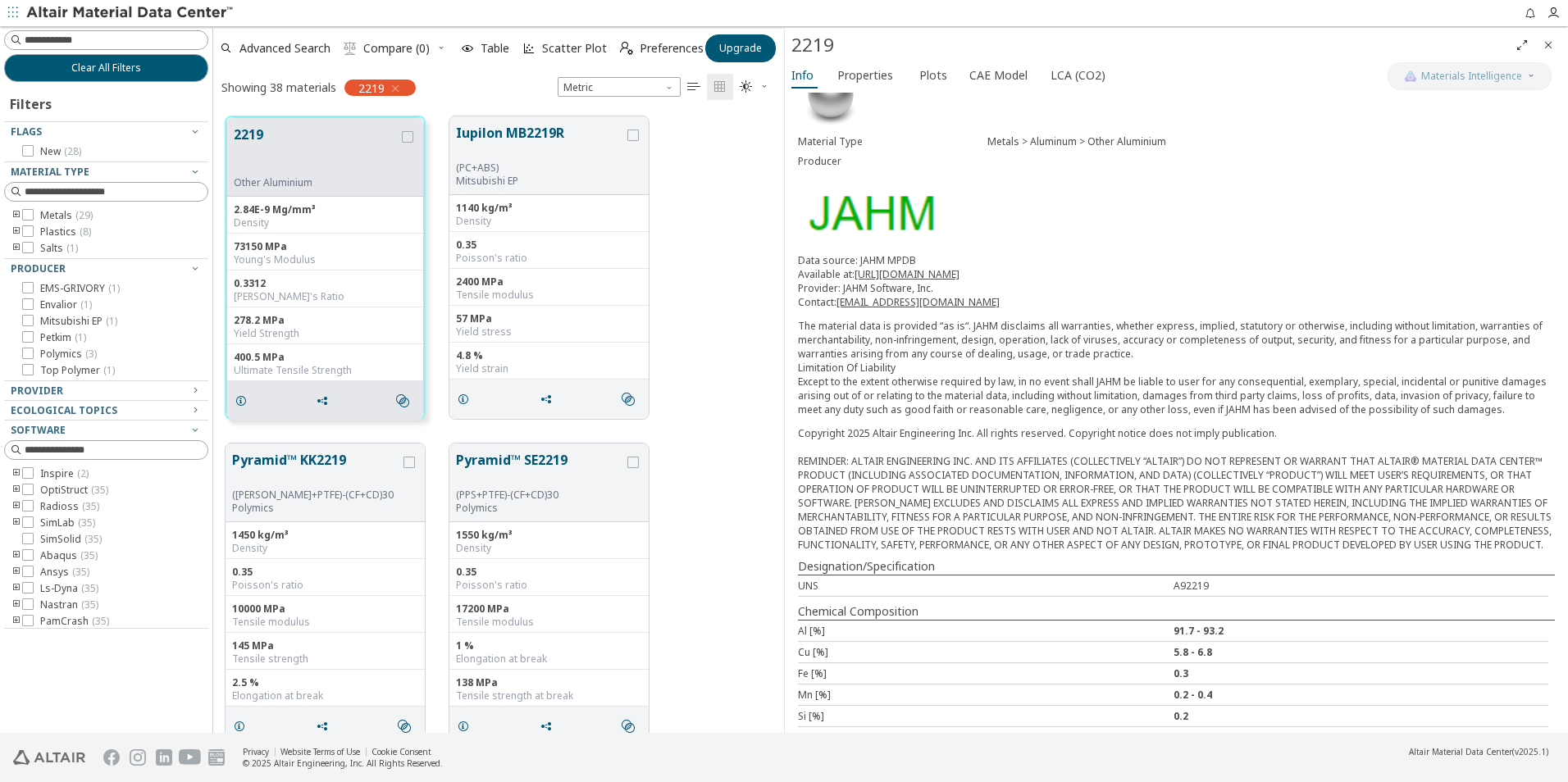
scroll to position [42, 0]
click at [996, 80] on span "CAE Model" at bounding box center [998, 75] width 58 height 26
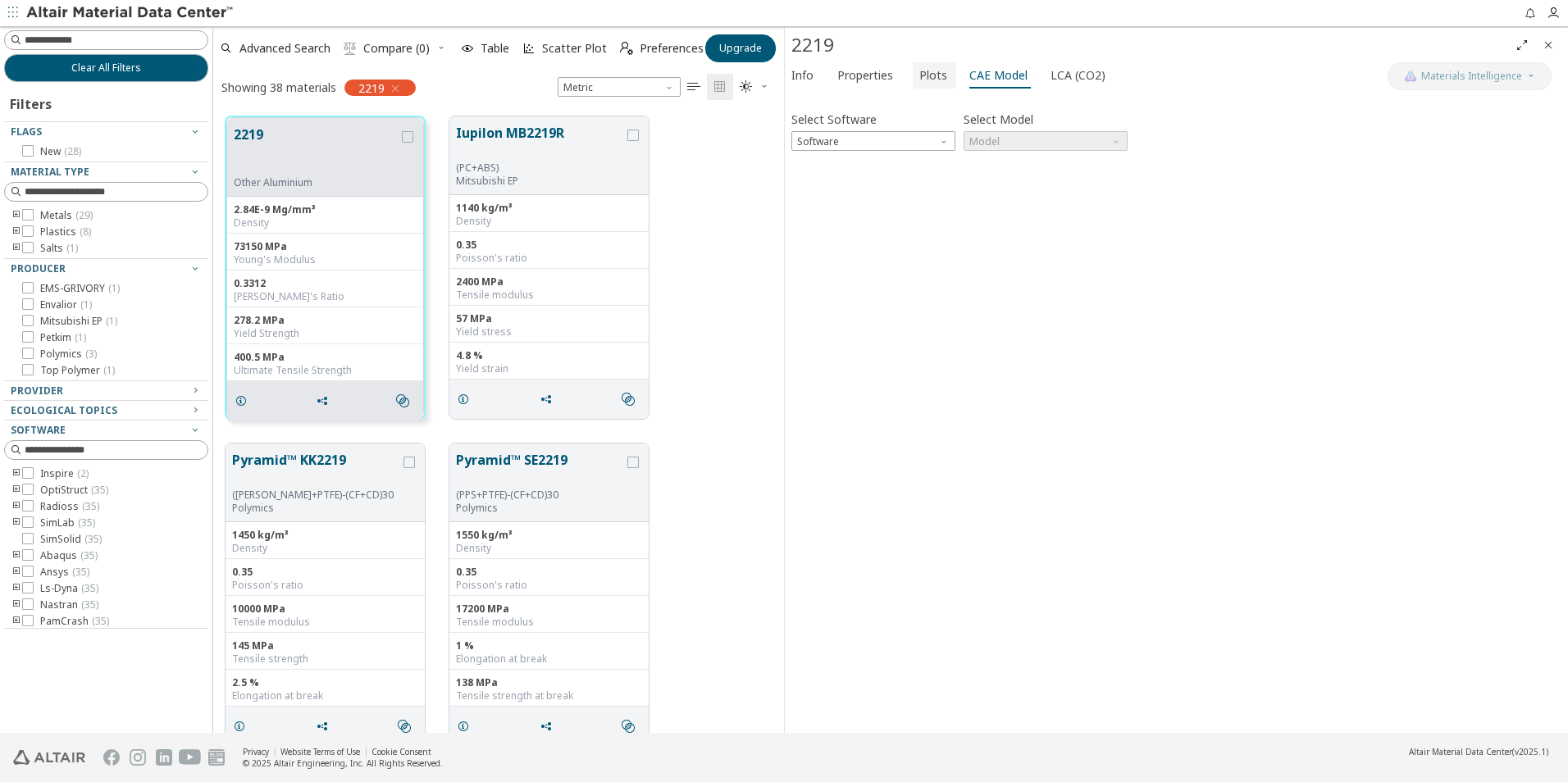
click at [948, 81] on button "Plots" at bounding box center [935, 75] width 44 height 26
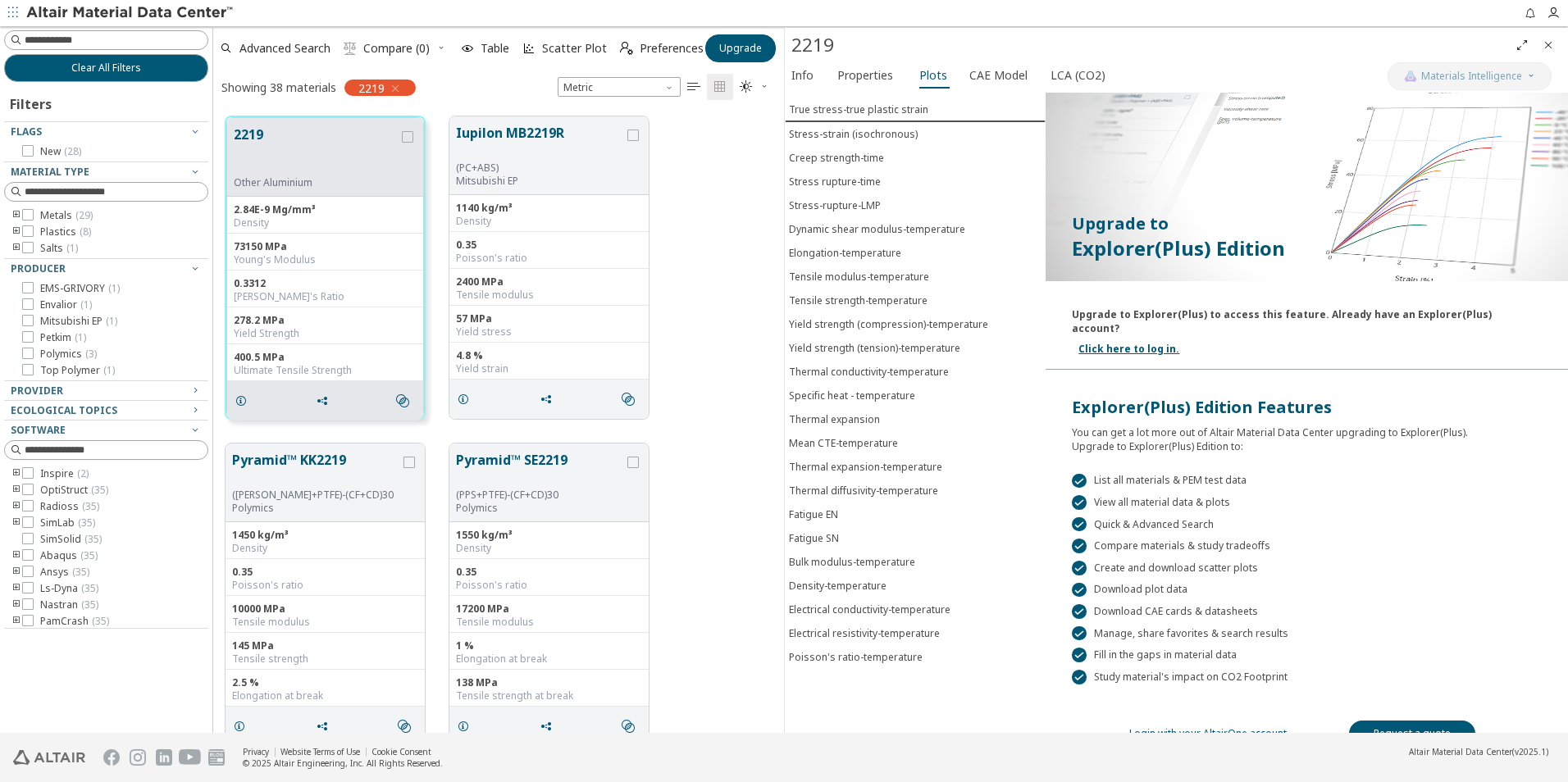
scroll to position [32, 0]
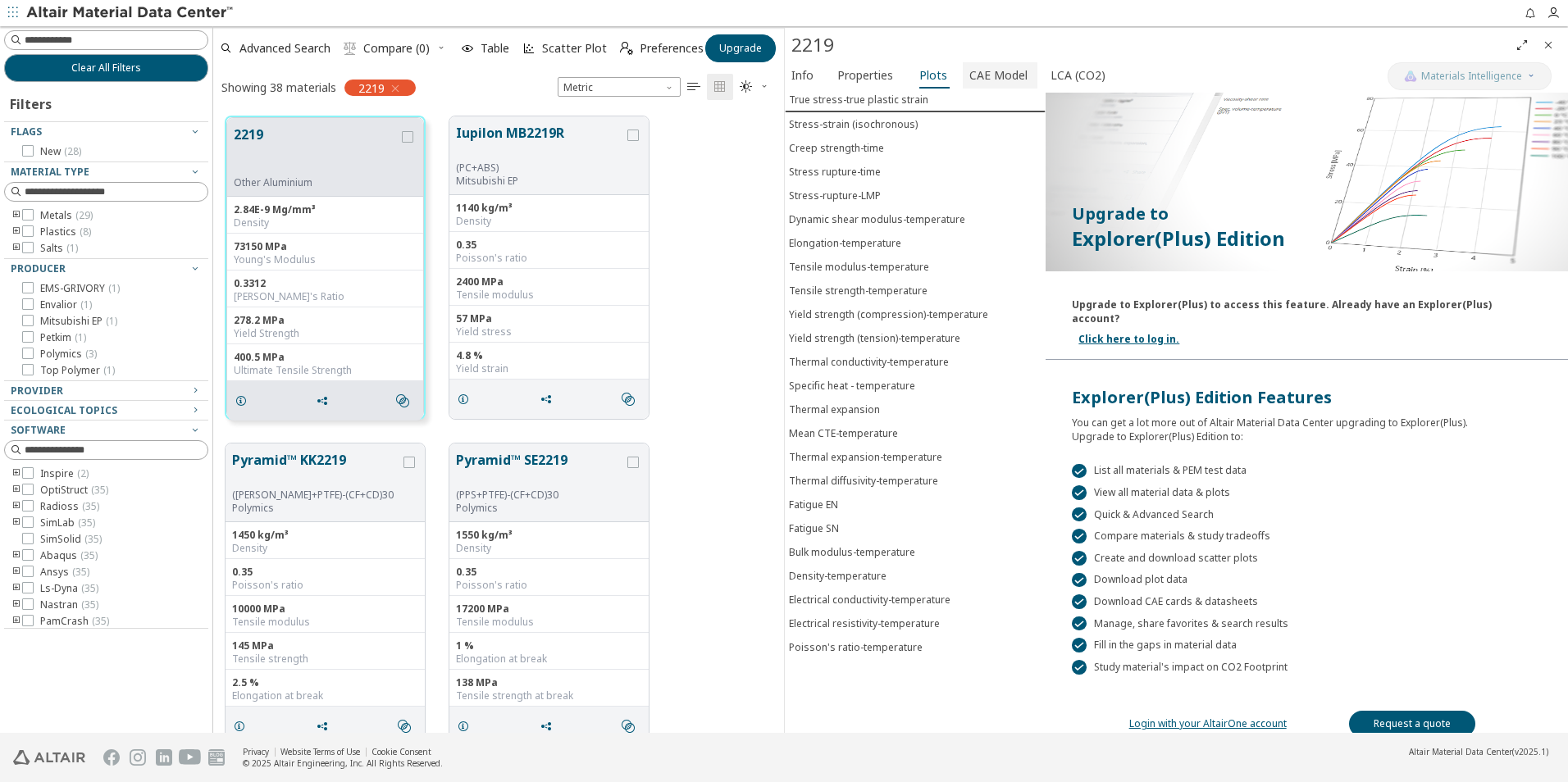
click at [969, 71] on span "CAE Model" at bounding box center [998, 75] width 58 height 26
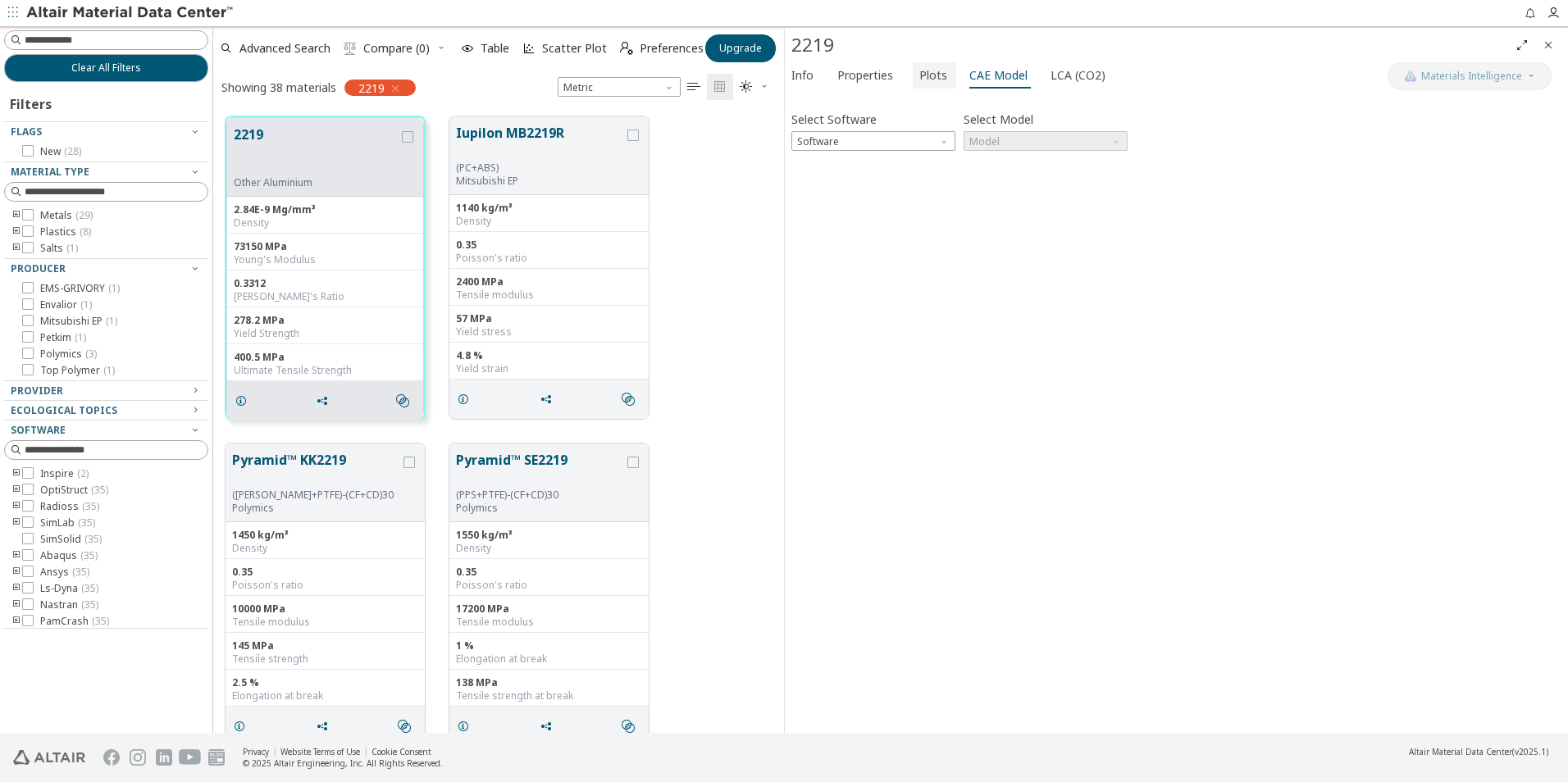
click at [926, 71] on span "Plots" at bounding box center [933, 75] width 28 height 26
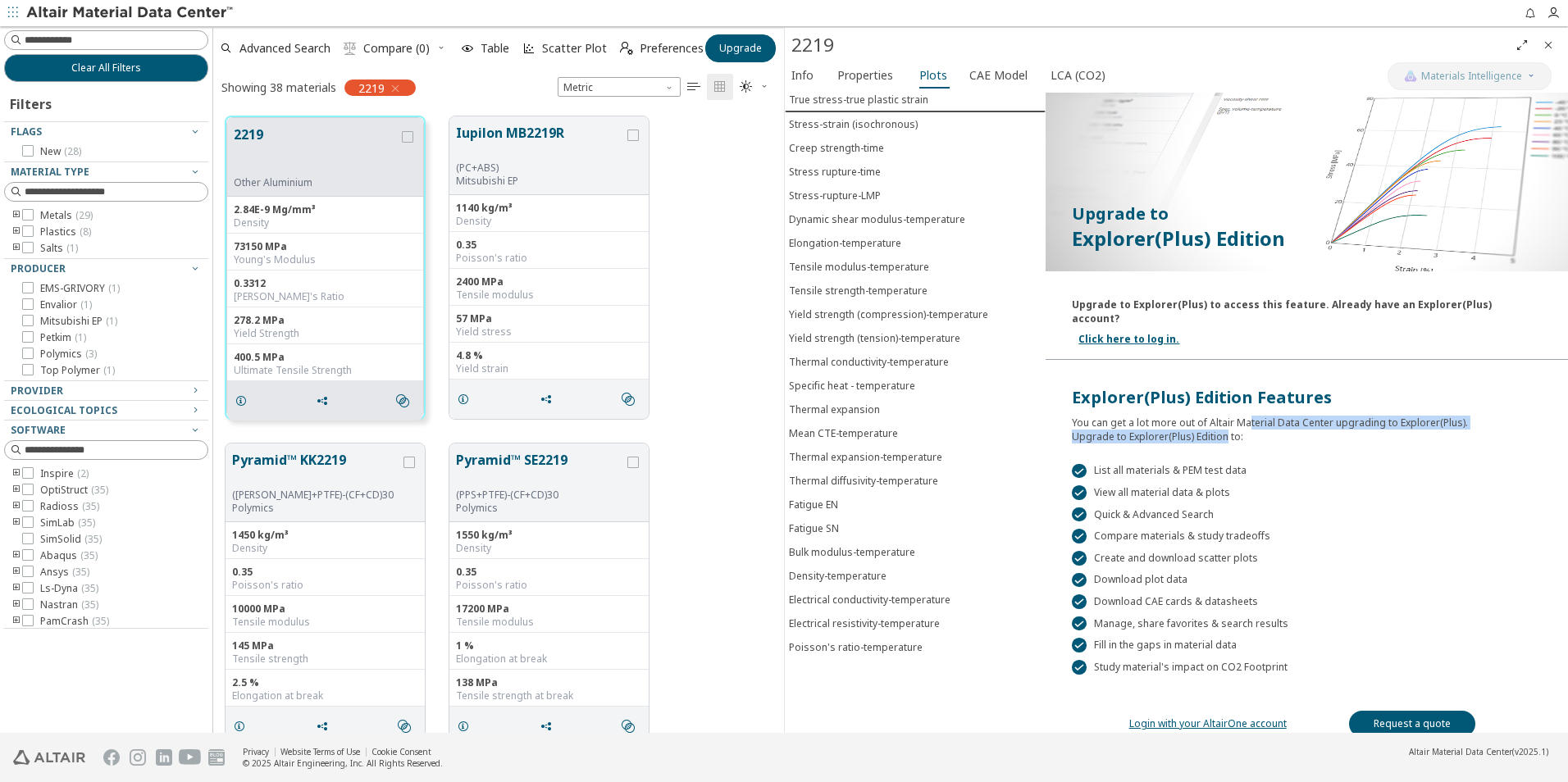
drag, startPoint x: 1244, startPoint y: 415, endPoint x: 1221, endPoint y: 423, distance: 24.4
click at [1221, 423] on div "You can get a lot more out of Altair Material Data Center upgrading to Explorer…" at bounding box center [1306, 426] width 470 height 34
drag, startPoint x: 1221, startPoint y: 423, endPoint x: 1292, endPoint y: 455, distance: 77.9
click at [1292, 464] on div " List all materials & PEM test data" at bounding box center [1306, 471] width 470 height 15
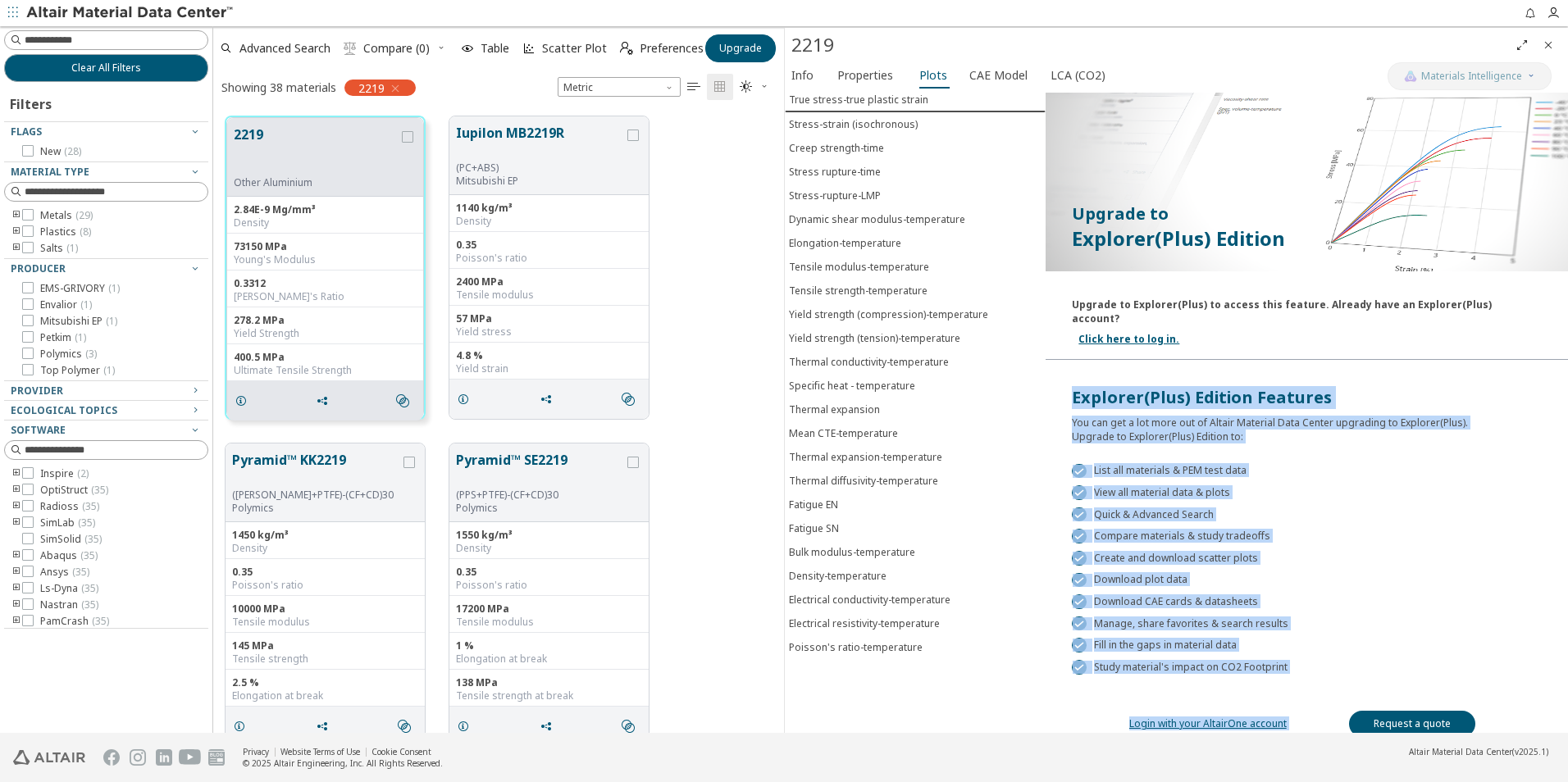
drag, startPoint x: 1296, startPoint y: 660, endPoint x: 1071, endPoint y: 383, distance: 356.9
click at [1071, 383] on div "Upgrade to Explorer(Plus) Edition Upgrade to Explorer(Plus) to access this feat…" at bounding box center [1307, 404] width 522 height 686
copy div "Explorer(Plus) Edition Features You can get a lot more out of Altair Material D…"
click at [1353, 529] on div " Compare materials & study tradeoffs" at bounding box center [1306, 536] width 470 height 15
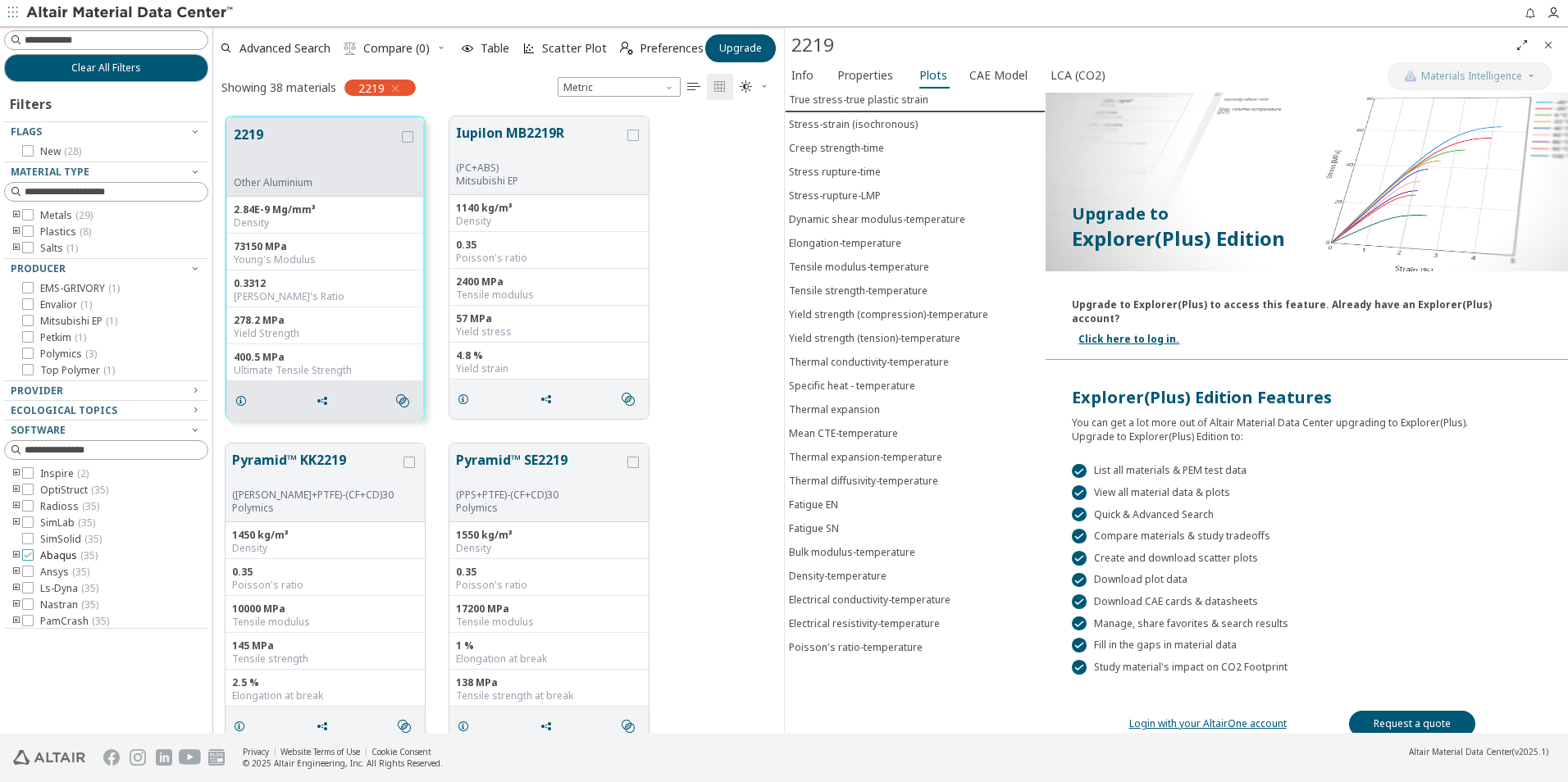
scroll to position [4, 0]
click at [1218, 595] on div " Download CAE cards & datasheets" at bounding box center [1306, 602] width 470 height 15
click at [1228, 443] on div " List all materials & PEM test data  View all material data & plots  Quick &…" at bounding box center [1307, 559] width 522 height 231
click at [1118, 332] on link "Click here to log in." at bounding box center [1128, 339] width 101 height 14
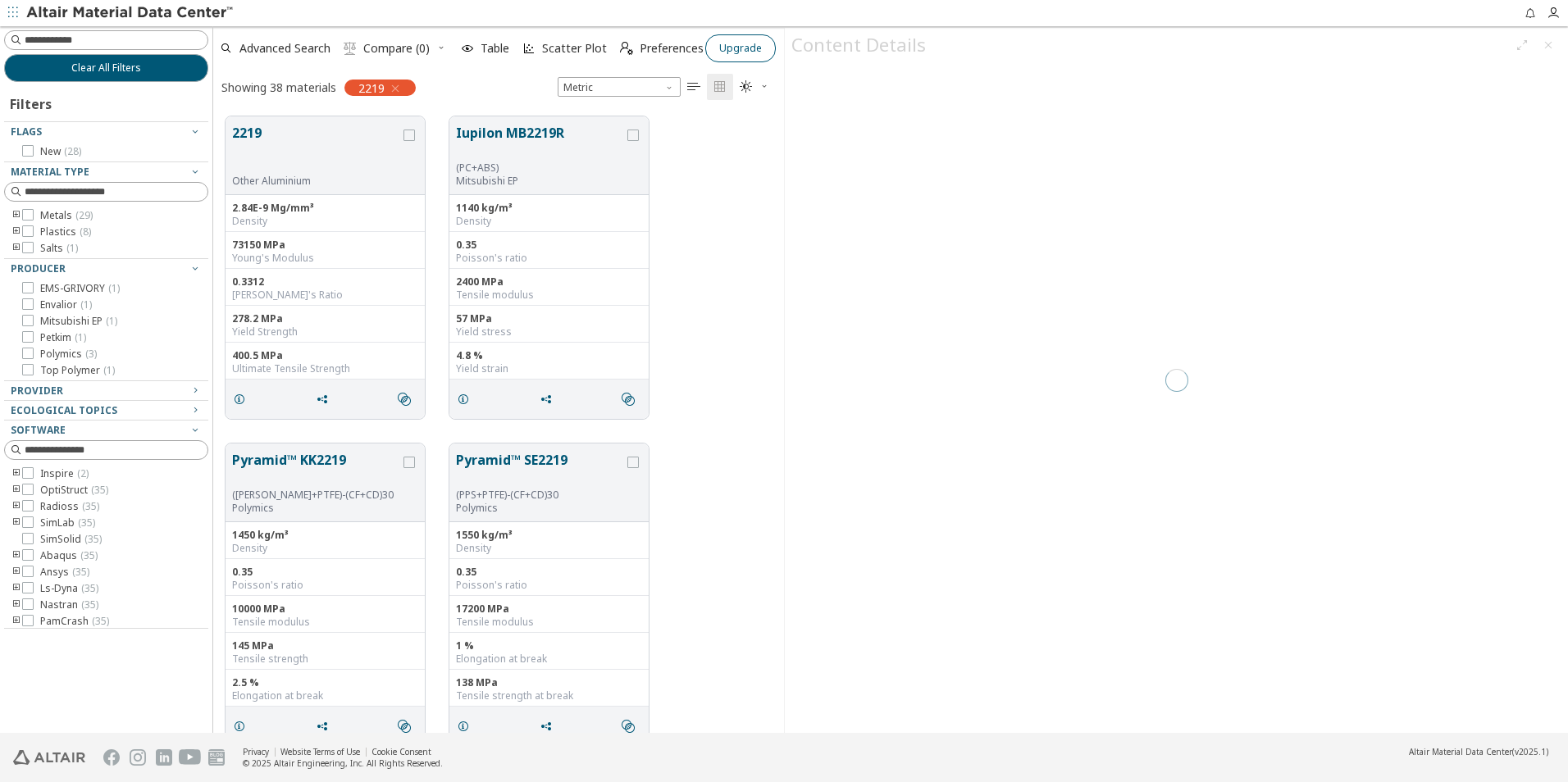
scroll to position [616, 558]
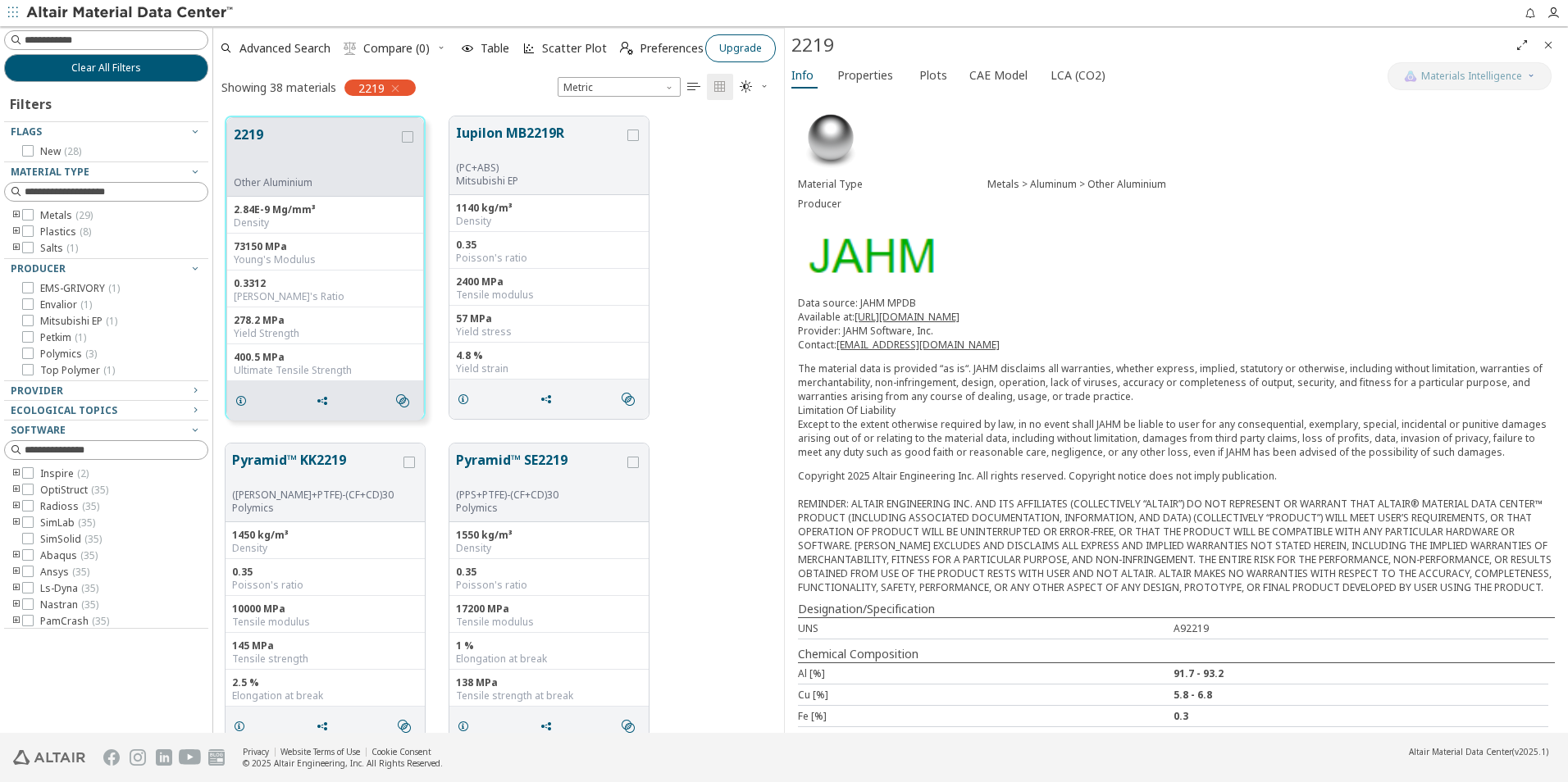
click at [751, 51] on span "Upgrade" at bounding box center [740, 48] width 43 height 13
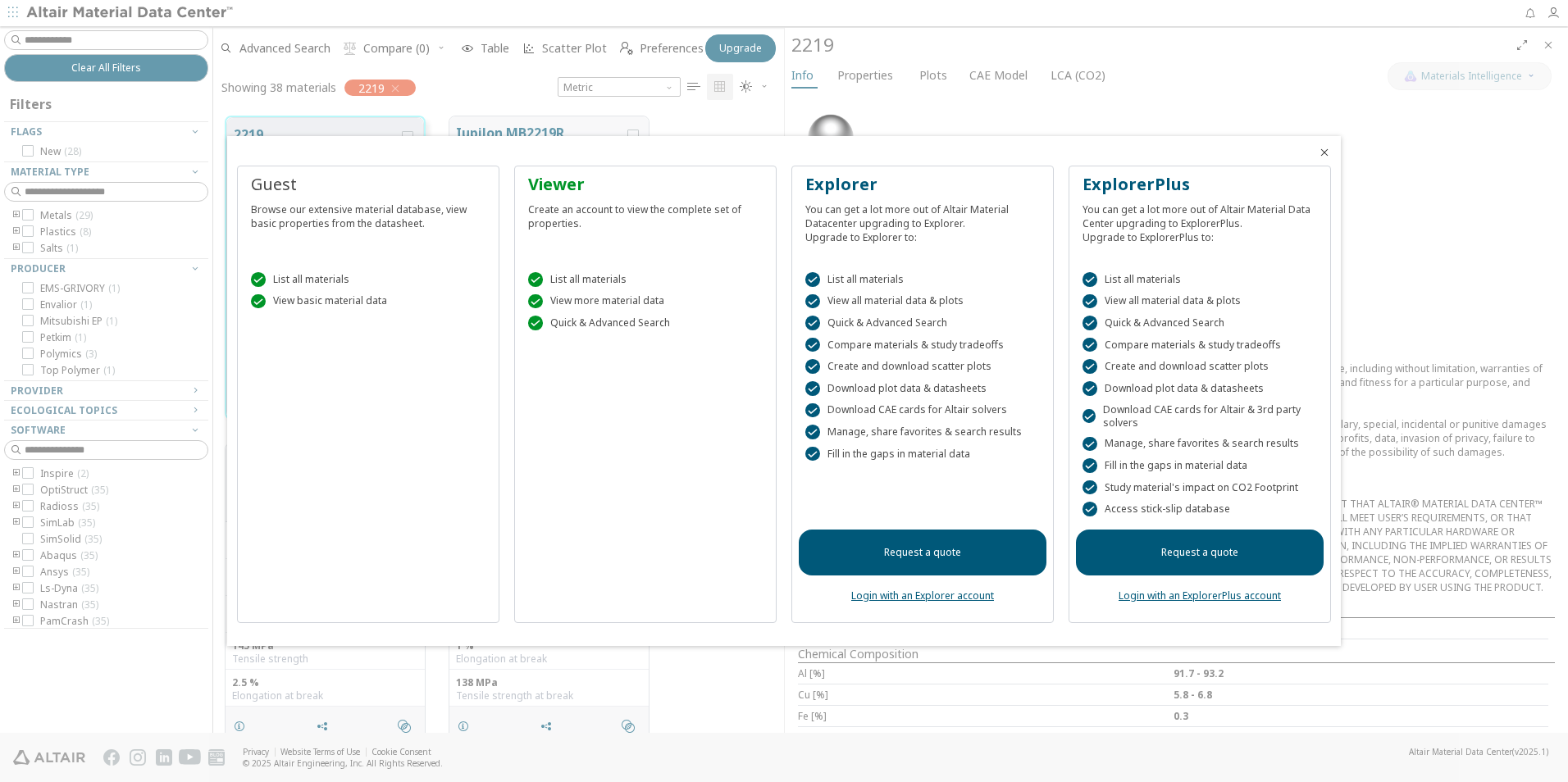
drag, startPoint x: 982, startPoint y: 150, endPoint x: 809, endPoint y: 122, distance: 175.3
click at [809, 122] on div "Guest Browse our extensive material database, view basic properties from the da…" at bounding box center [784, 391] width 1568 height 782
click at [1161, 555] on link "Request a quote" at bounding box center [1199, 553] width 248 height 46
click at [697, 716] on div at bounding box center [784, 391] width 1568 height 782
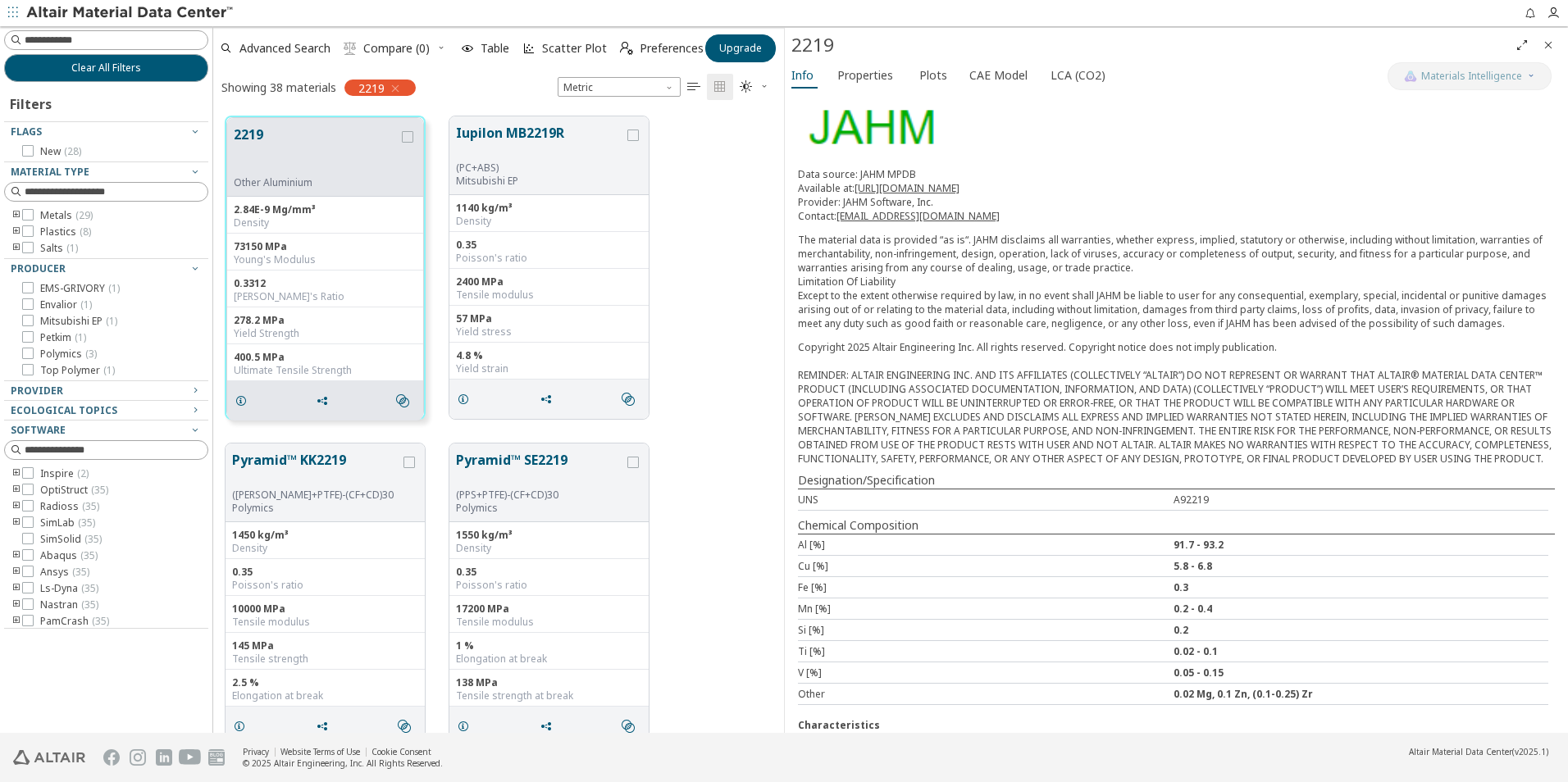
scroll to position [0, 0]
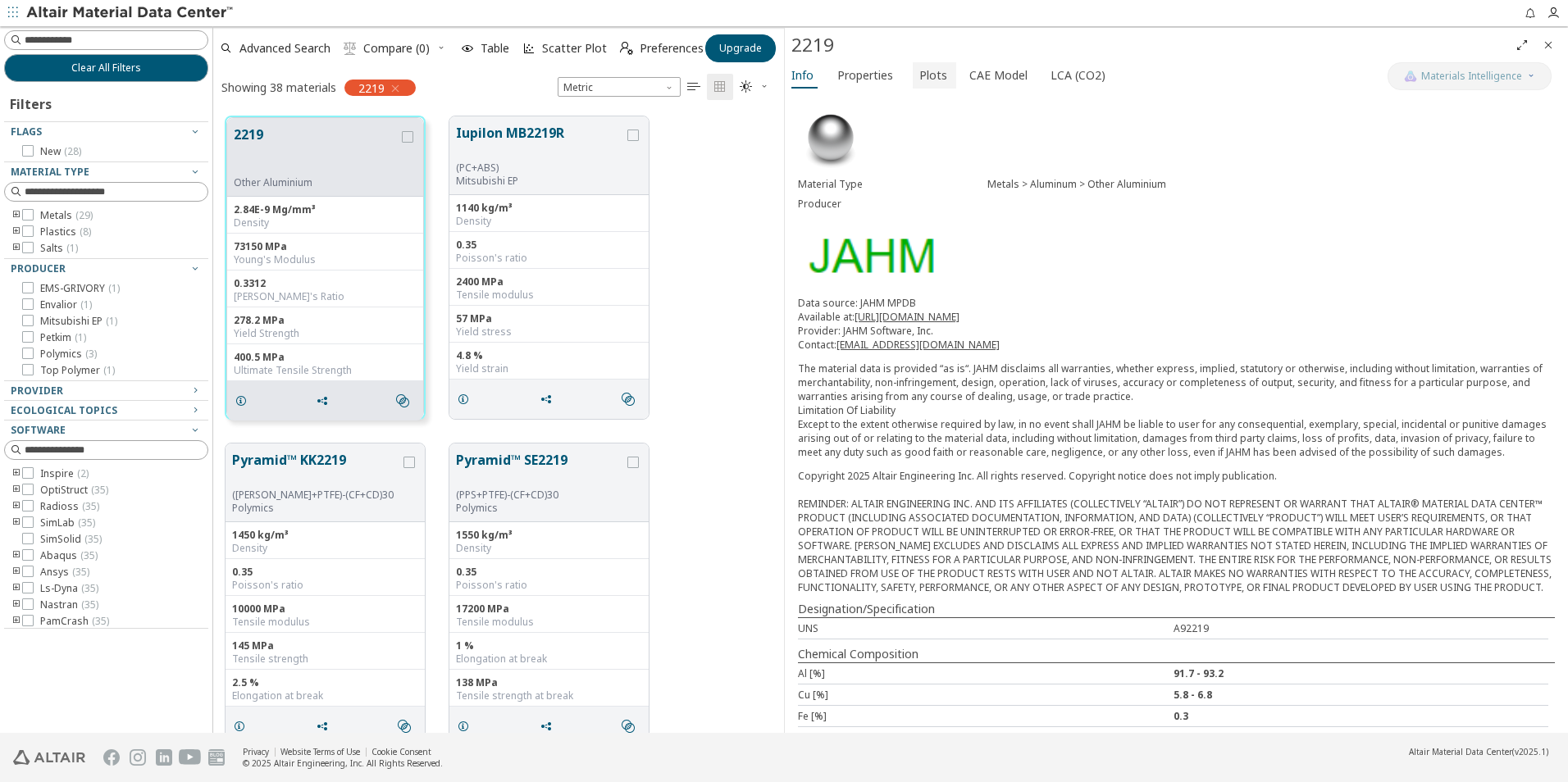
click at [935, 77] on span "Plots" at bounding box center [933, 75] width 28 height 26
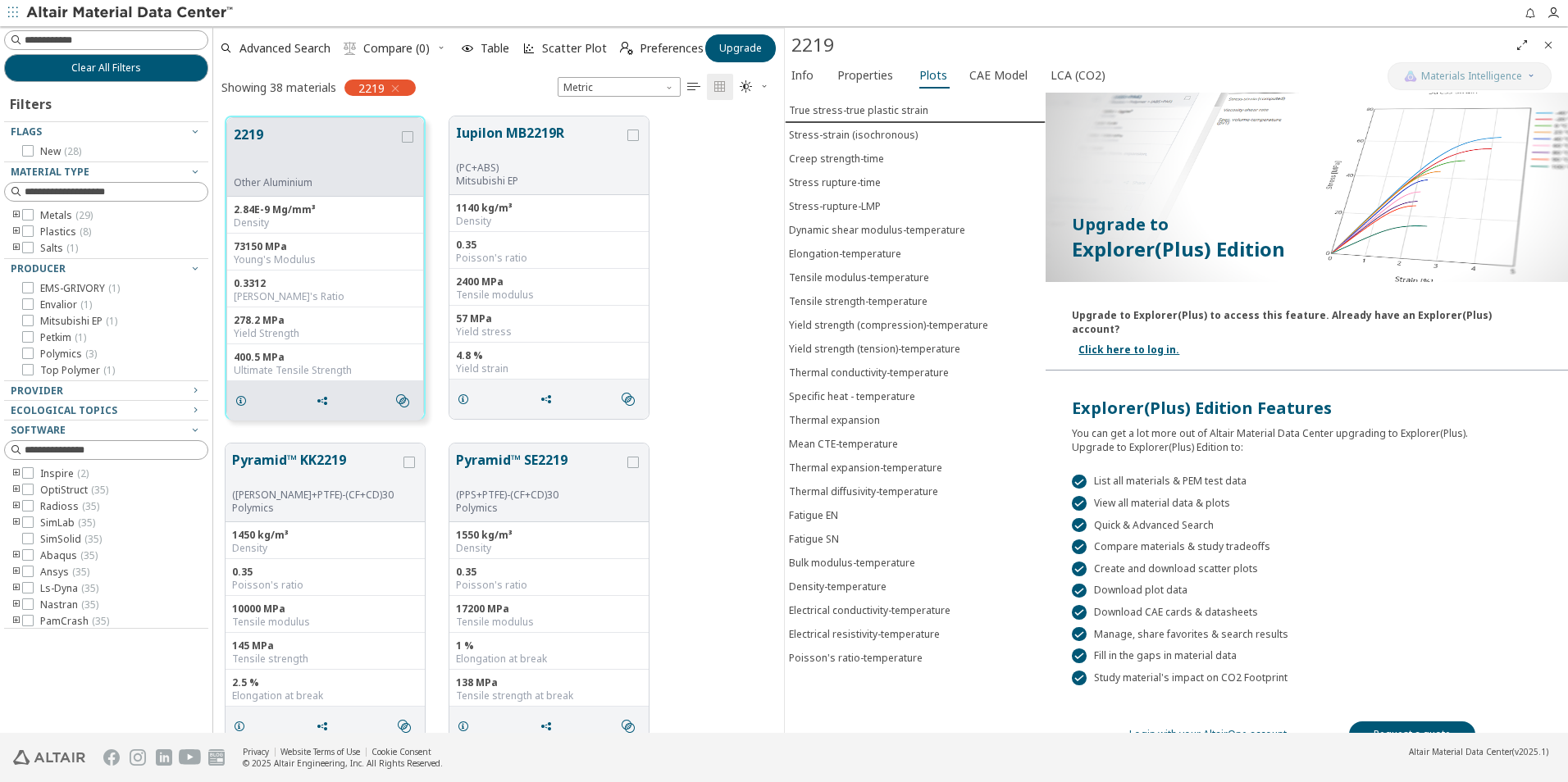
scroll to position [32, 0]
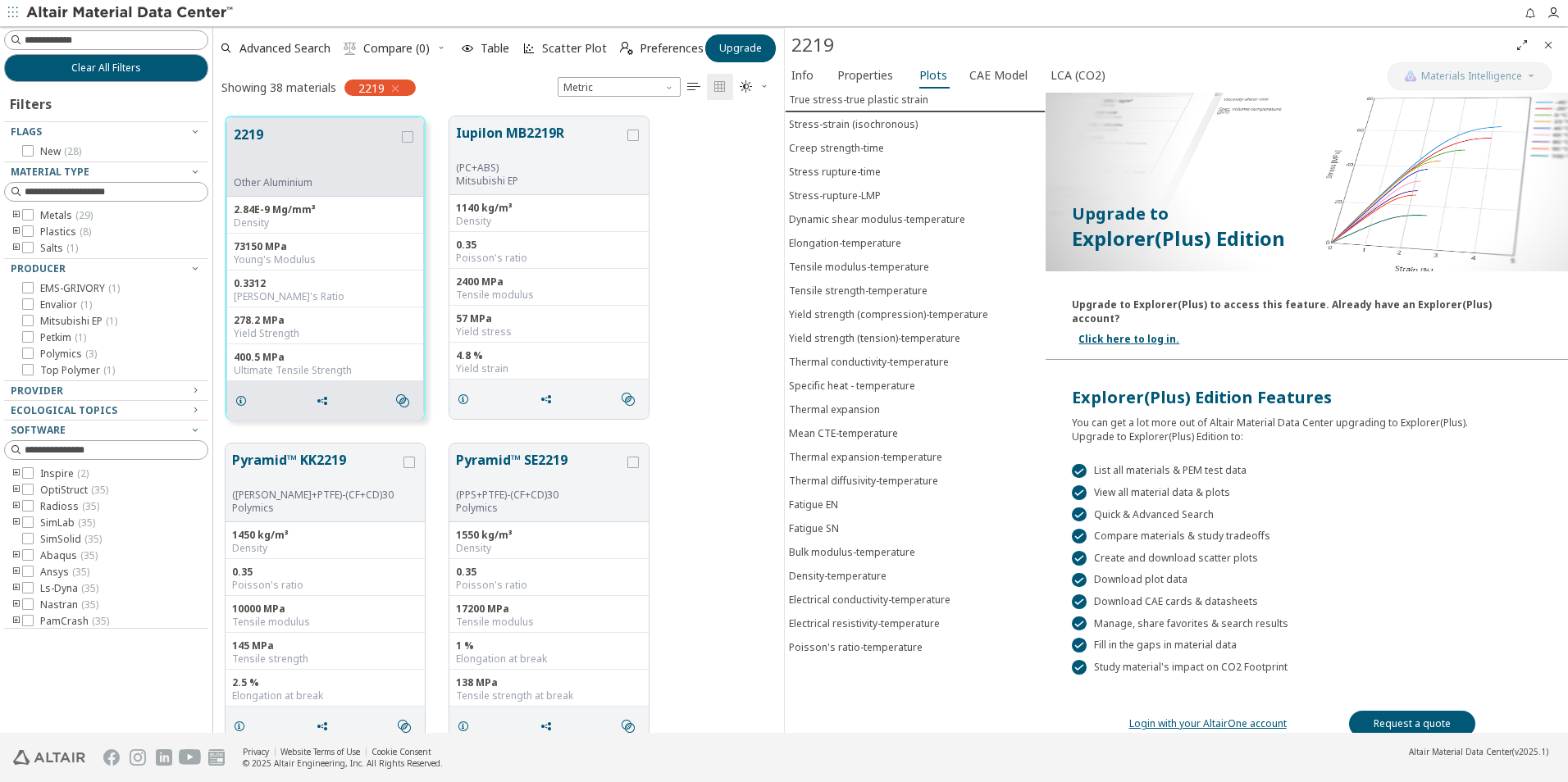
click at [687, 685] on div "Pyramid™ KK2219 ([PERSON_NAME]+PTFE)-(CF+CD)30 Polymics 1450 kg/m³ Density 0.35…" at bounding box center [498, 594] width 571 height 327
